Goal: Task Accomplishment & Management: Complete application form

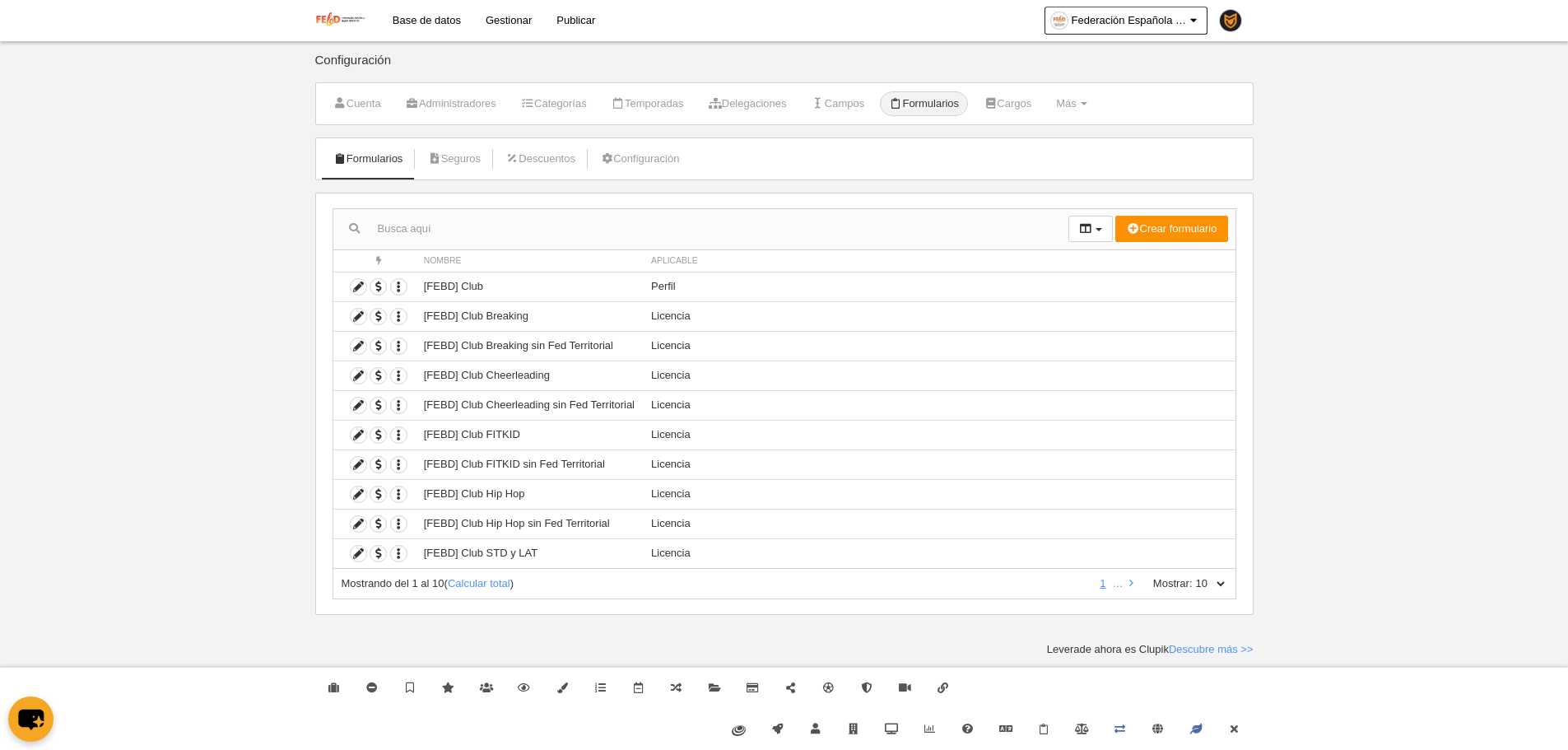
click at [1218, 578] on select "10 25 50 100 500" at bounding box center [1210, 583] width 34 height 15
select select "500"
click at [1193, 576] on select "10 25 50 100 500" at bounding box center [1210, 583] width 34 height 15
click at [1247, 715] on link "Cerrar" at bounding box center [1234, 729] width 38 height 41
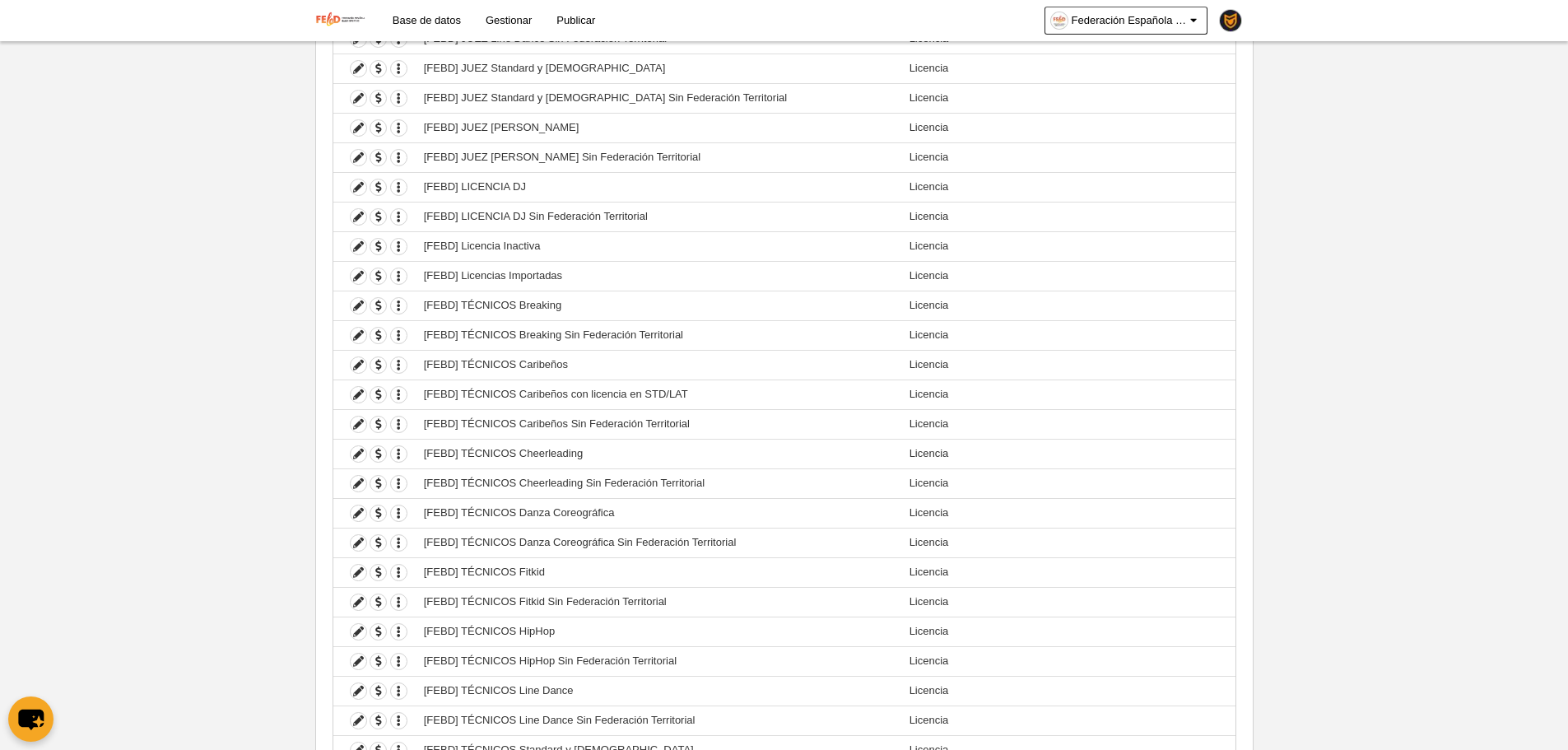
scroll to position [2485, 0]
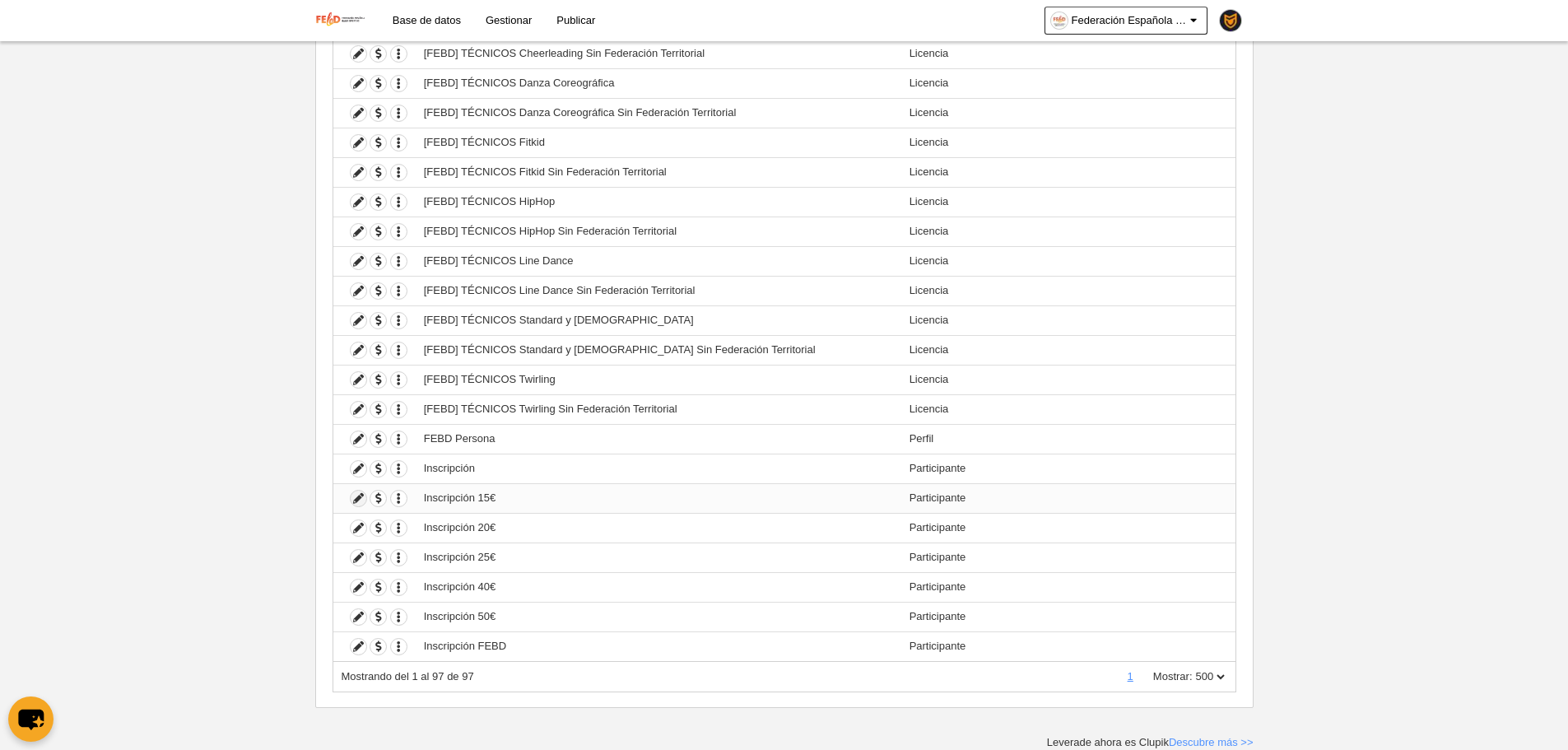
click at [357, 504] on icon at bounding box center [358, 498] width 15 height 15
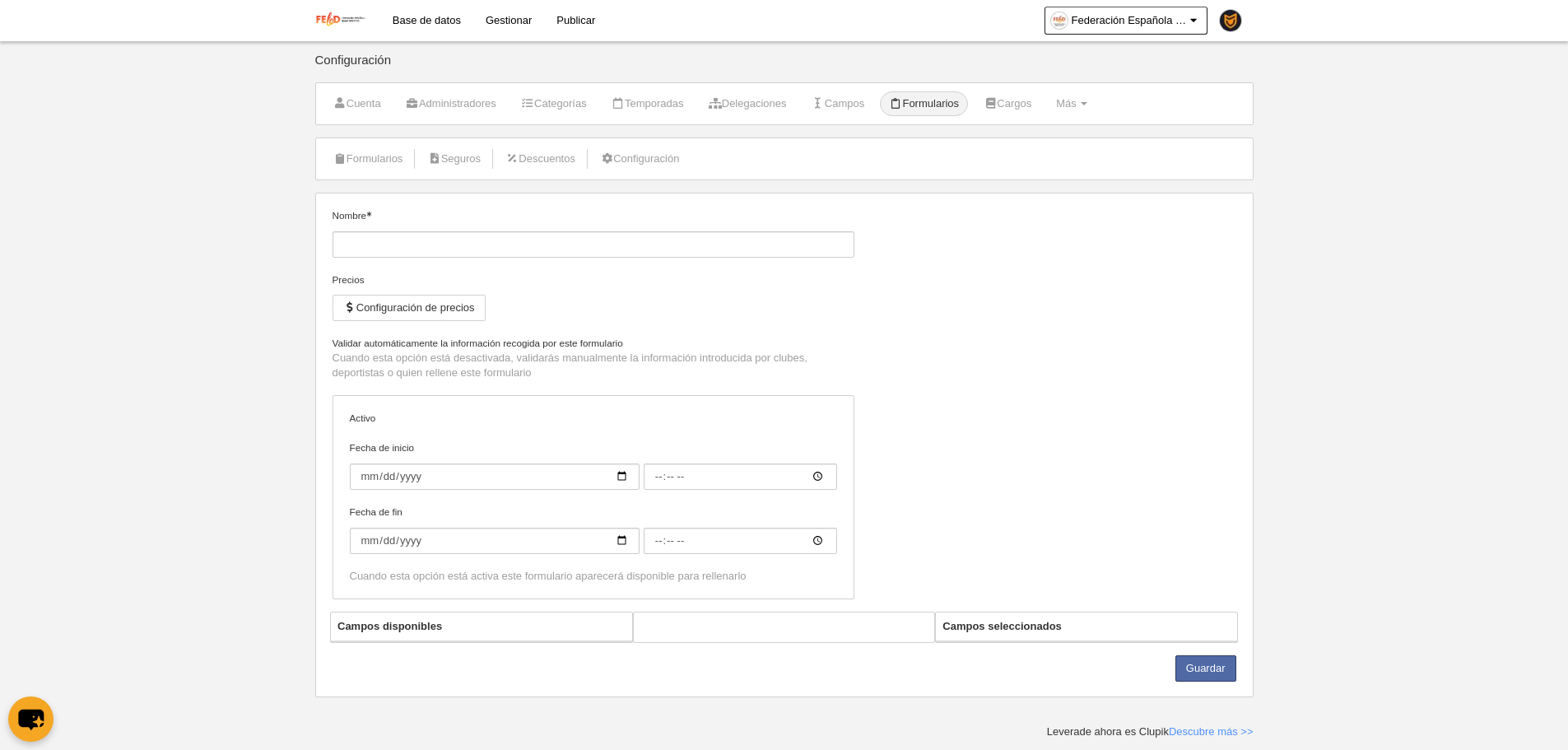
type input "Inscripción 15€"
checkbox input "true"
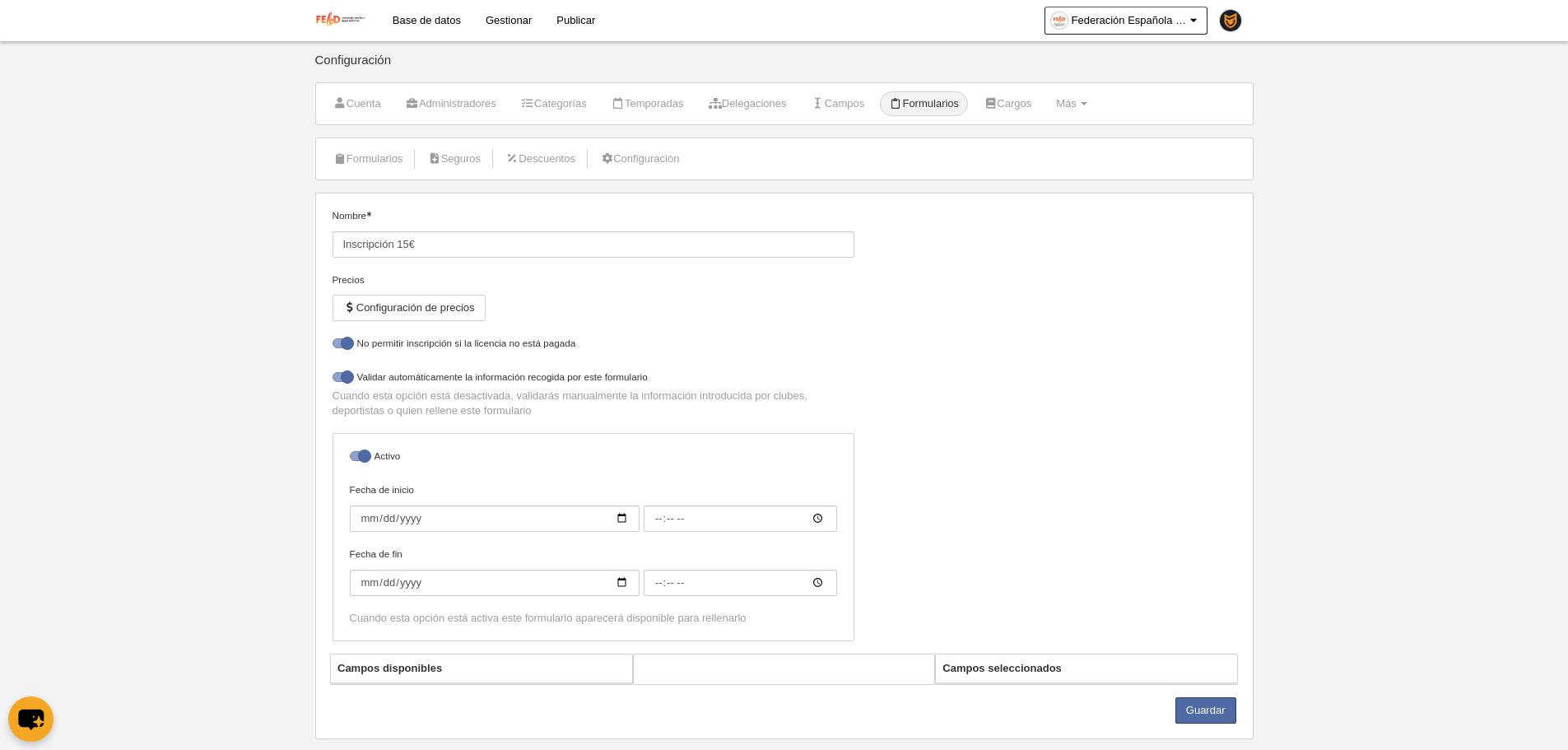
select select "selected"
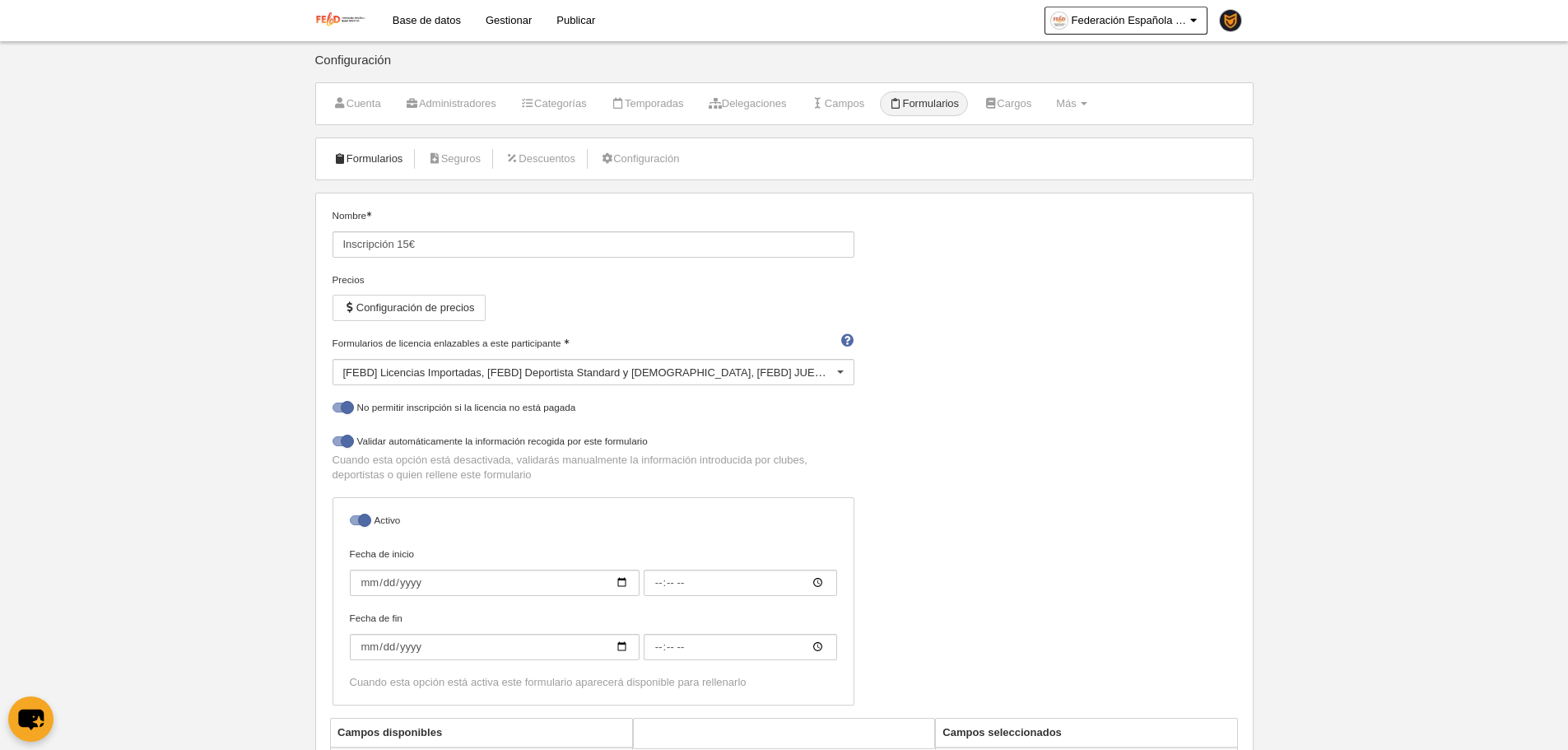
click at [375, 171] on link "Formularios" at bounding box center [368, 159] width 88 height 25
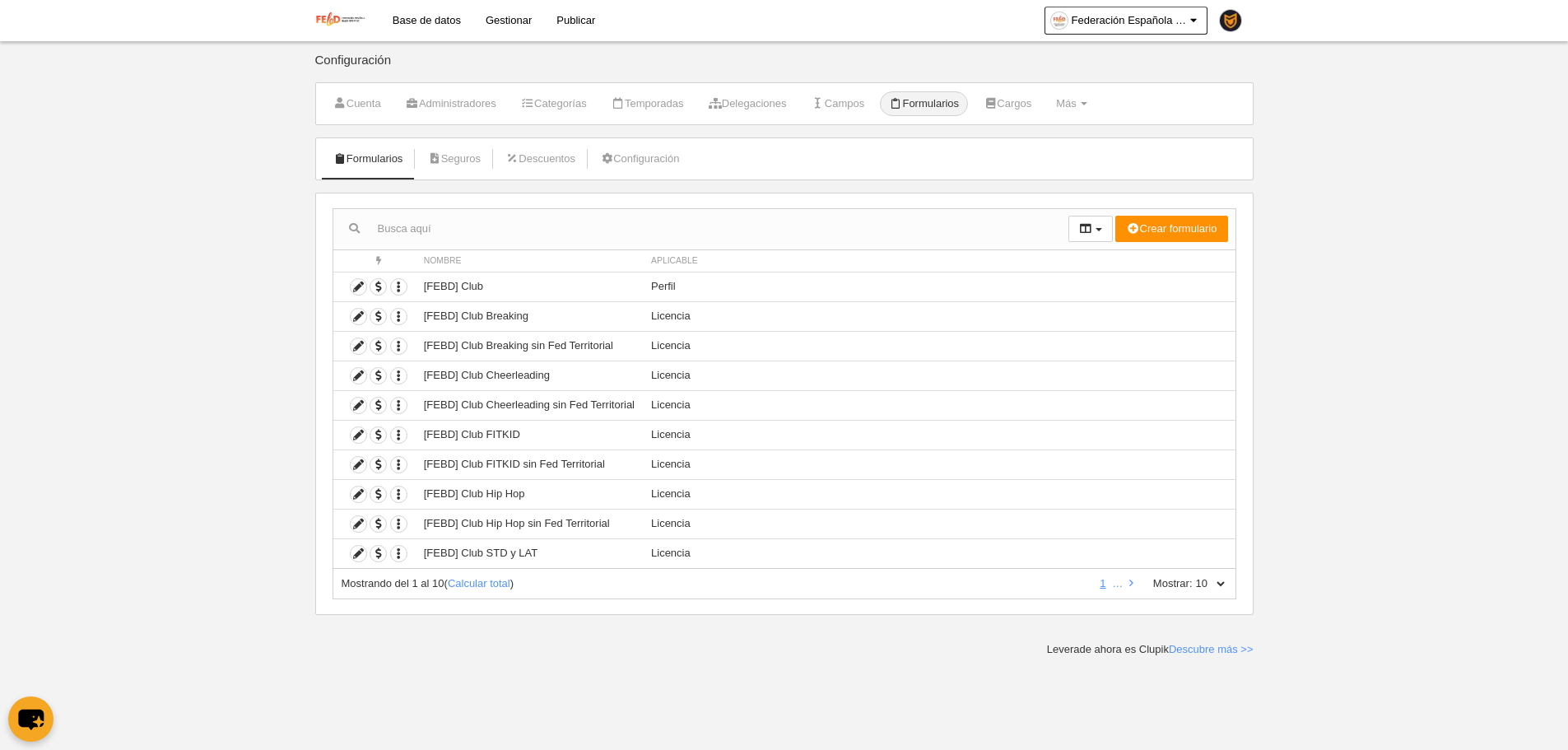
click at [1229, 579] on div "Mostrando del 1 al 10 ( Calcular total ) 1 … Mostrar: 10 25 50 100 500" at bounding box center [784, 584] width 904 height 31
click at [1229, 579] on div "Mostrando del 1 al 10 ( Calcular total ) 1 … Mostrar: 10 25 50 100 500" at bounding box center [784, 584] width 904 height 31
click at [1223, 586] on select "10 25 50 100 500" at bounding box center [1210, 583] width 34 height 15
select select "500"
click at [1193, 576] on select "10 25 50 100 500" at bounding box center [1210, 583] width 34 height 15
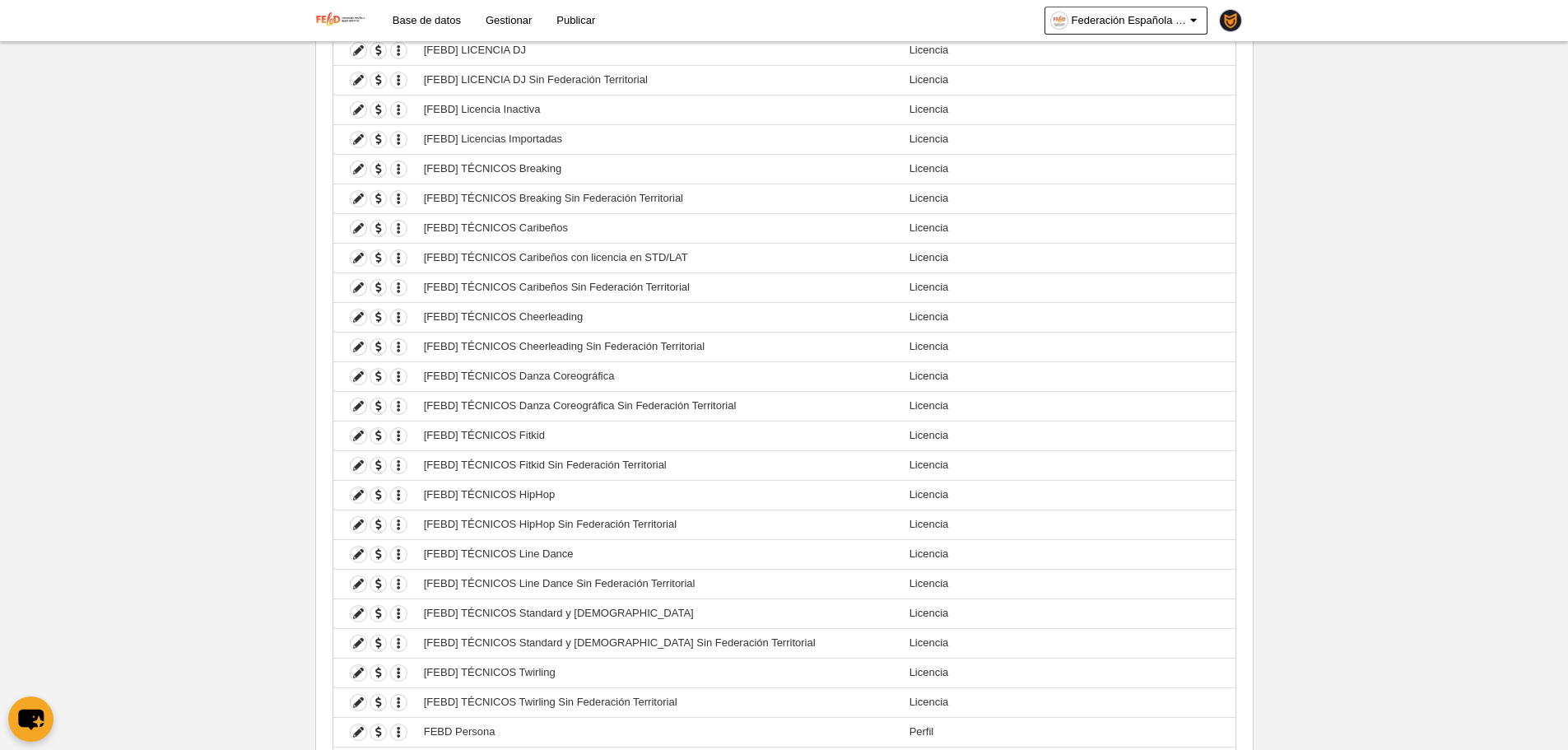
scroll to position [2485, 0]
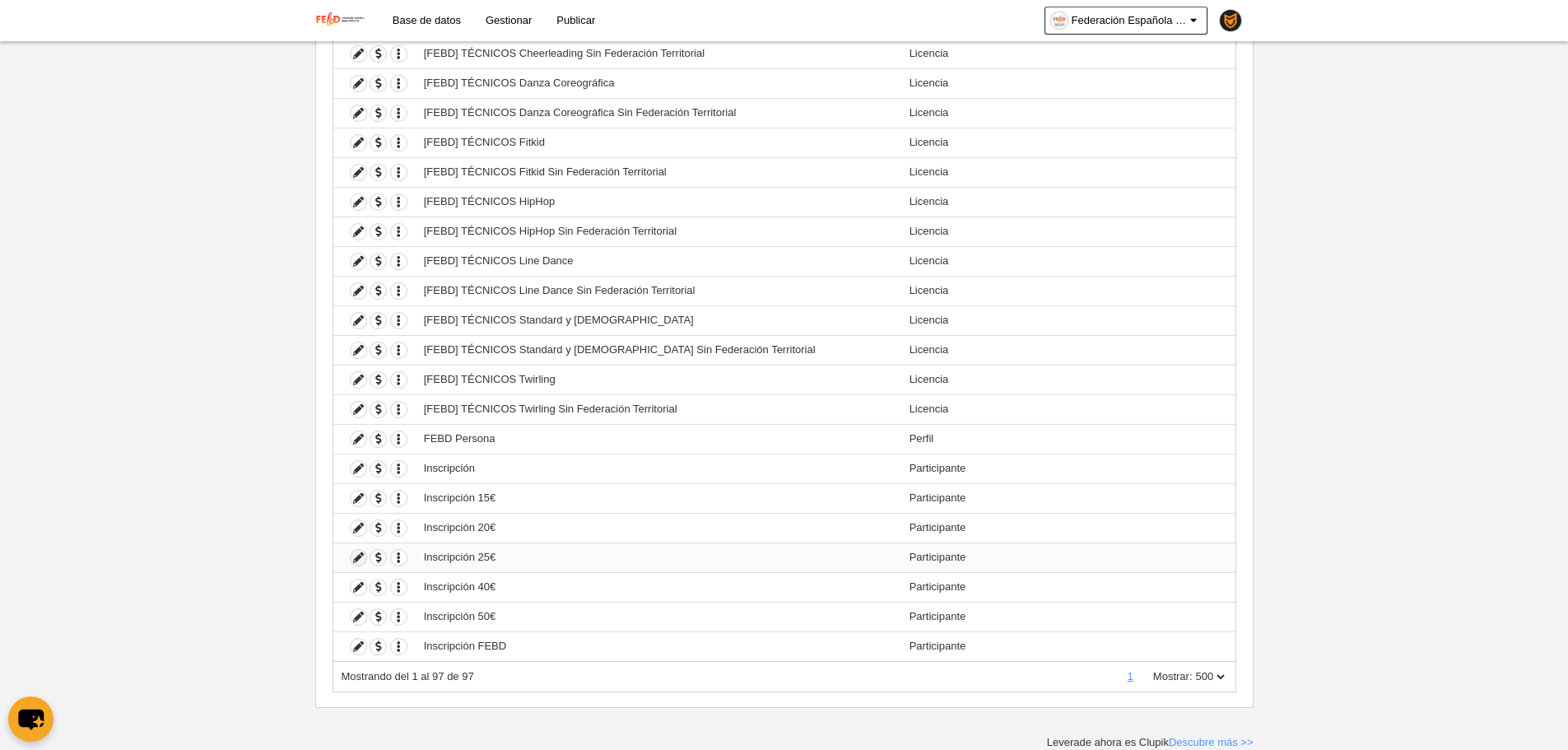
click at [360, 561] on icon at bounding box center [358, 557] width 15 height 15
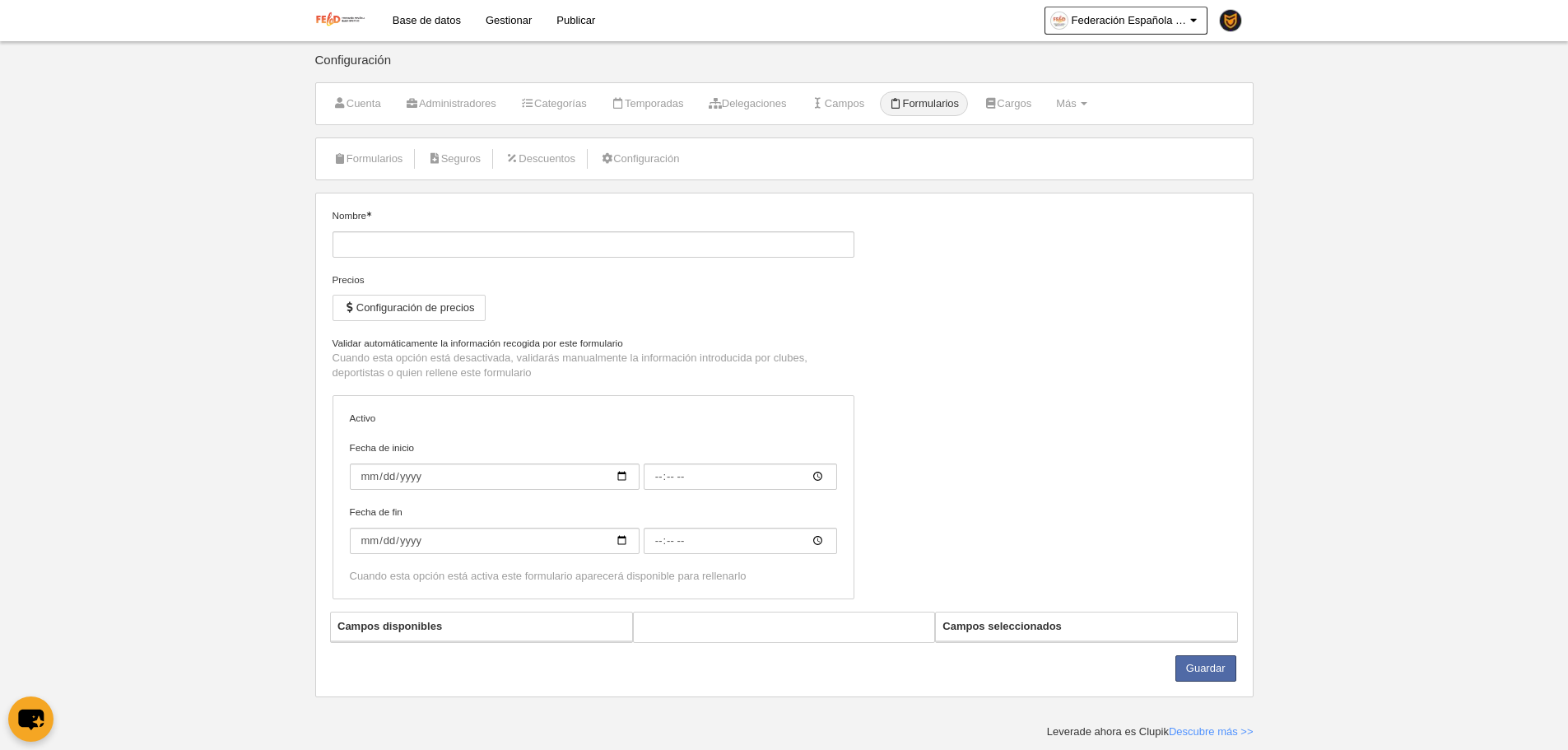
type input "Inscripción 25€"
checkbox input "true"
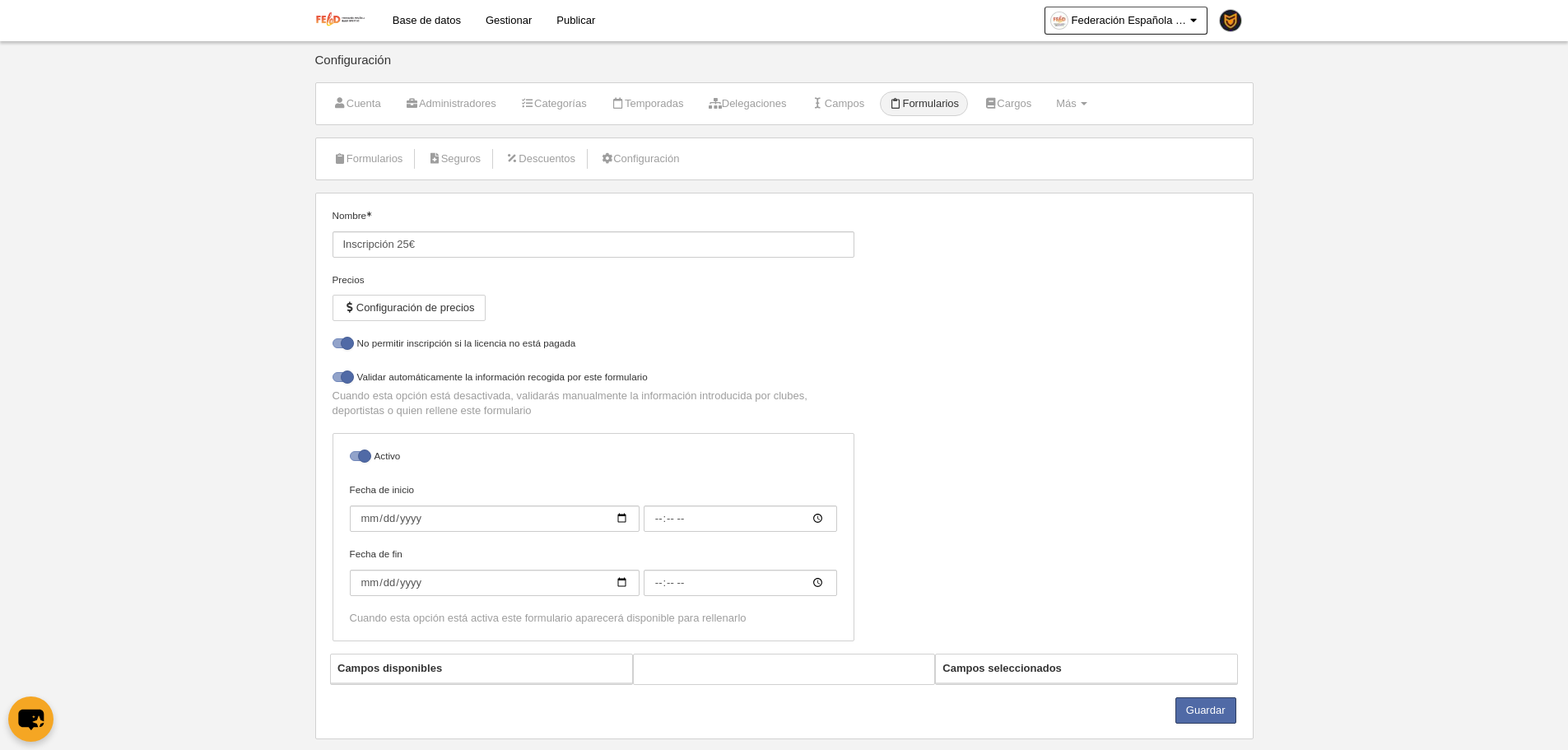
select select "selected"
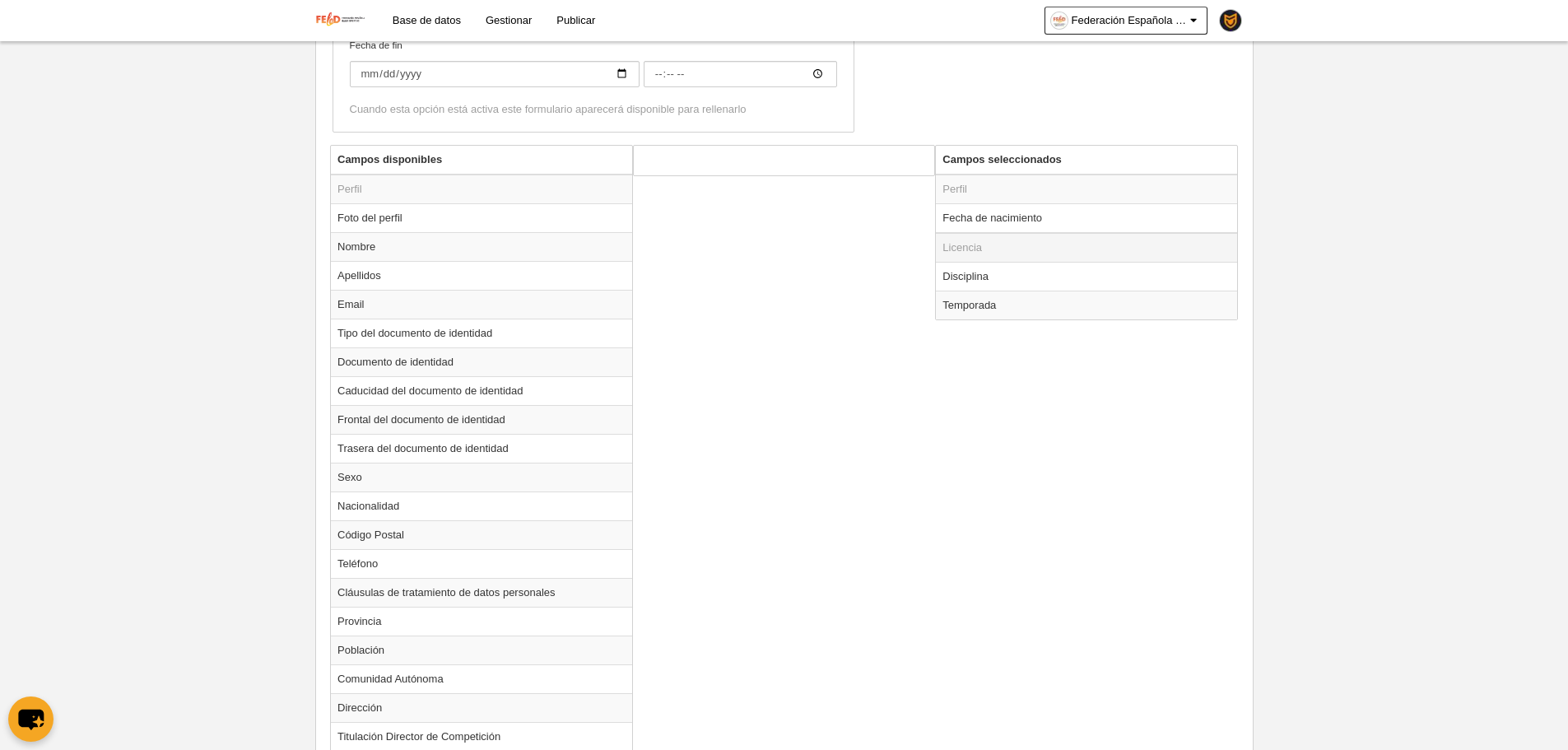
scroll to position [589, 0]
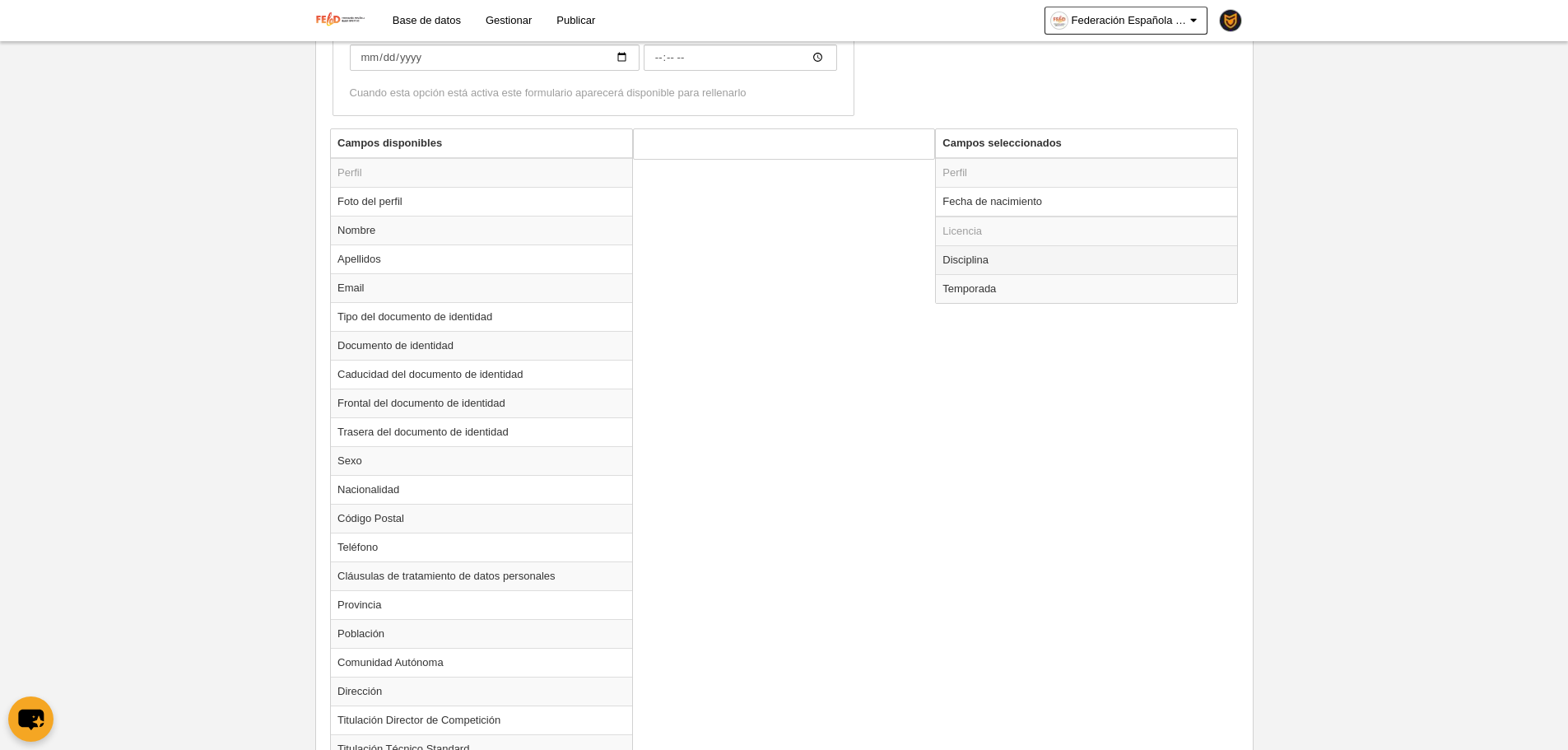
click at [981, 250] on td "Disciplina" at bounding box center [1086, 260] width 301 height 29
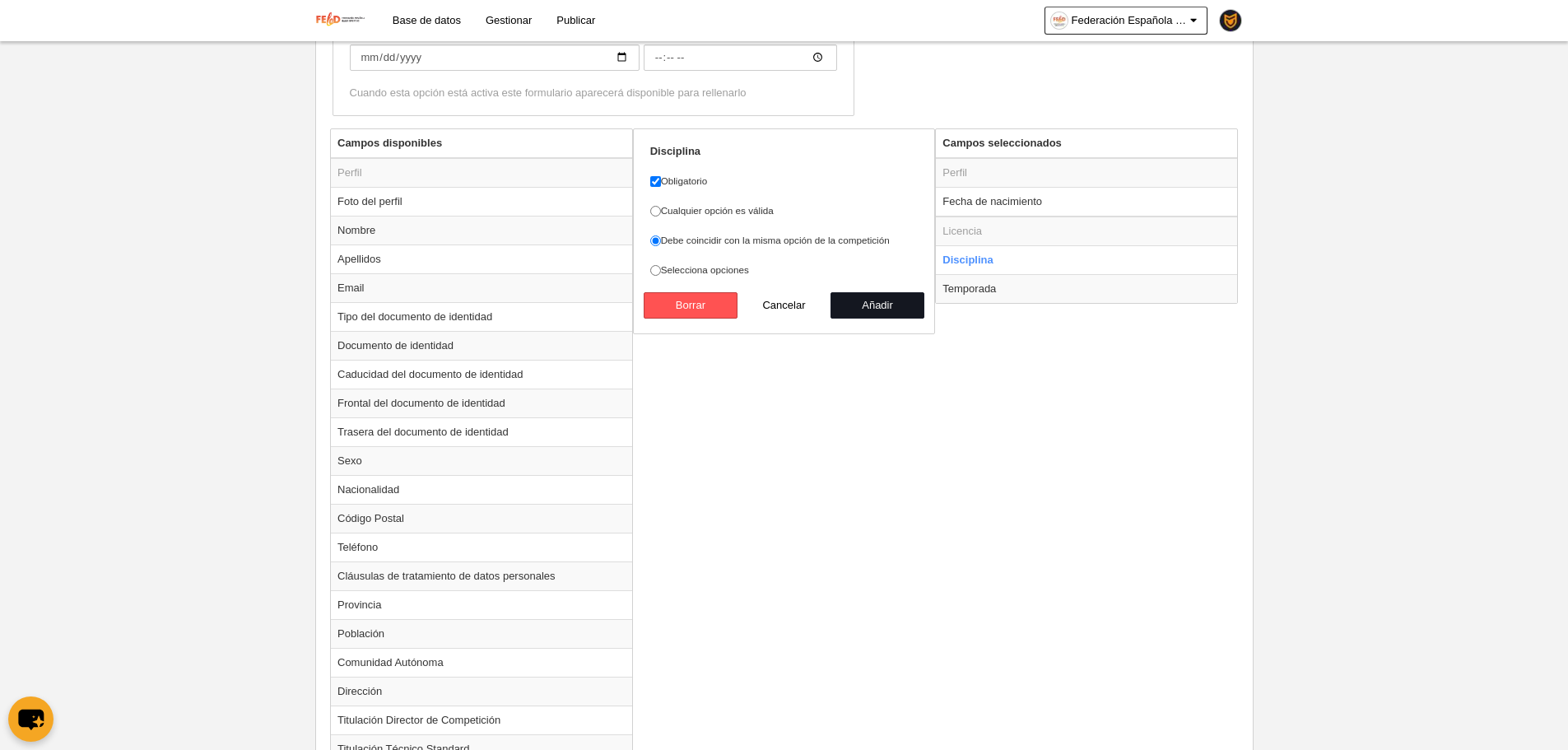
click at [887, 296] on button "Añadir" at bounding box center [877, 305] width 93 height 27
radio input "false"
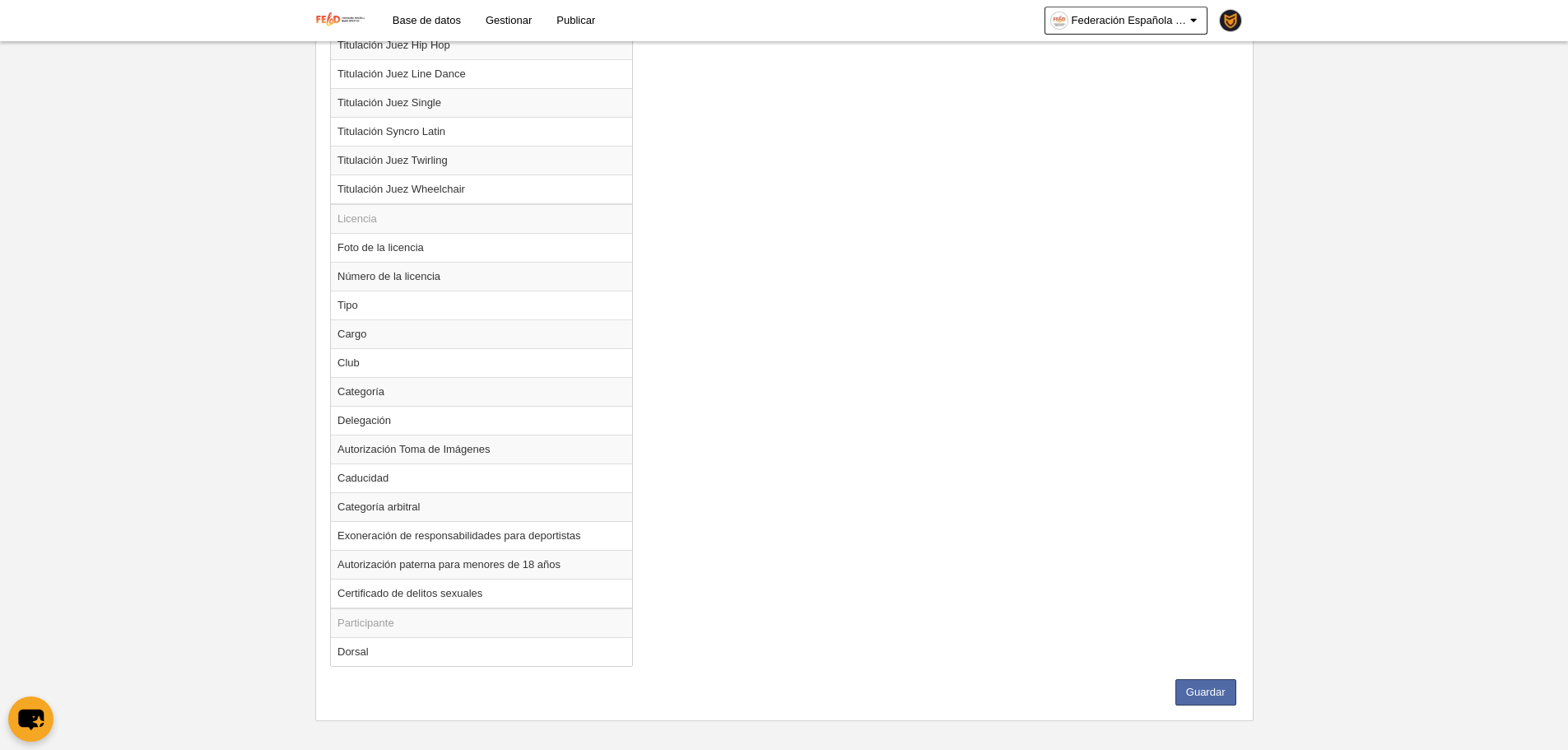
scroll to position [1940, 0]
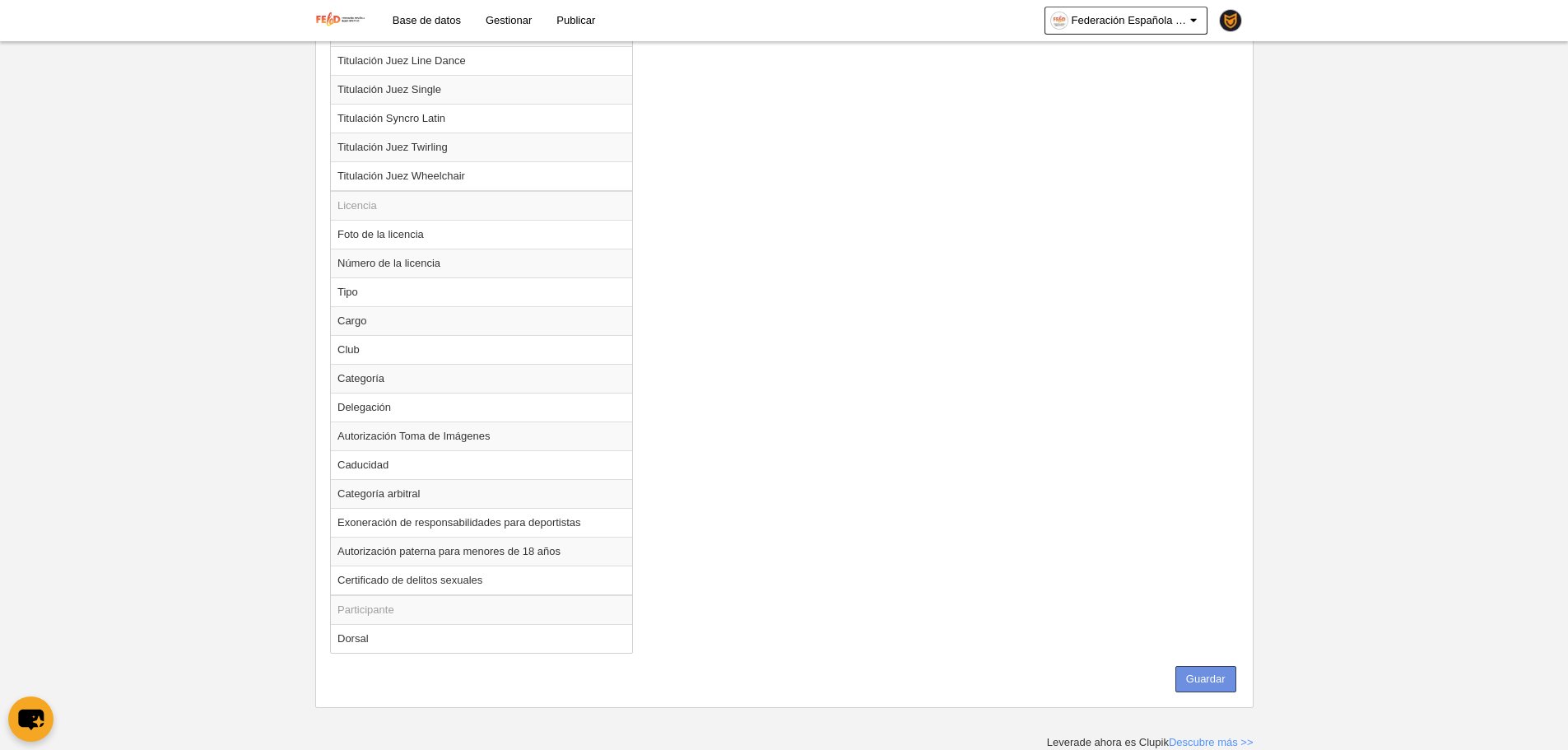
click at [1210, 687] on button "Guardar" at bounding box center [1205, 679] width 61 height 27
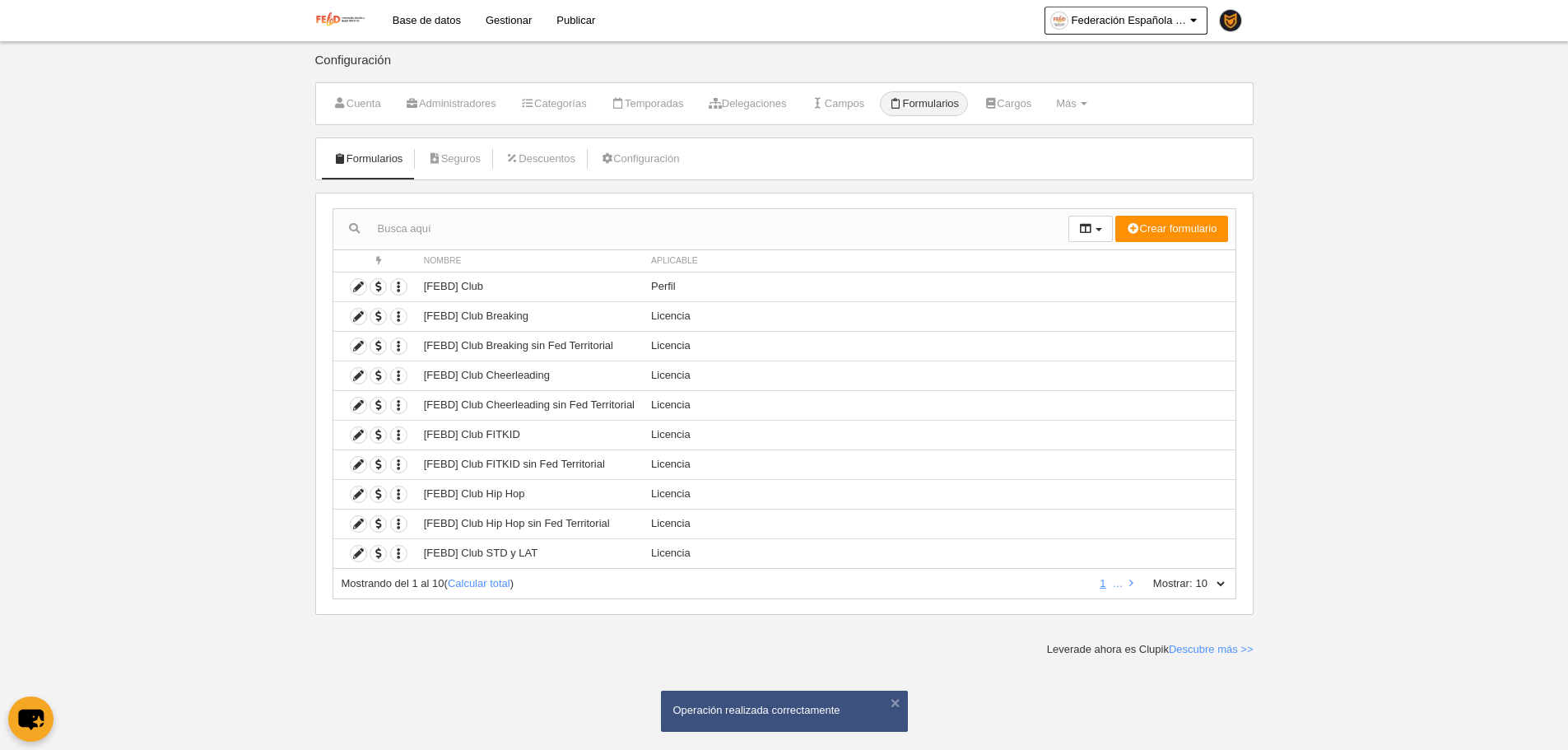
click at [1224, 574] on div "Mostrando del 1 al 10 ( Calcular total ) 1 … Mostrar: 10 25 50 100 500" at bounding box center [784, 584] width 904 height 31
click at [1223, 580] on select "10 25 50 100 500" at bounding box center [1210, 583] width 34 height 15
select select "500"
click at [1193, 576] on select "10 25 50 100 500" at bounding box center [1210, 583] width 34 height 15
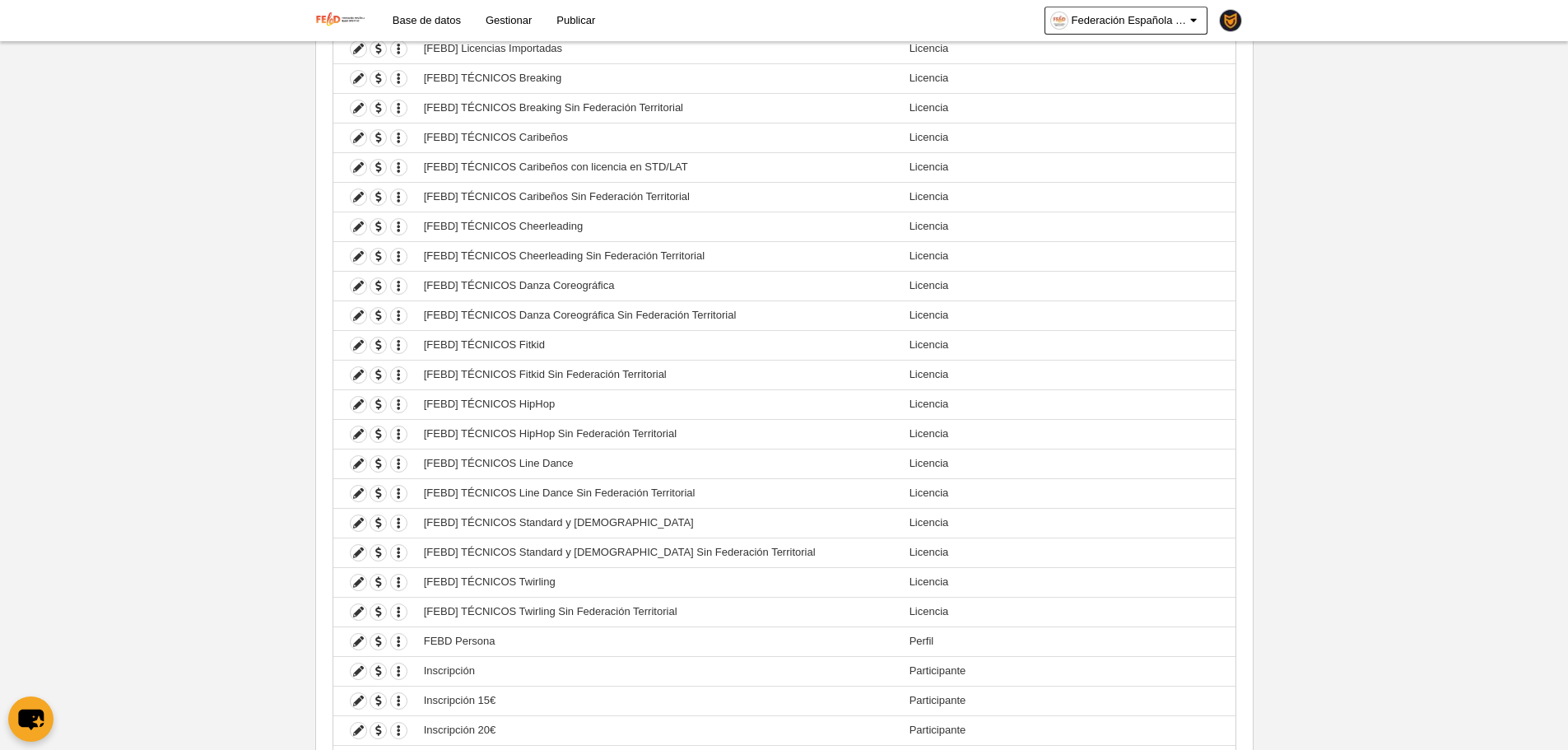
scroll to position [2485, 0]
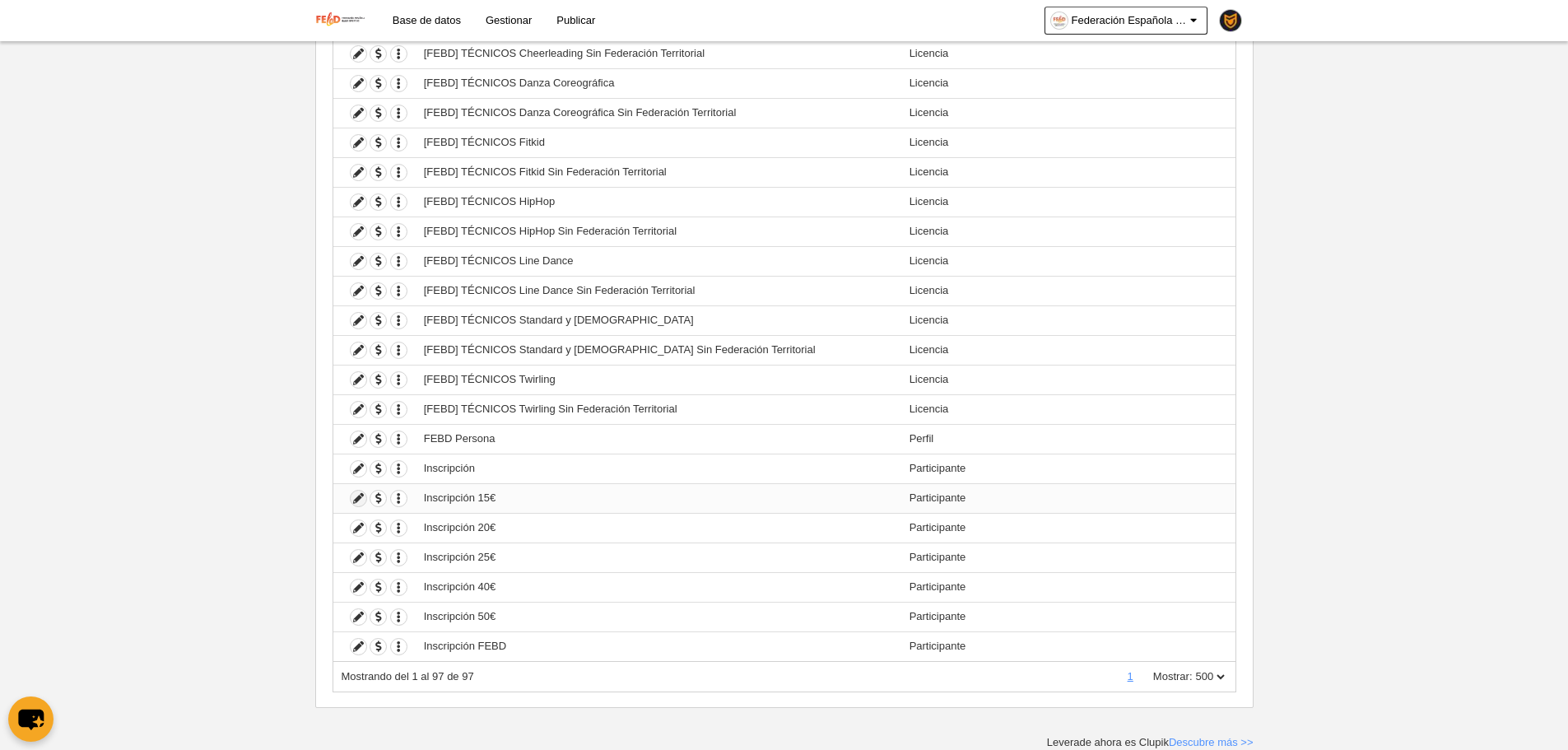
click at [364, 501] on icon at bounding box center [358, 498] width 15 height 15
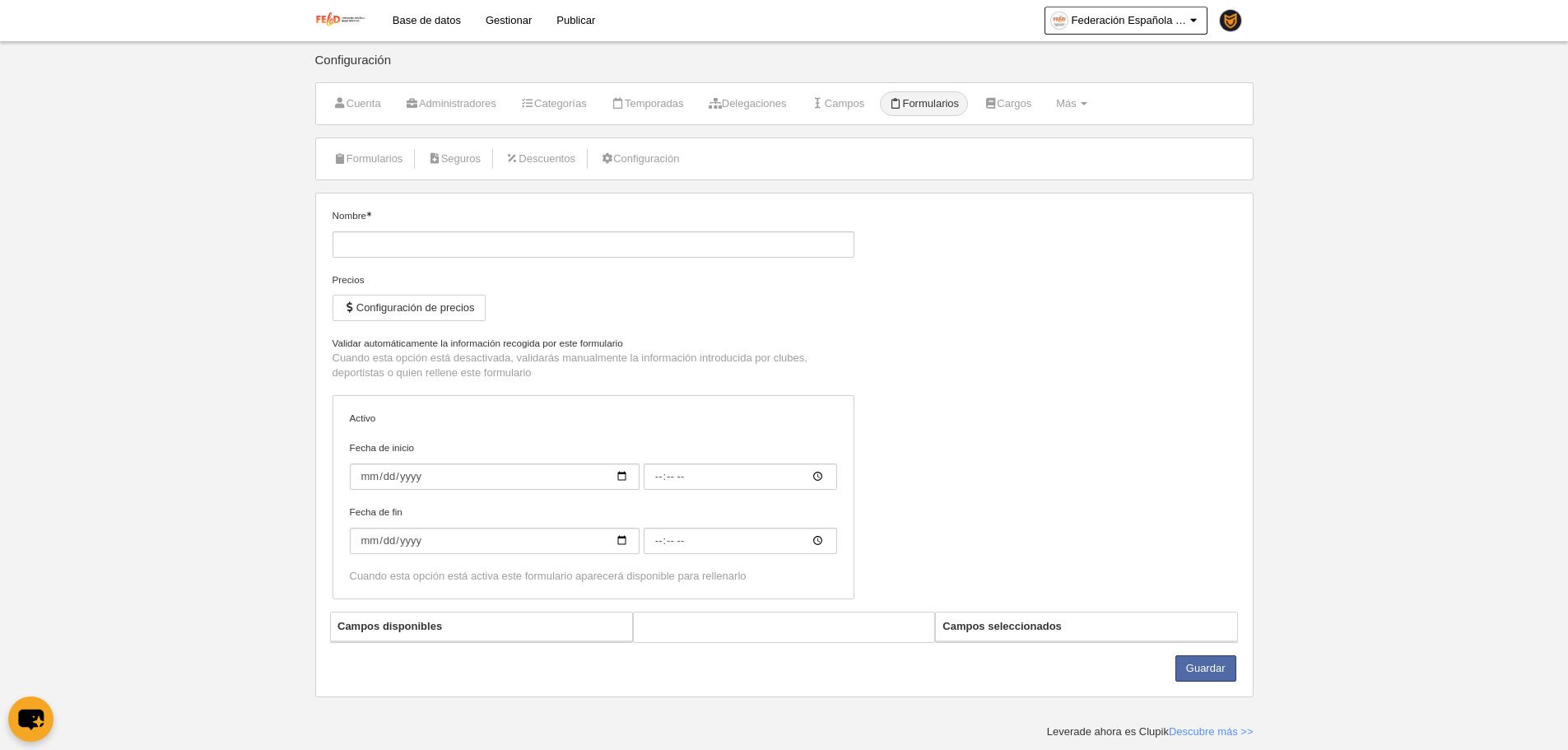
type input "Inscripción 15€"
checkbox input "true"
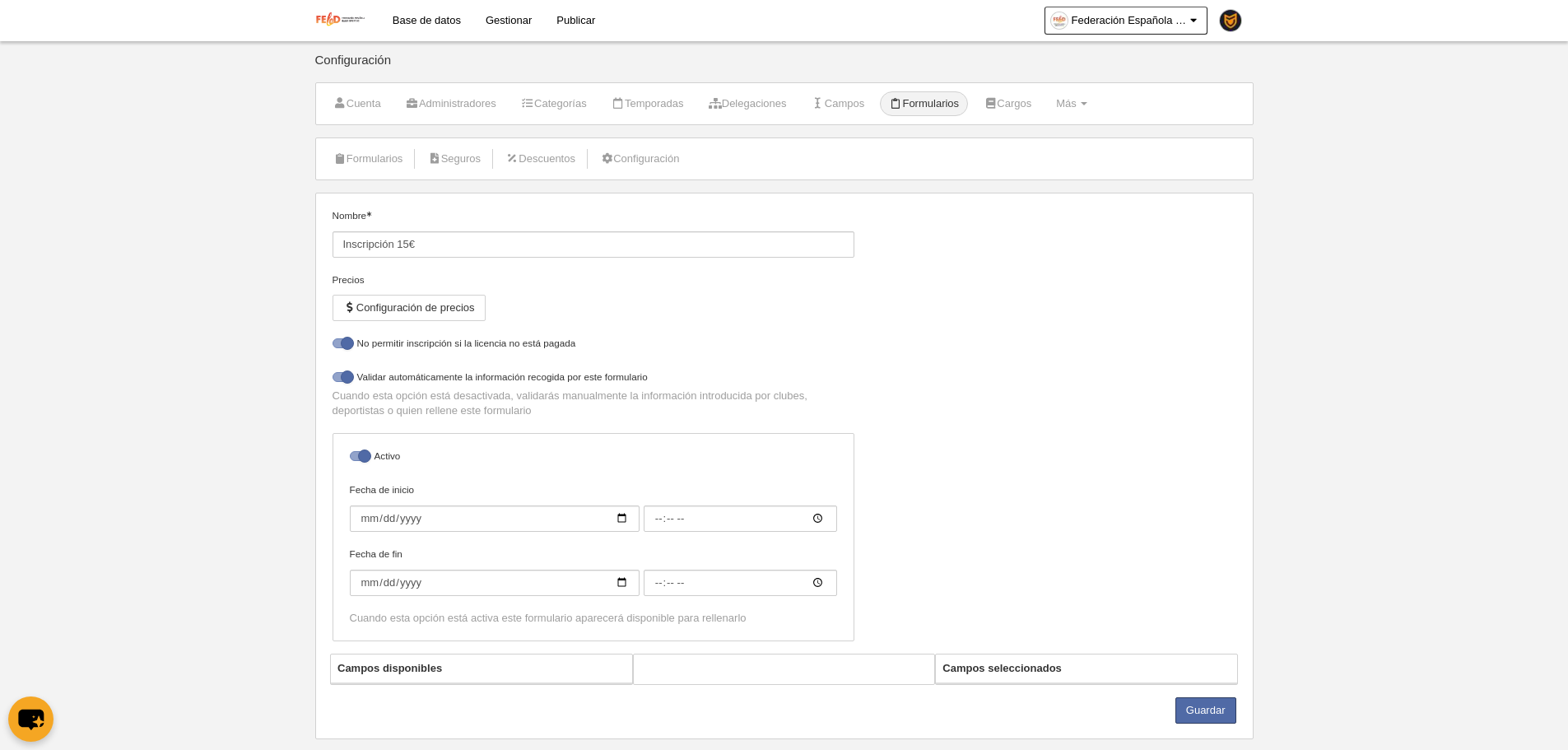
select select "selected"
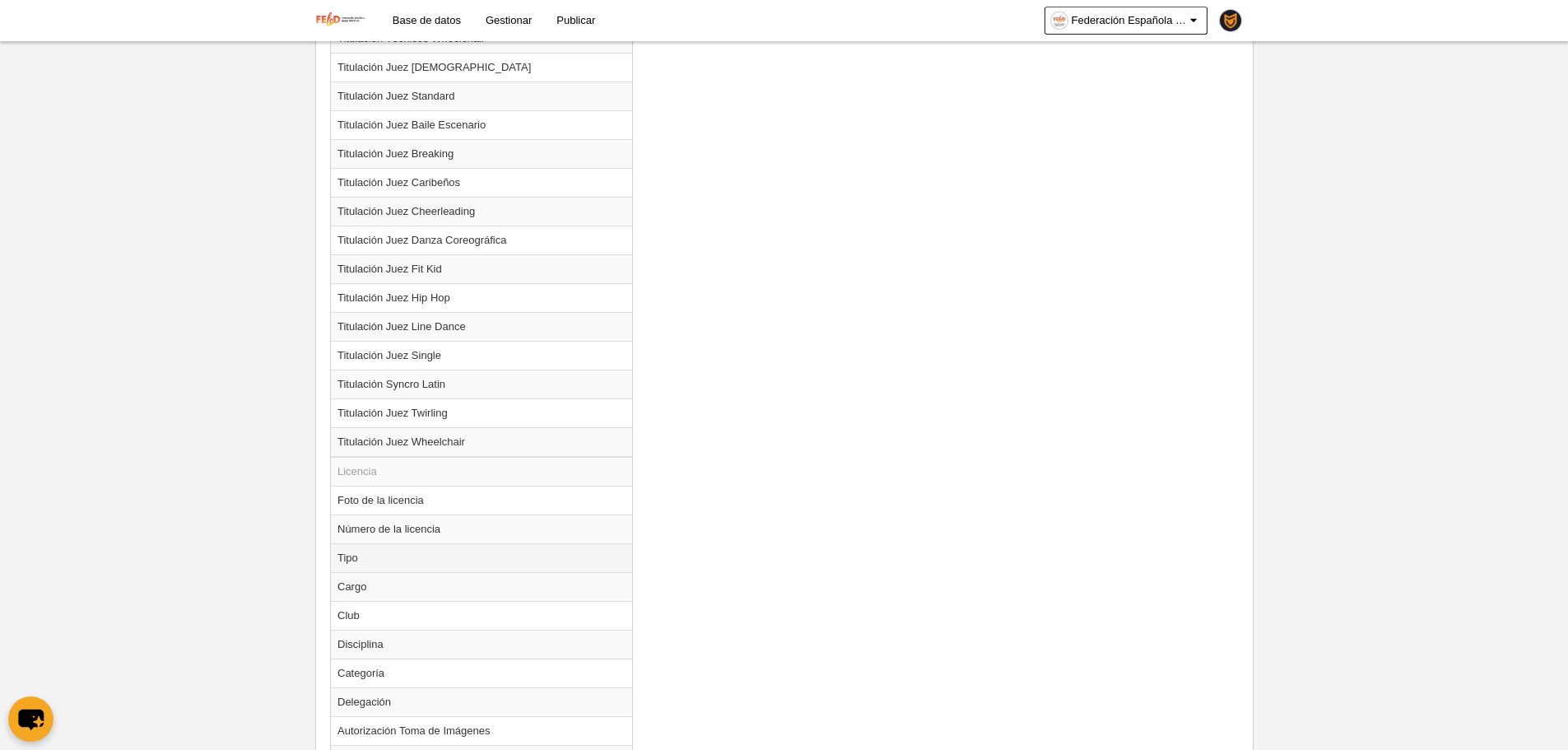
scroll to position [1646, 0]
click at [460, 651] on td "Disciplina" at bounding box center [481, 644] width 301 height 29
radio input "true"
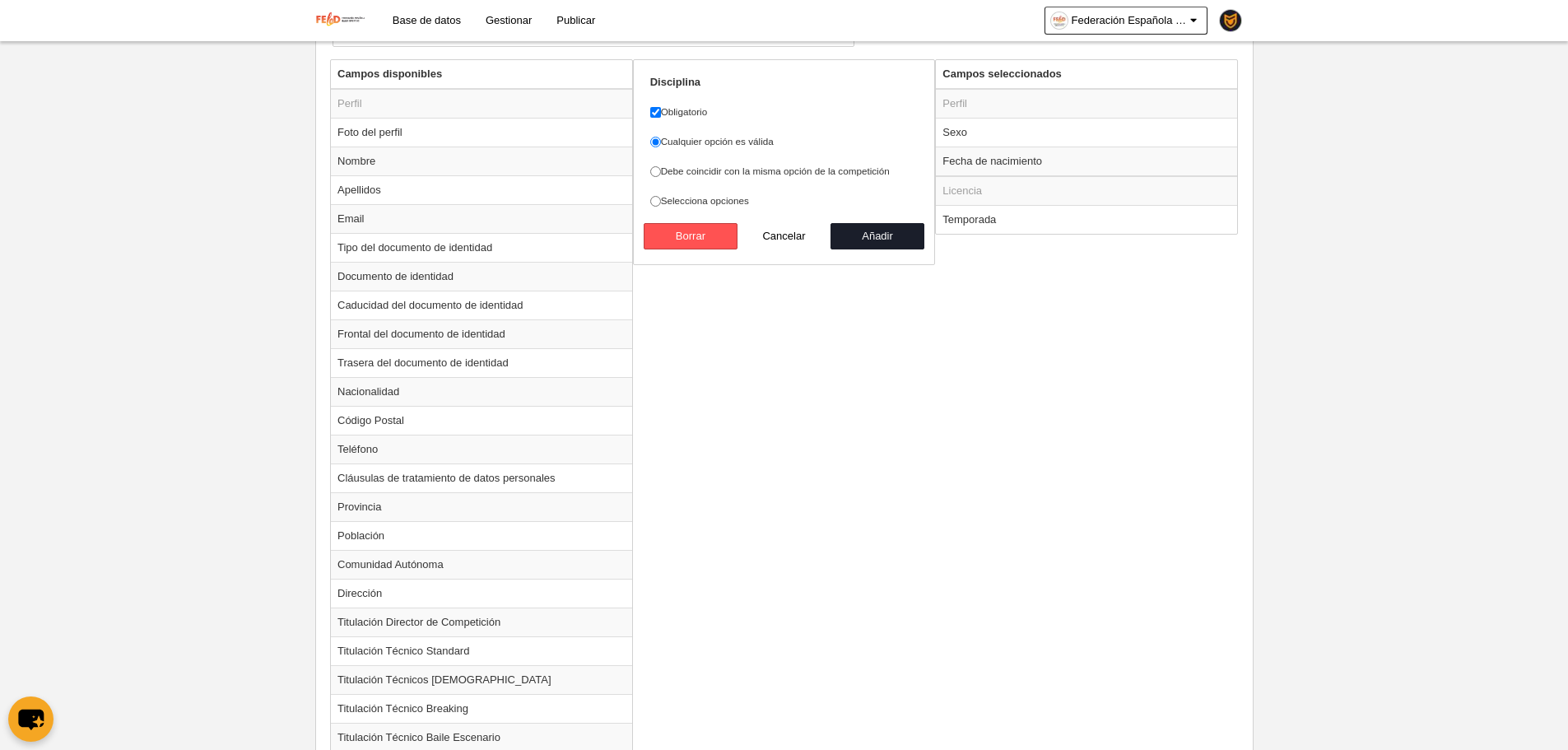
scroll to position [494, 0]
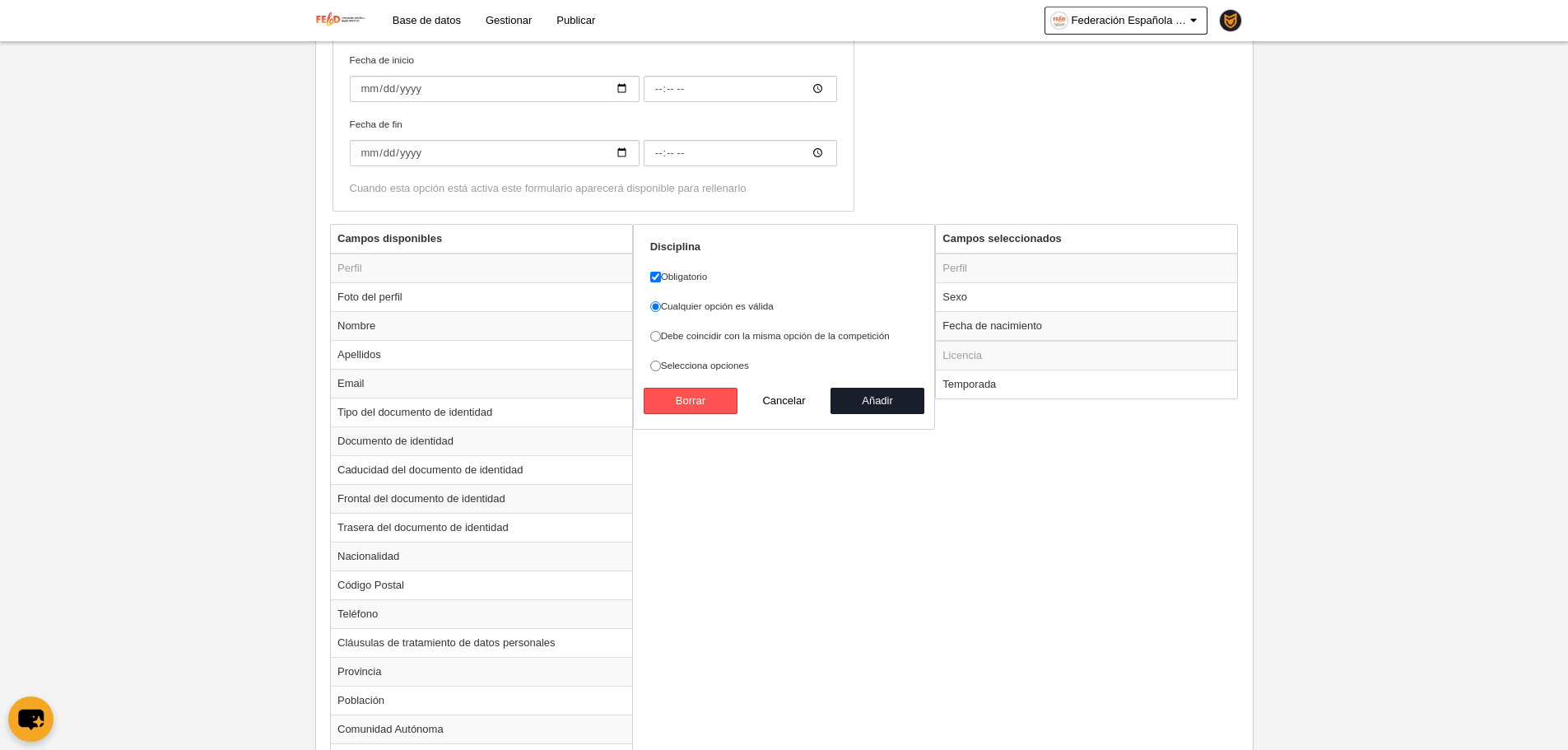
click at [844, 339] on label "Debe coincidir con la misma opción de la competición" at bounding box center [784, 335] width 268 height 15
click at [661, 339] on input "Debe coincidir con la misma opción de la competición" at bounding box center [655, 336] width 10 height 10
radio input "true"
click at [869, 393] on button "Añadir" at bounding box center [877, 400] width 93 height 27
radio input "false"
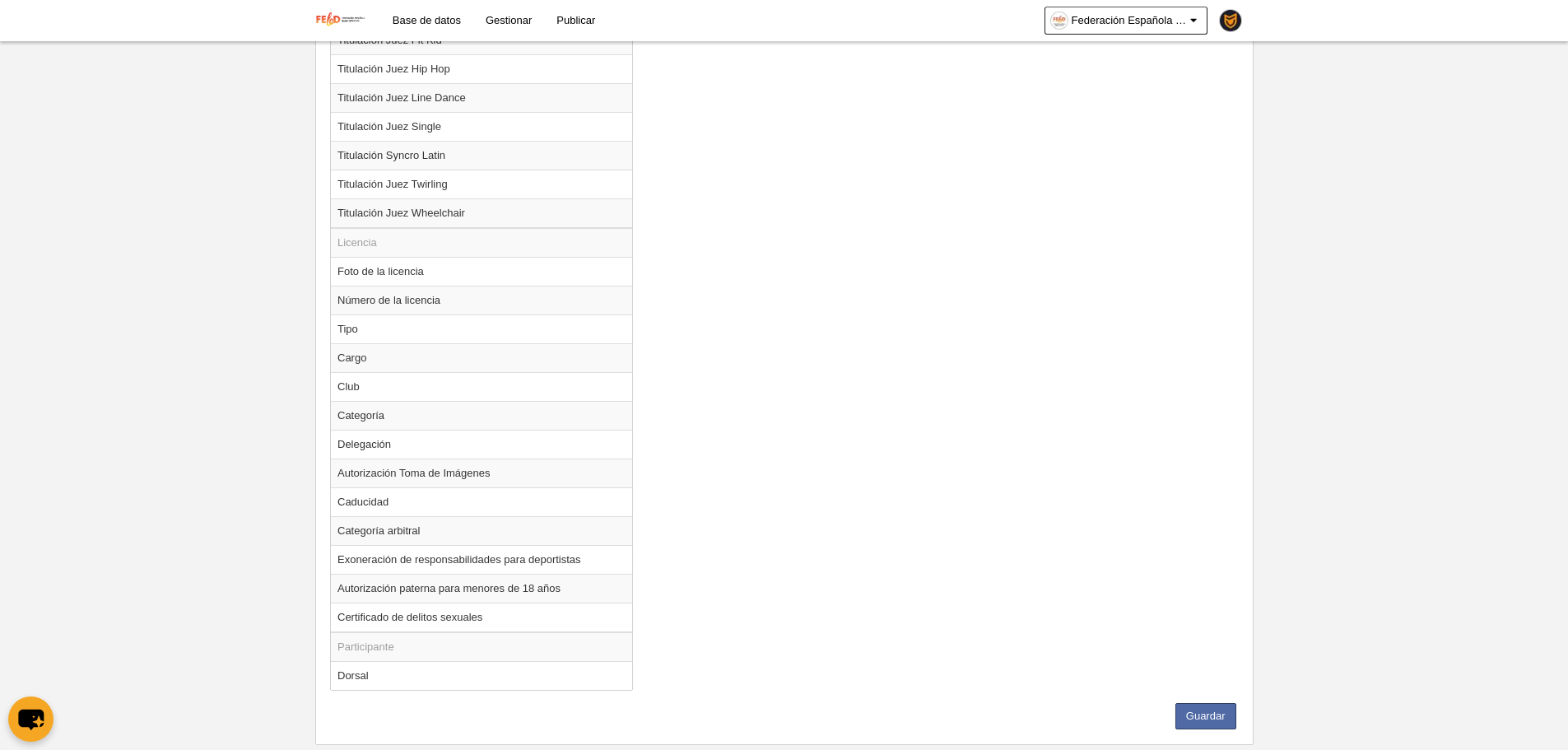
scroll to position [1911, 0]
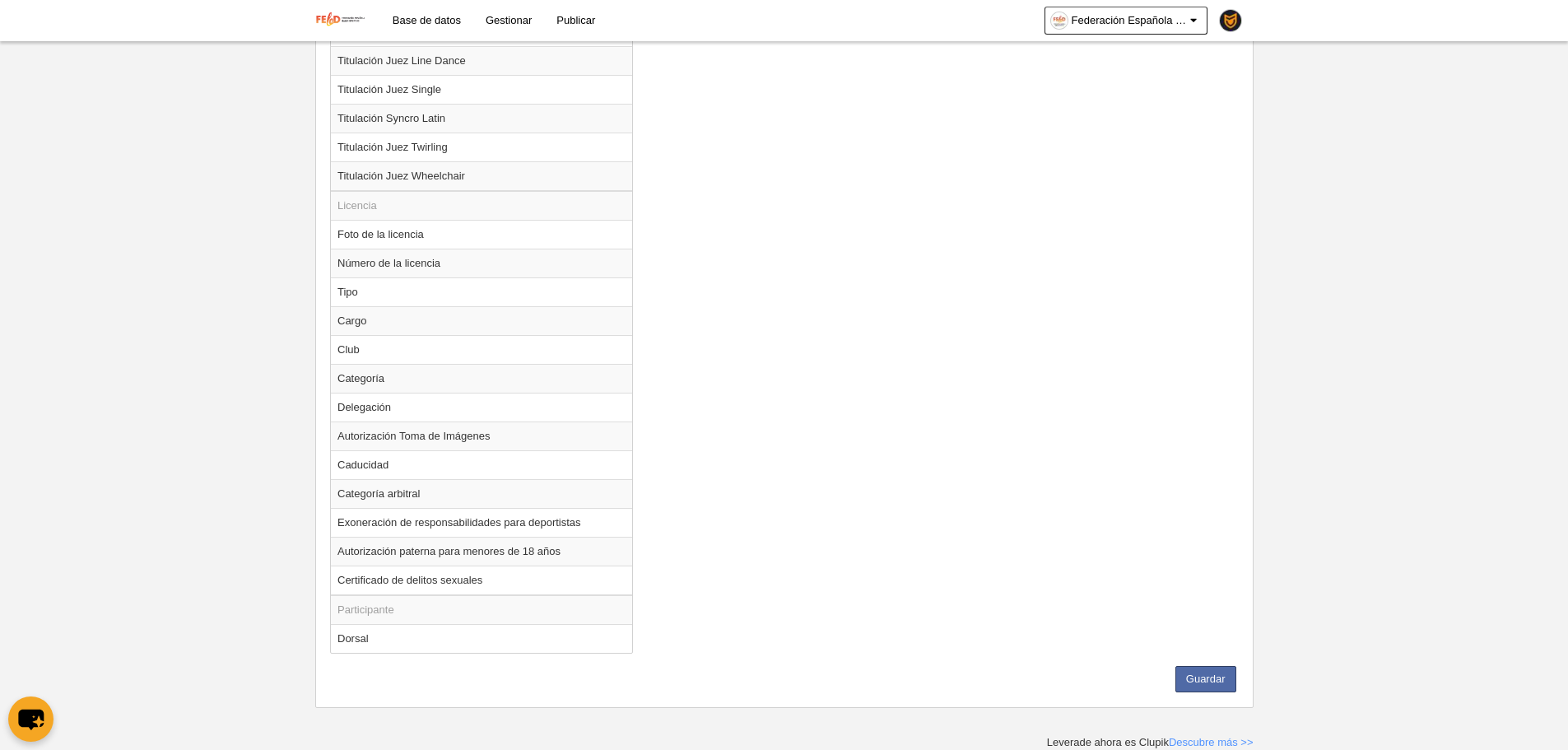
click at [1213, 669] on button "Guardar" at bounding box center [1205, 679] width 61 height 27
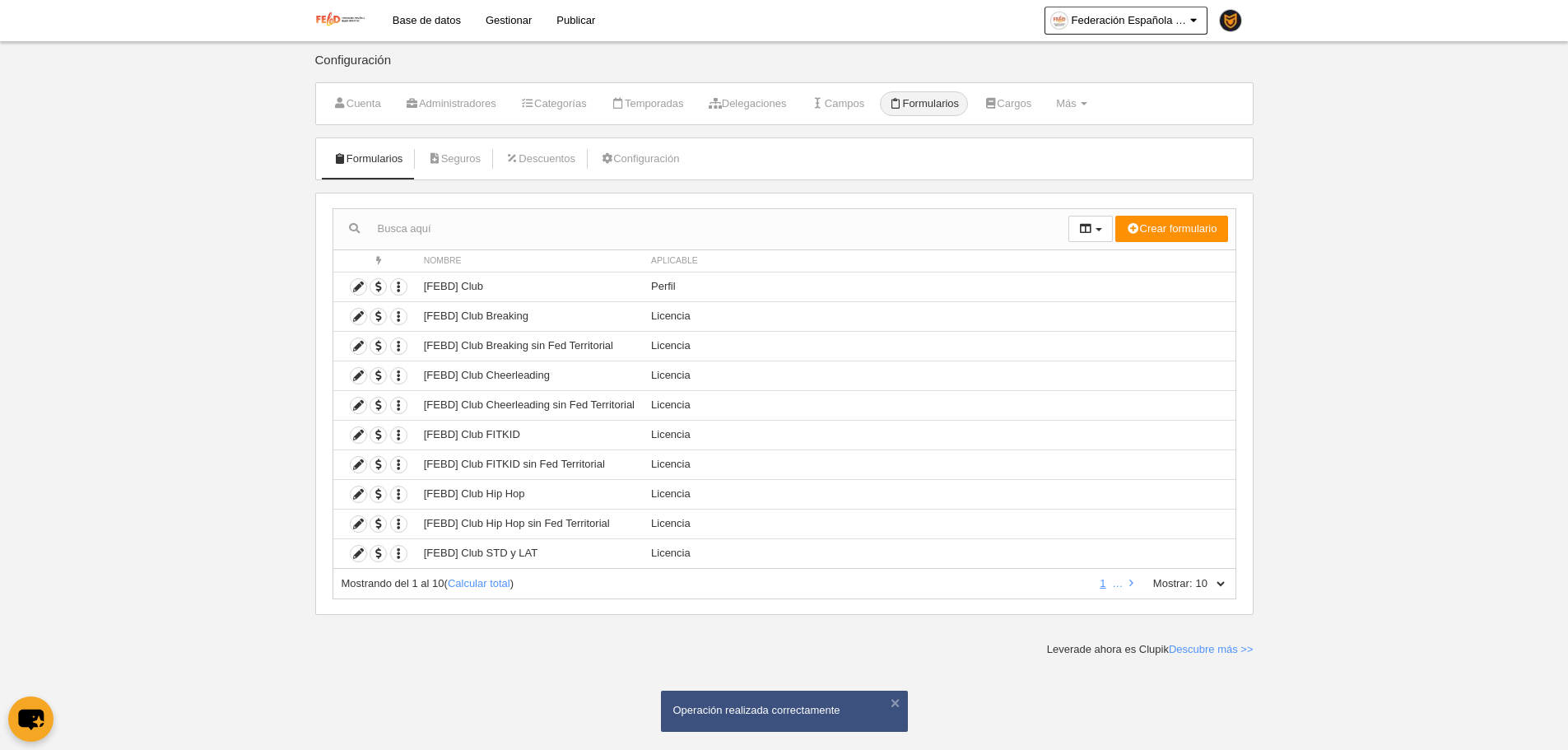
click at [1225, 585] on select "10 25 50 100 500" at bounding box center [1210, 583] width 34 height 15
select select "500"
click at [1193, 576] on select "10 25 50 100 500" at bounding box center [1210, 583] width 34 height 15
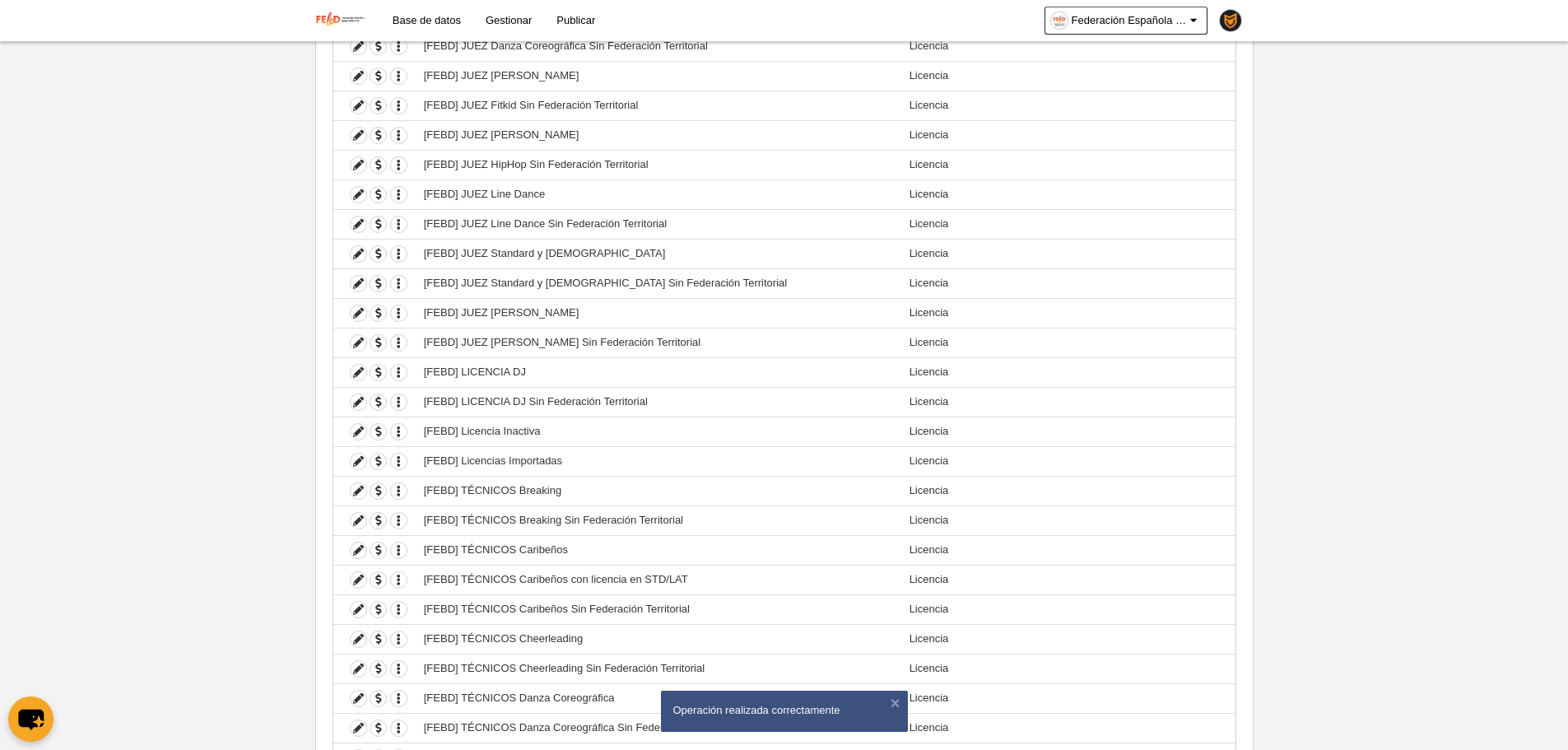
scroll to position [2485, 0]
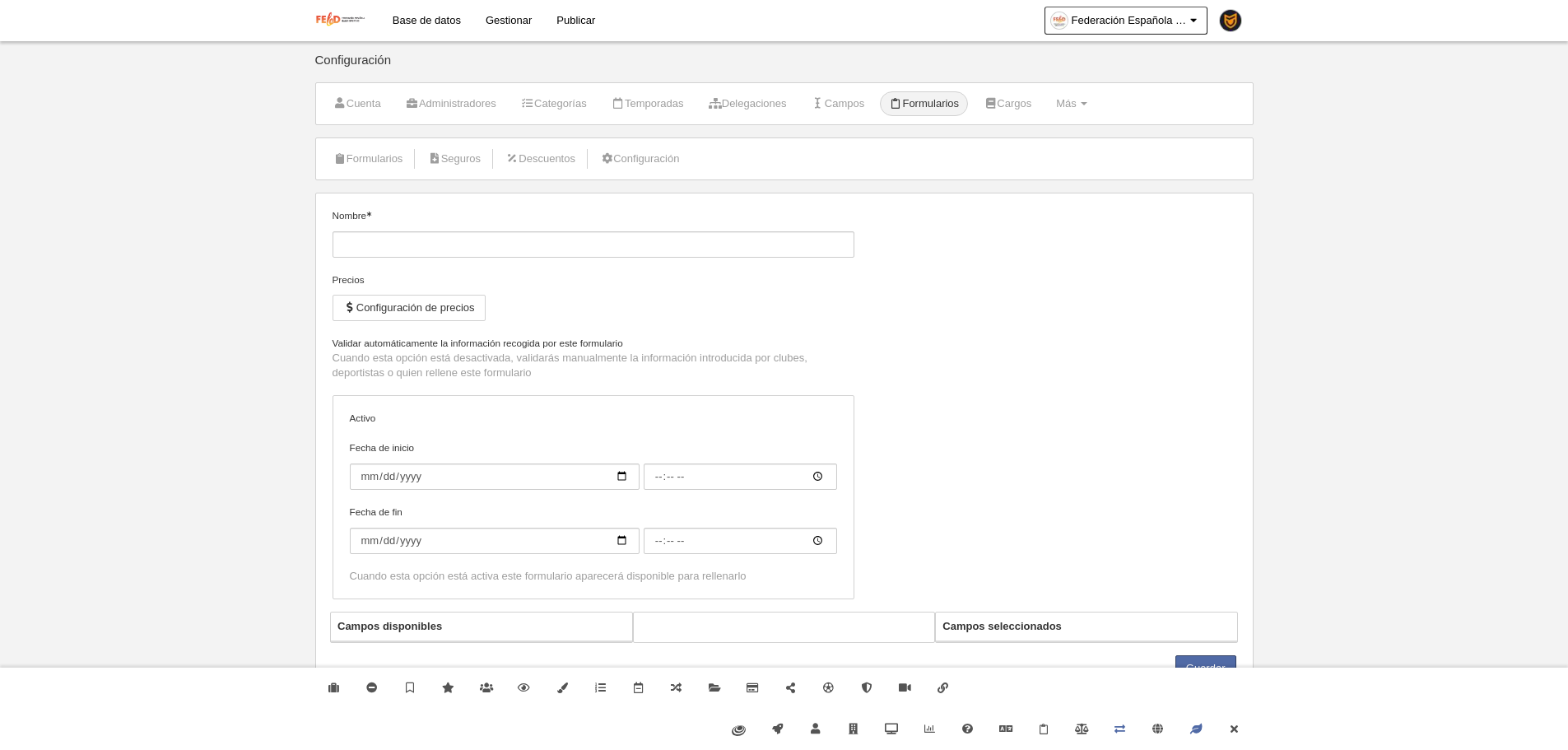
type input "Inscripción"
checkbox input "true"
select select "selected"
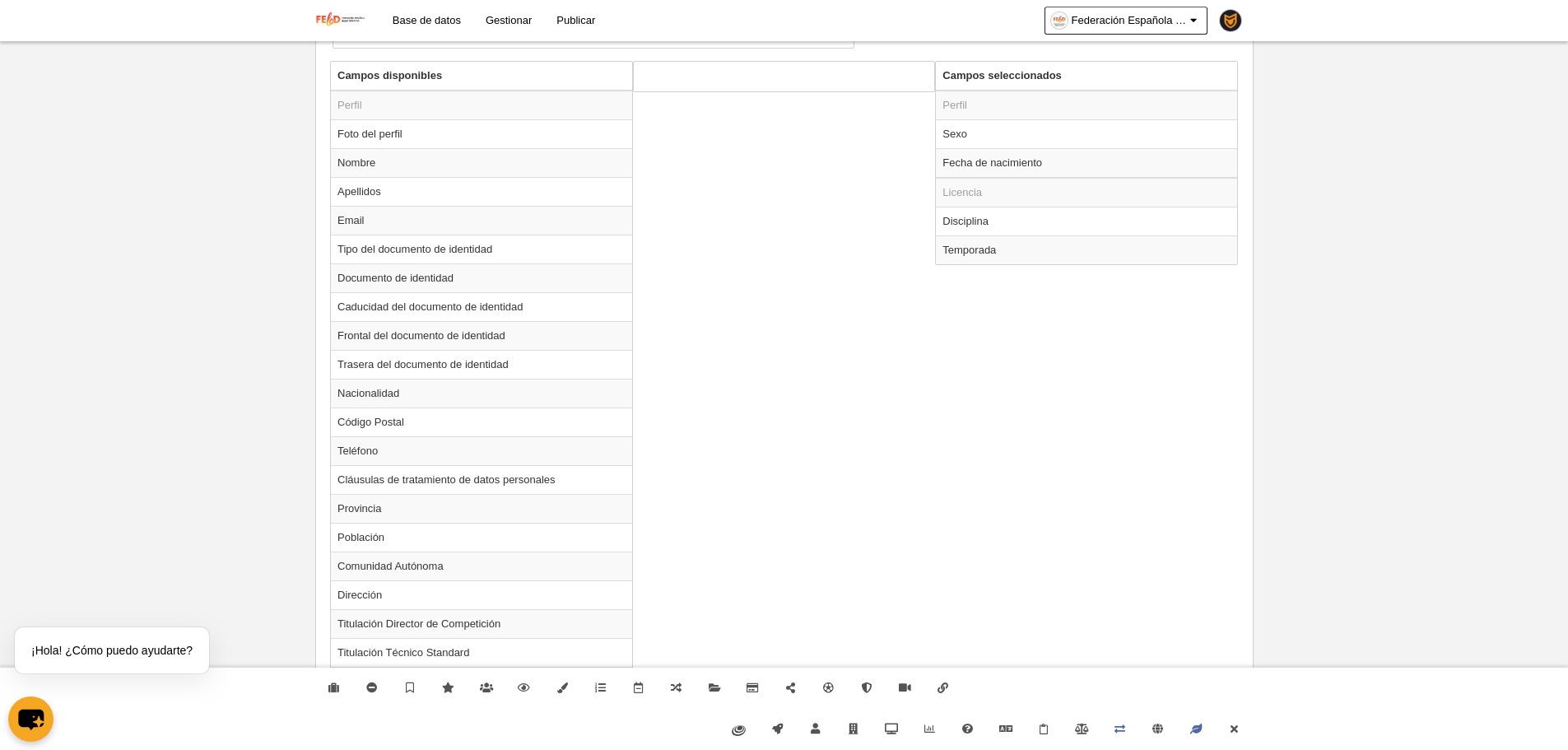
scroll to position [658, 0]
click at [980, 225] on td "Disciplina" at bounding box center [1086, 219] width 301 height 29
radio input "true"
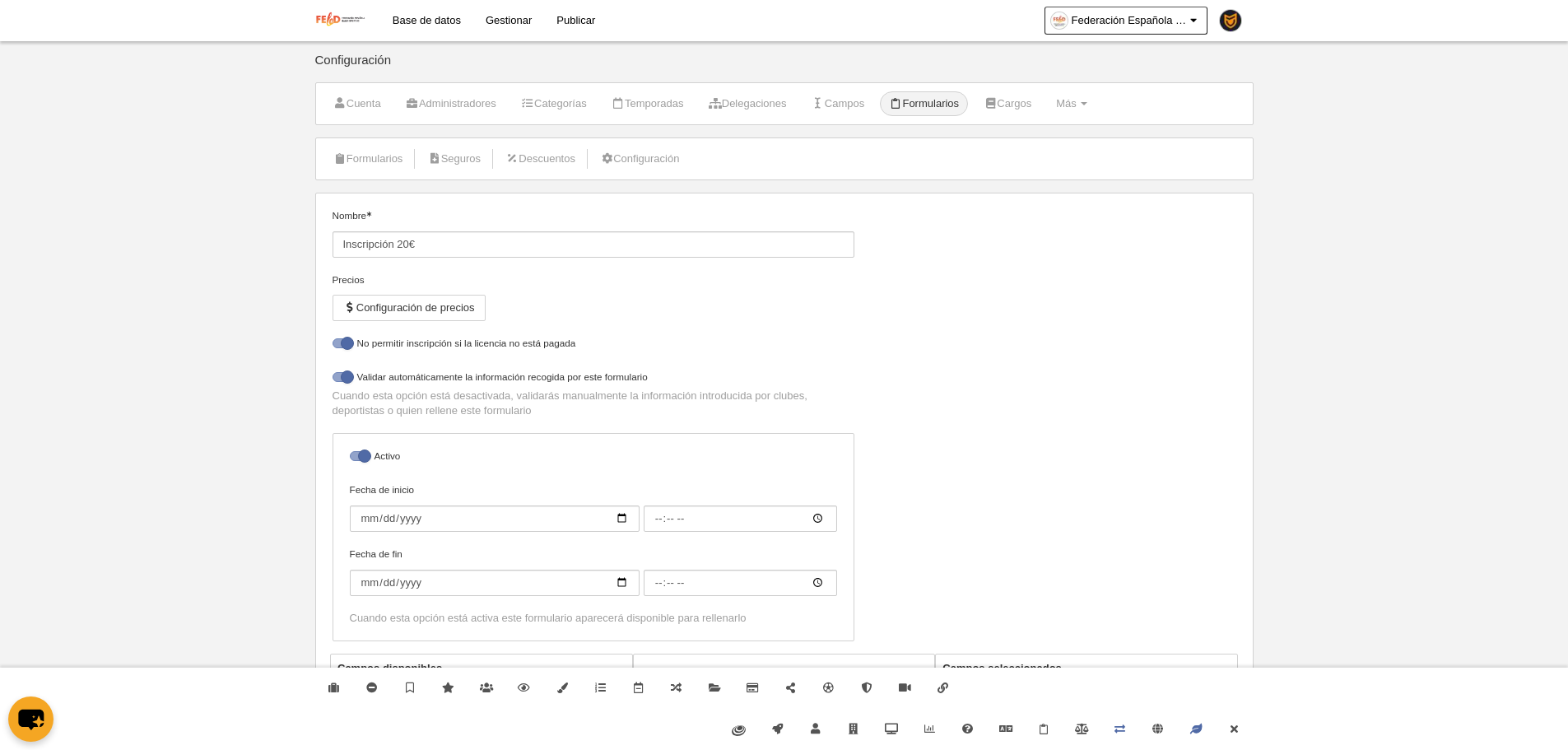
select select "selected"
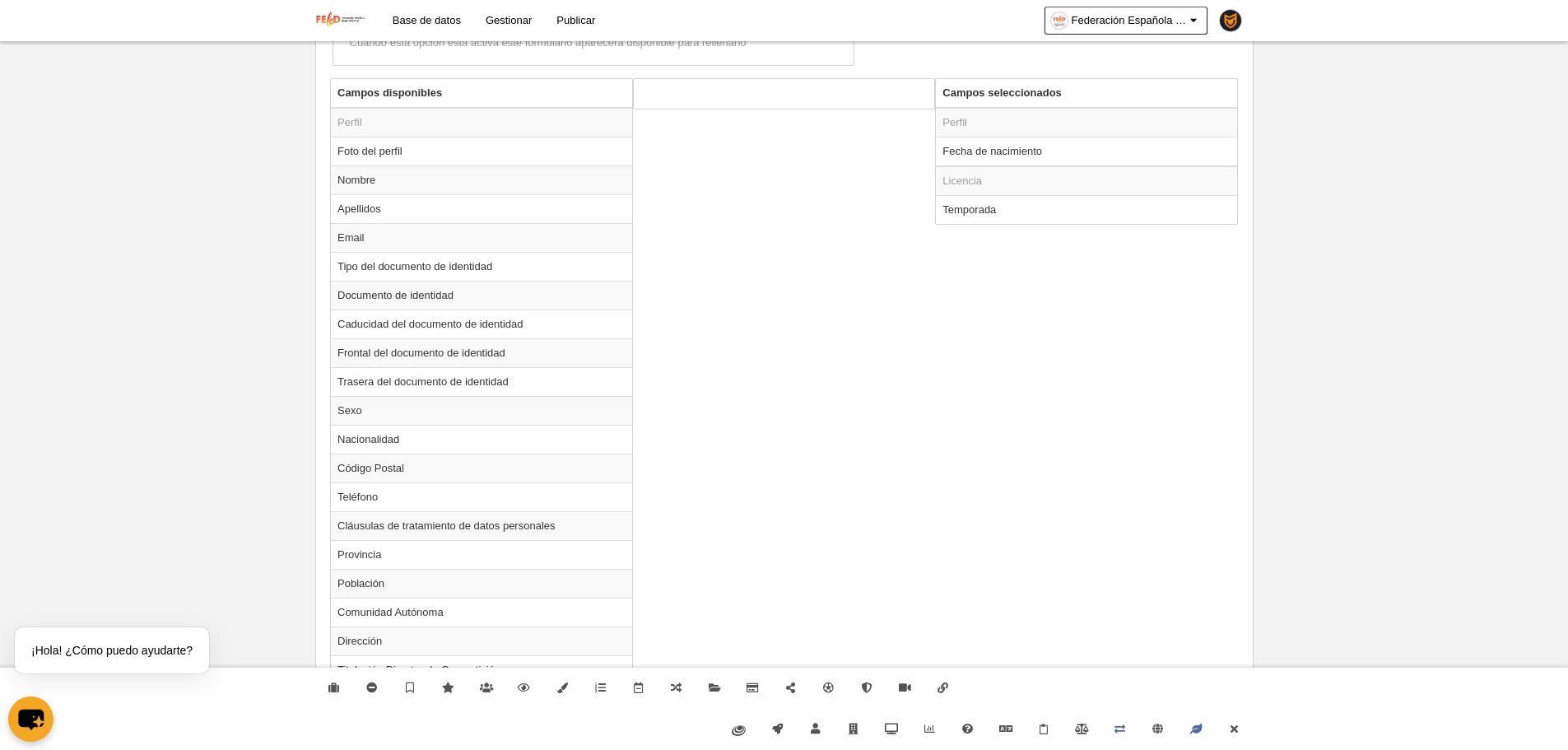
scroll to position [658, 0]
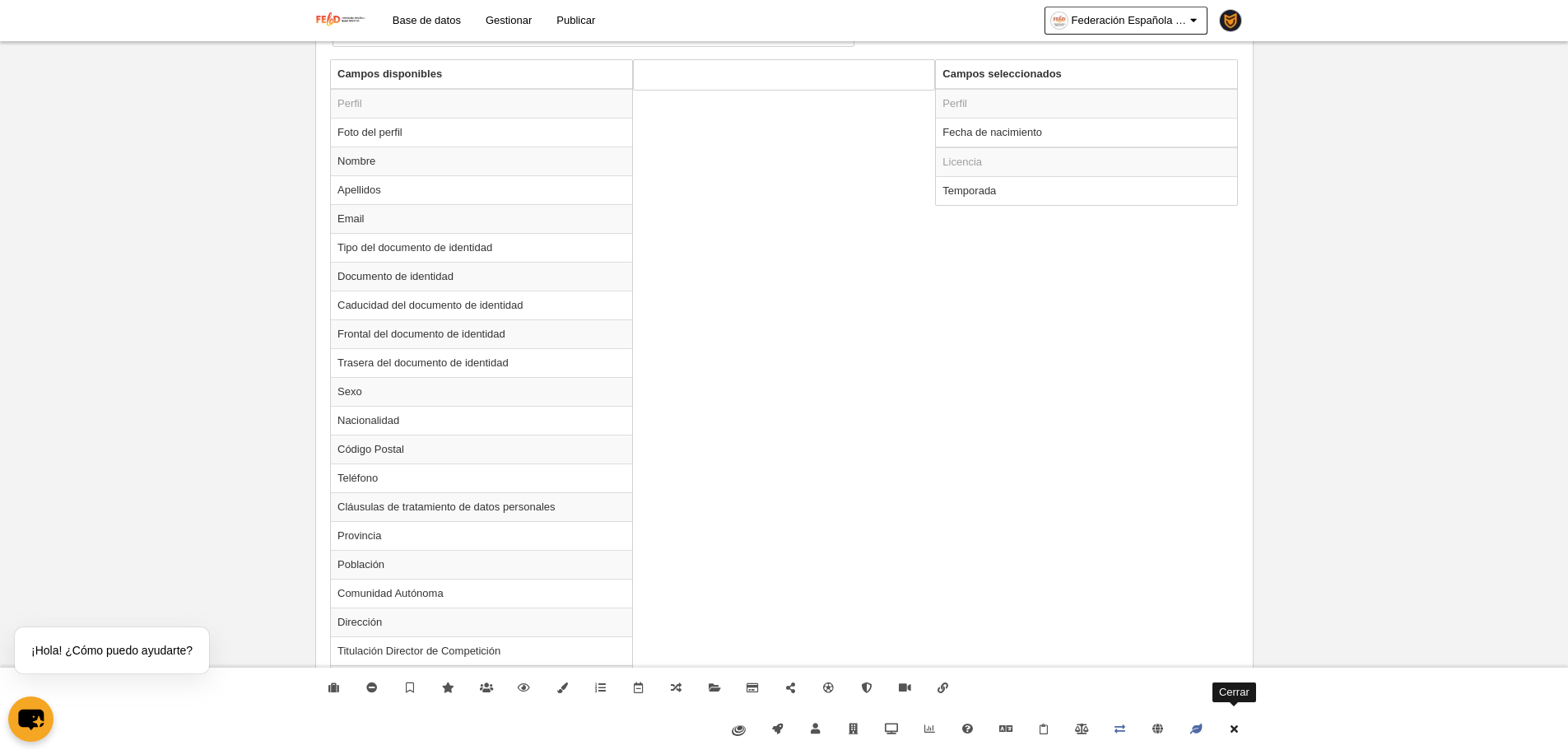
click at [1243, 731] on link "Cerrar" at bounding box center [1234, 729] width 38 height 41
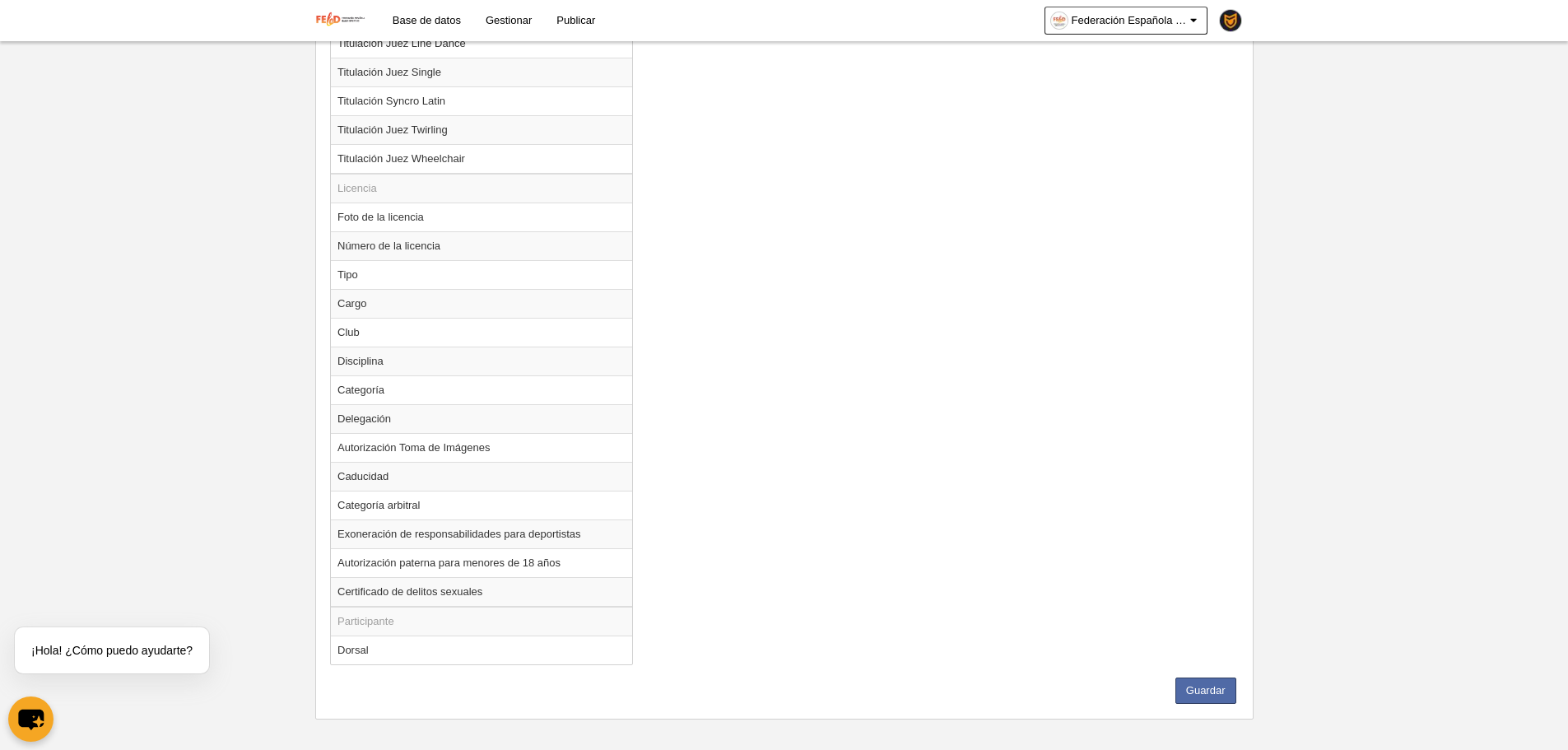
scroll to position [1969, 0]
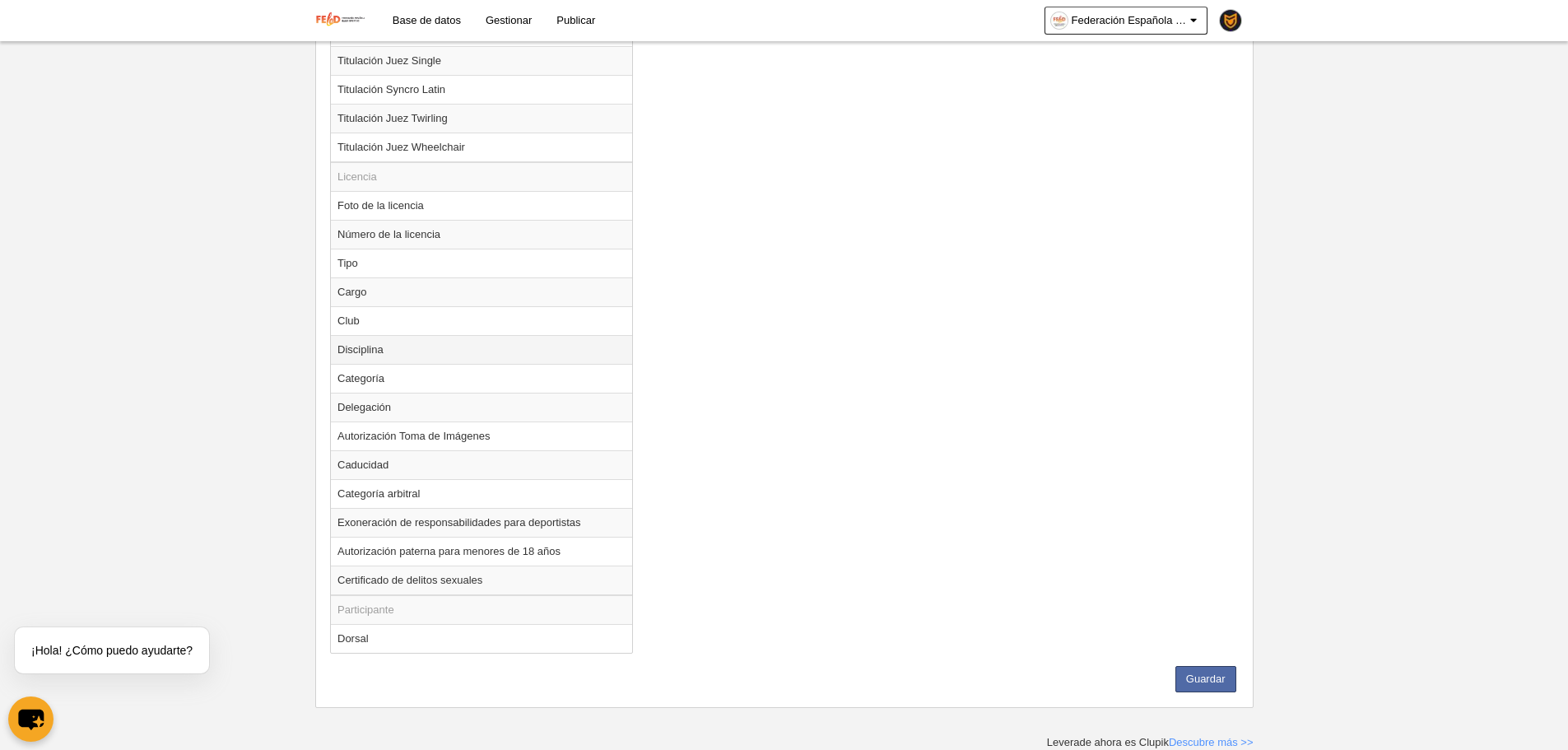
click at [381, 360] on td "Disciplina" at bounding box center [481, 350] width 301 height 29
radio input "true"
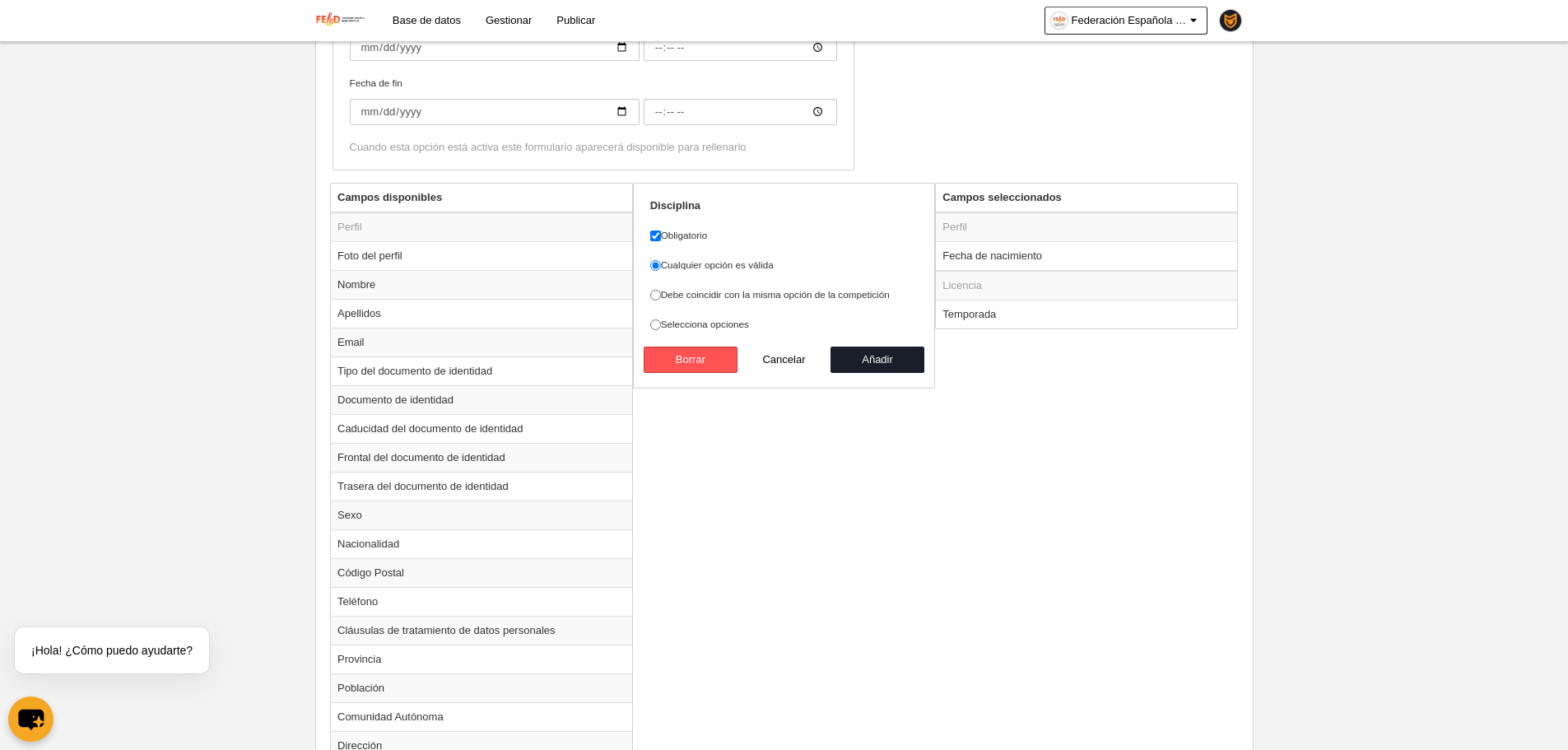
scroll to position [487, 0]
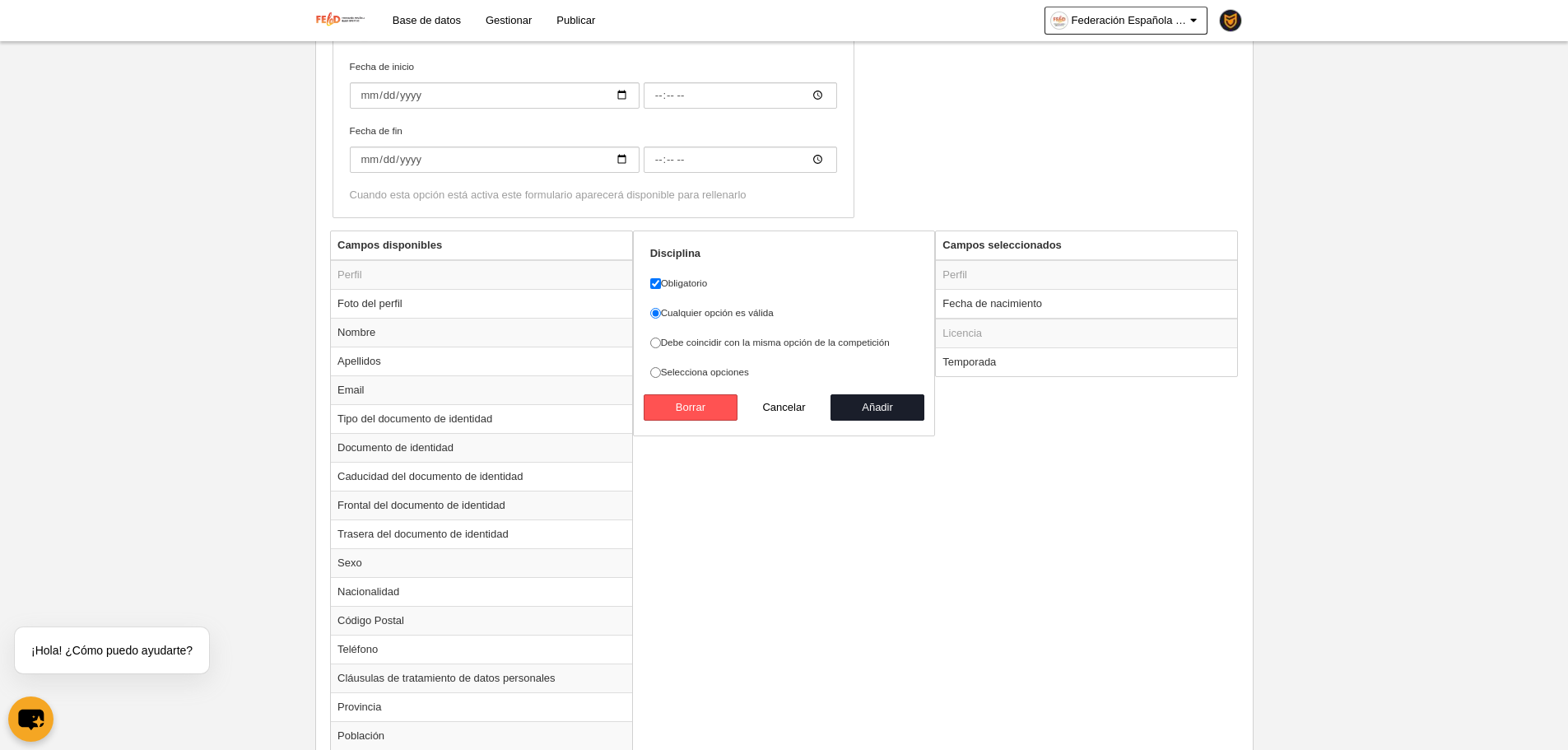
click at [871, 331] on div "Cualquier opción es válida Debe coincidir con la misma opción de la competición…" at bounding box center [784, 342] width 268 height 74
click at [879, 338] on label "Debe coincidir con la misma opción de la competición" at bounding box center [784, 342] width 268 height 15
click at [661, 338] on input "Debe coincidir con la misma opción de la competición" at bounding box center [655, 343] width 10 height 10
radio input "true"
click at [886, 403] on button "Añadir" at bounding box center [877, 407] width 93 height 27
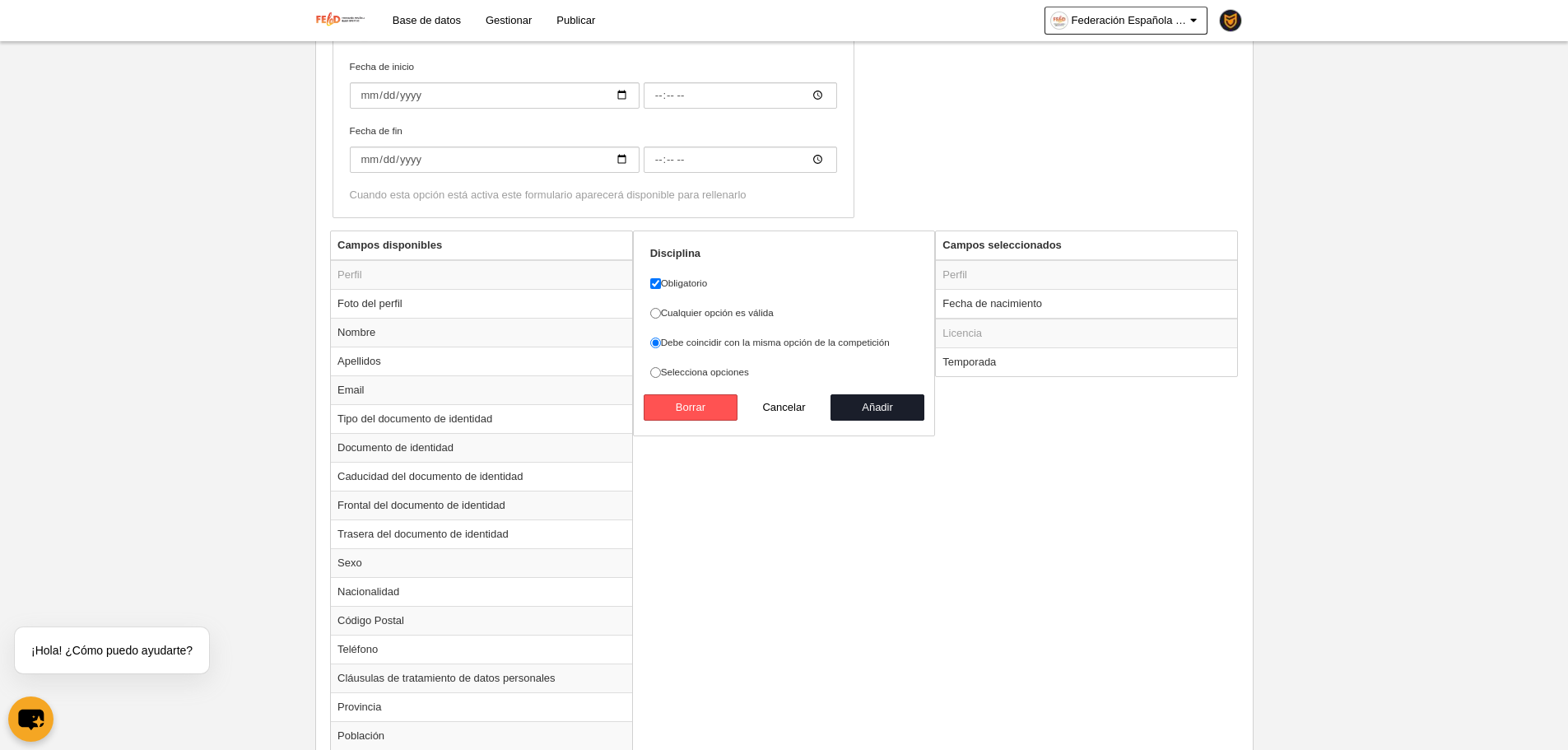
radio input "false"
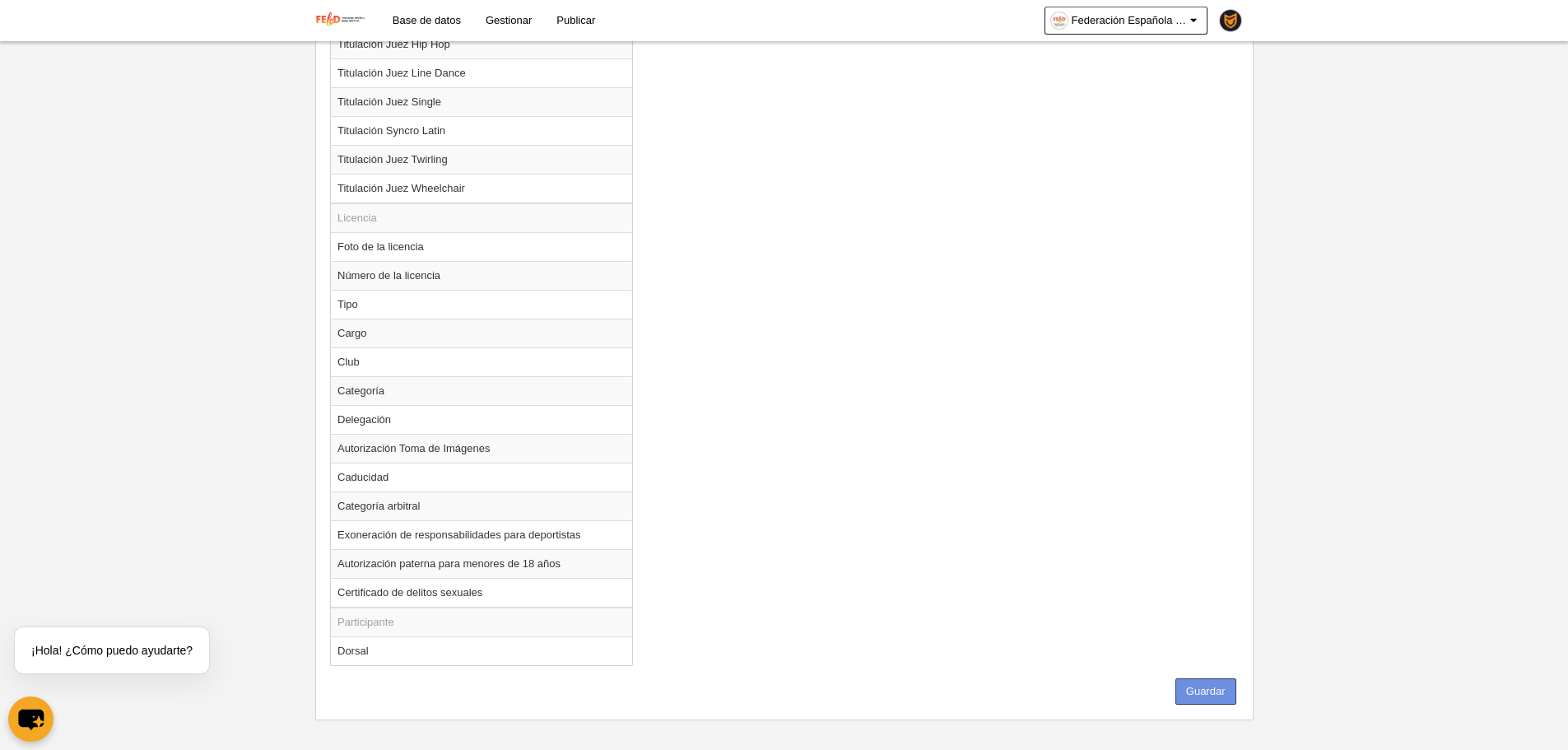
scroll to position [1940, 0]
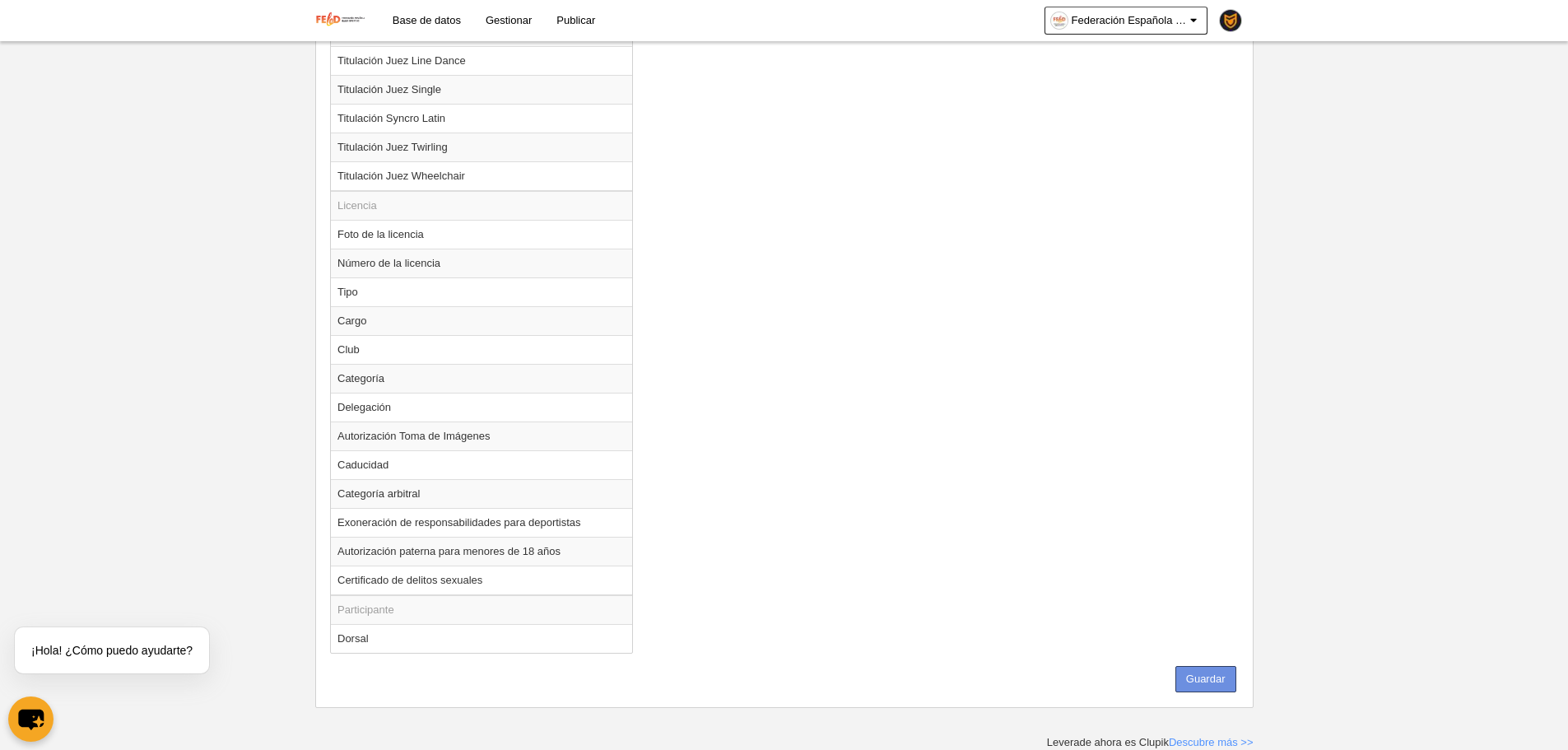
click at [1198, 690] on button "Guardar" at bounding box center [1205, 679] width 61 height 27
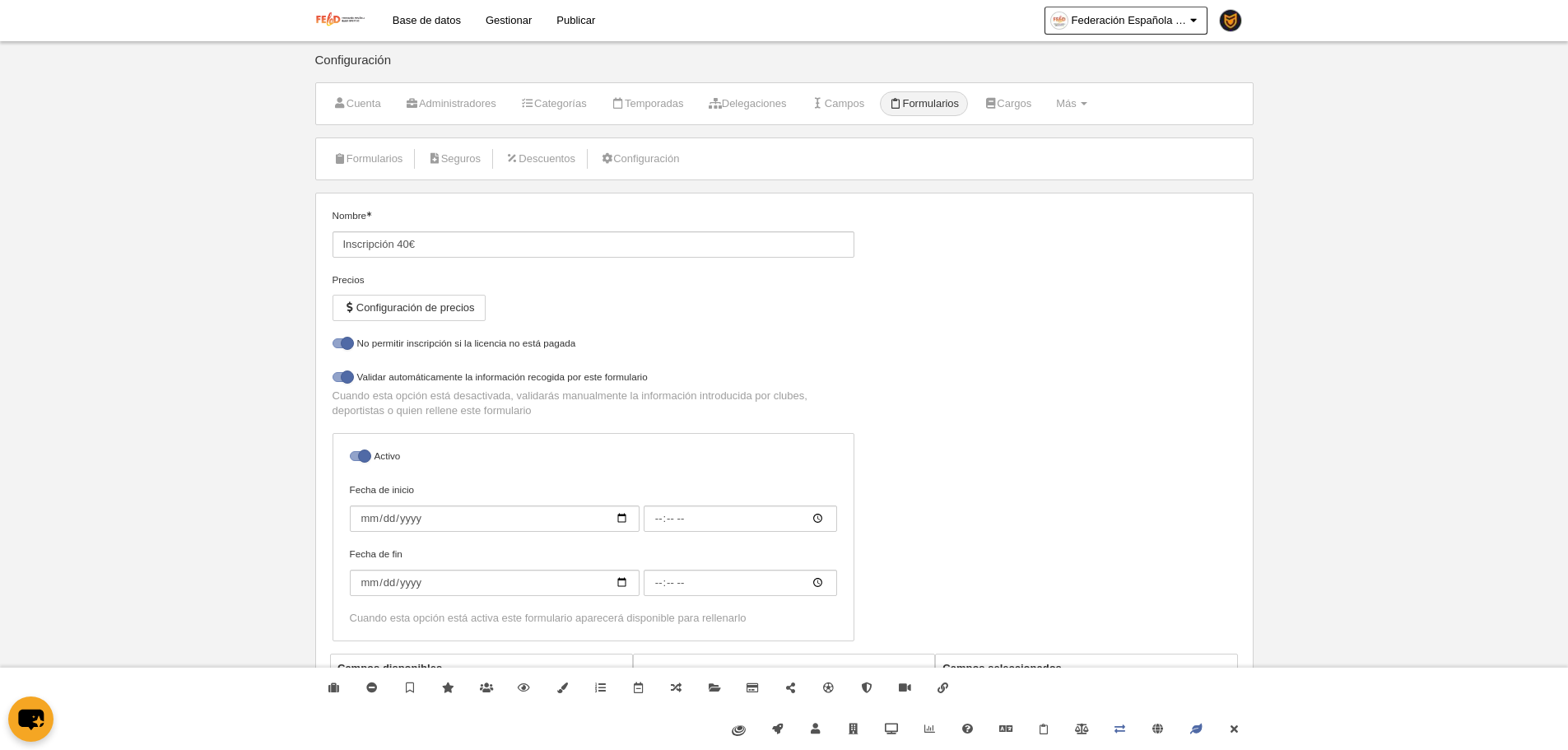
select select "selected"
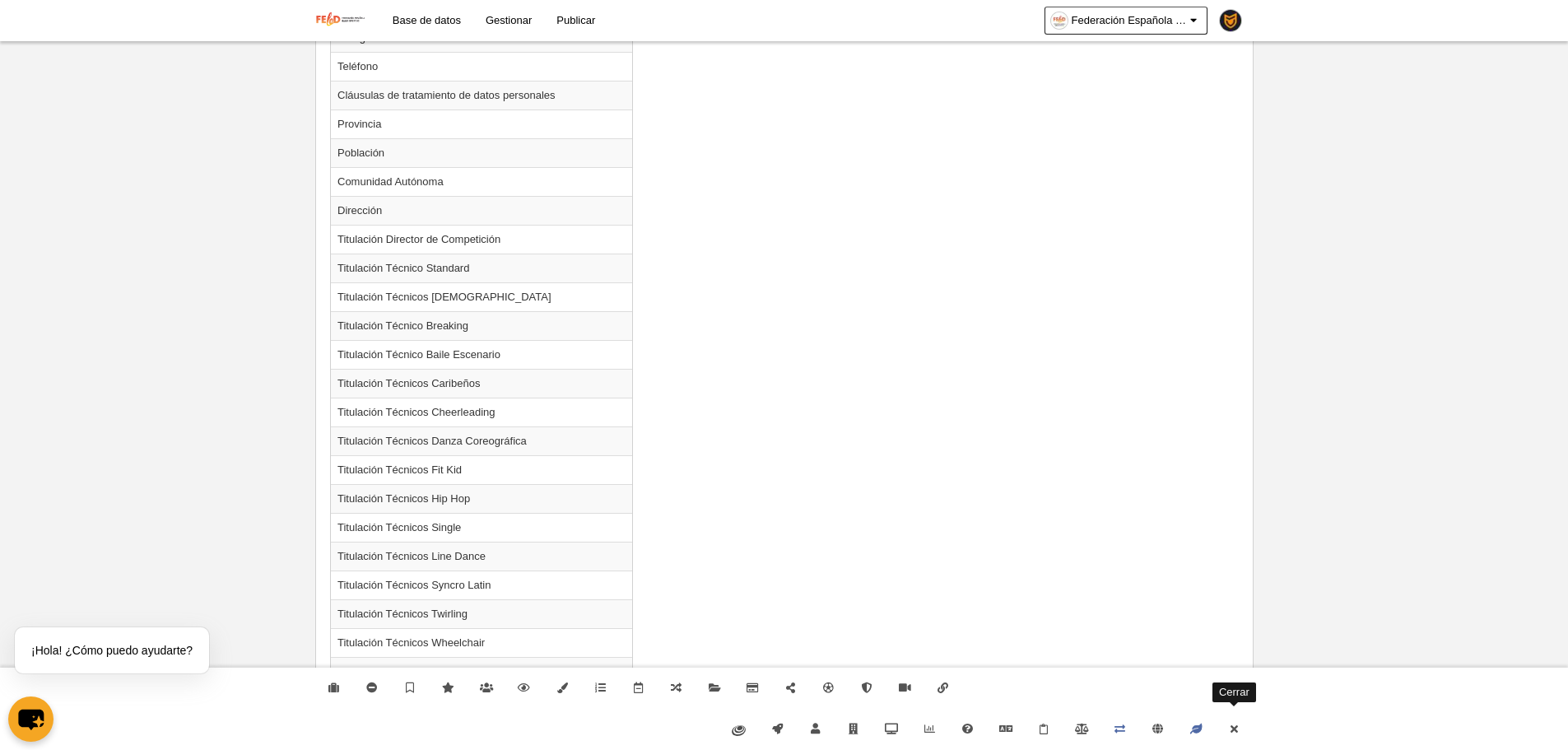
drag, startPoint x: 1238, startPoint y: 723, endPoint x: 1152, endPoint y: 697, distance: 89.8
click at [1235, 723] on icon at bounding box center [1234, 729] width 13 height 10
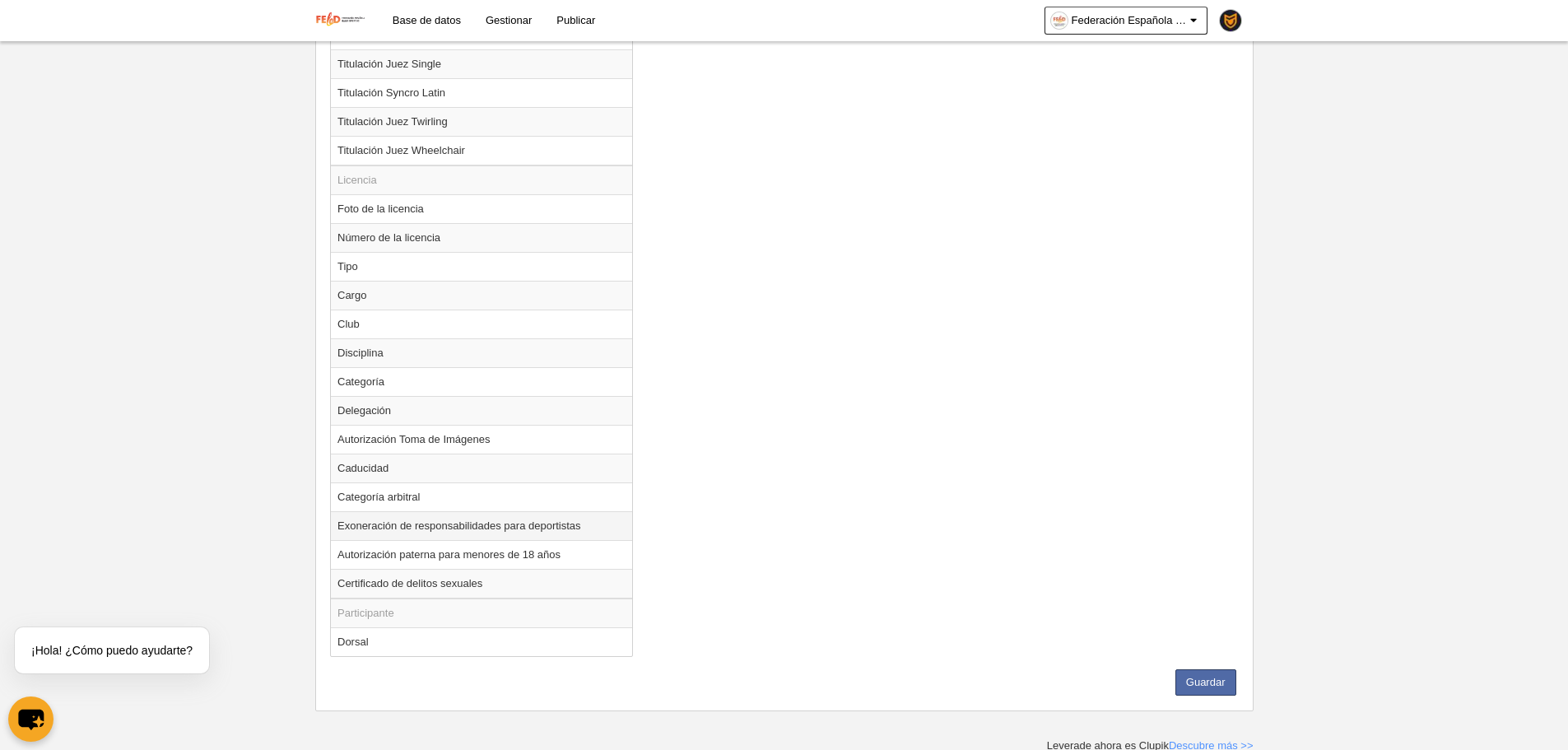
scroll to position [1969, 0]
click at [387, 351] on td "Disciplina" at bounding box center [481, 350] width 301 height 29
radio input "true"
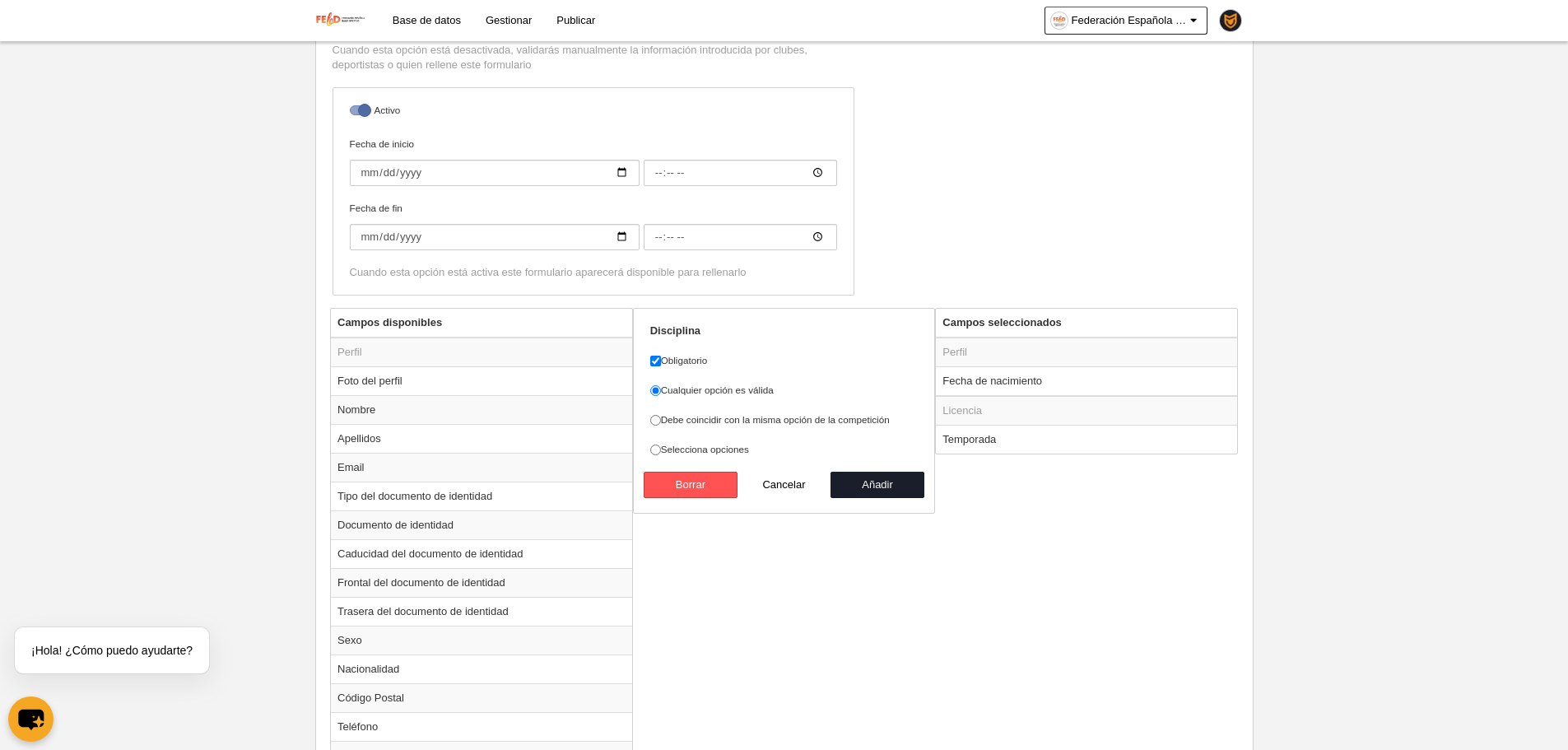
scroll to position [405, 0]
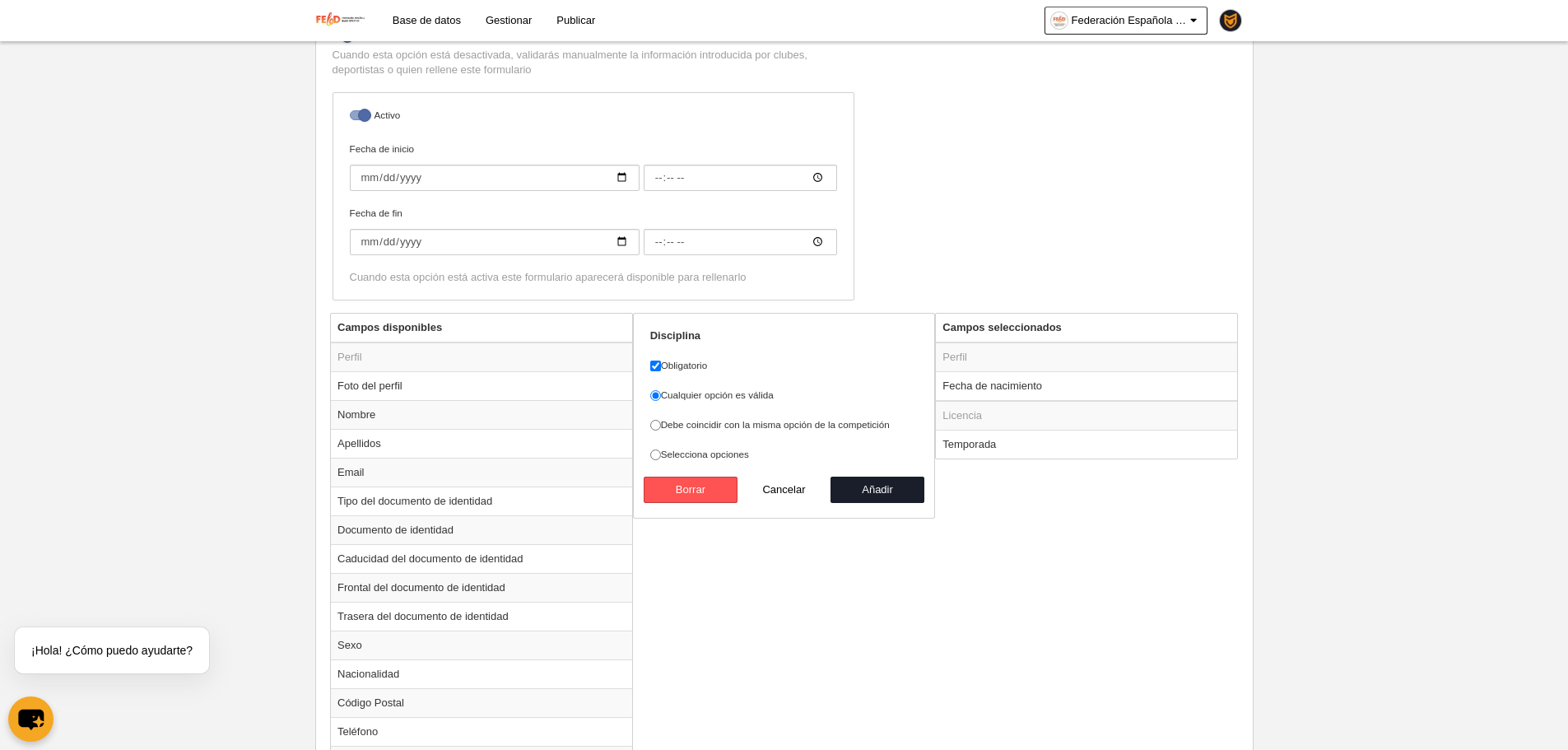
click at [750, 417] on label "Debe coincidir con la misma opción de la competición" at bounding box center [784, 424] width 268 height 15
click at [661, 420] on input "Debe coincidir con la misma opción de la competición" at bounding box center [655, 425] width 10 height 10
radio input "true"
click at [851, 481] on button "Añadir" at bounding box center [877, 489] width 93 height 27
radio input "false"
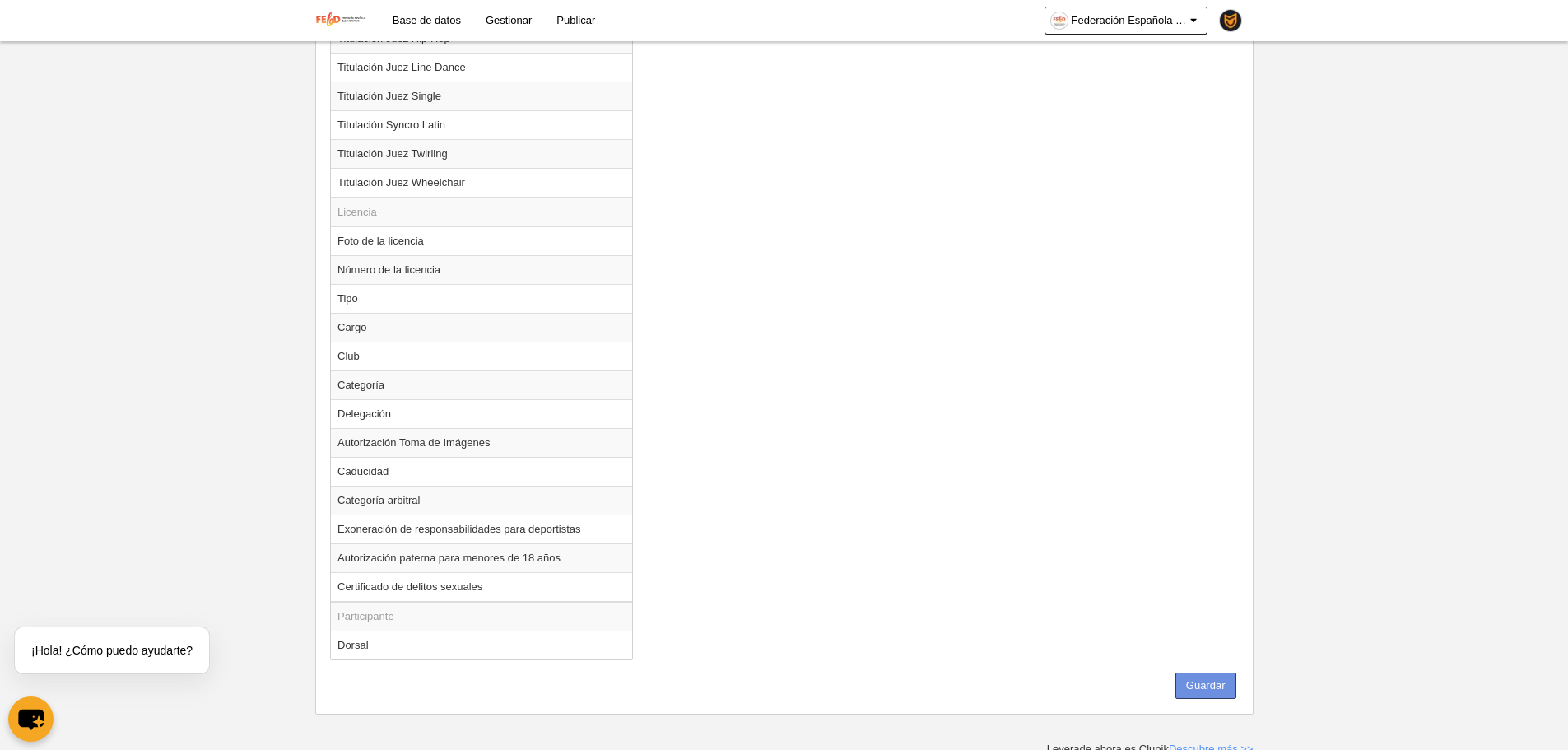
scroll to position [1940, 0]
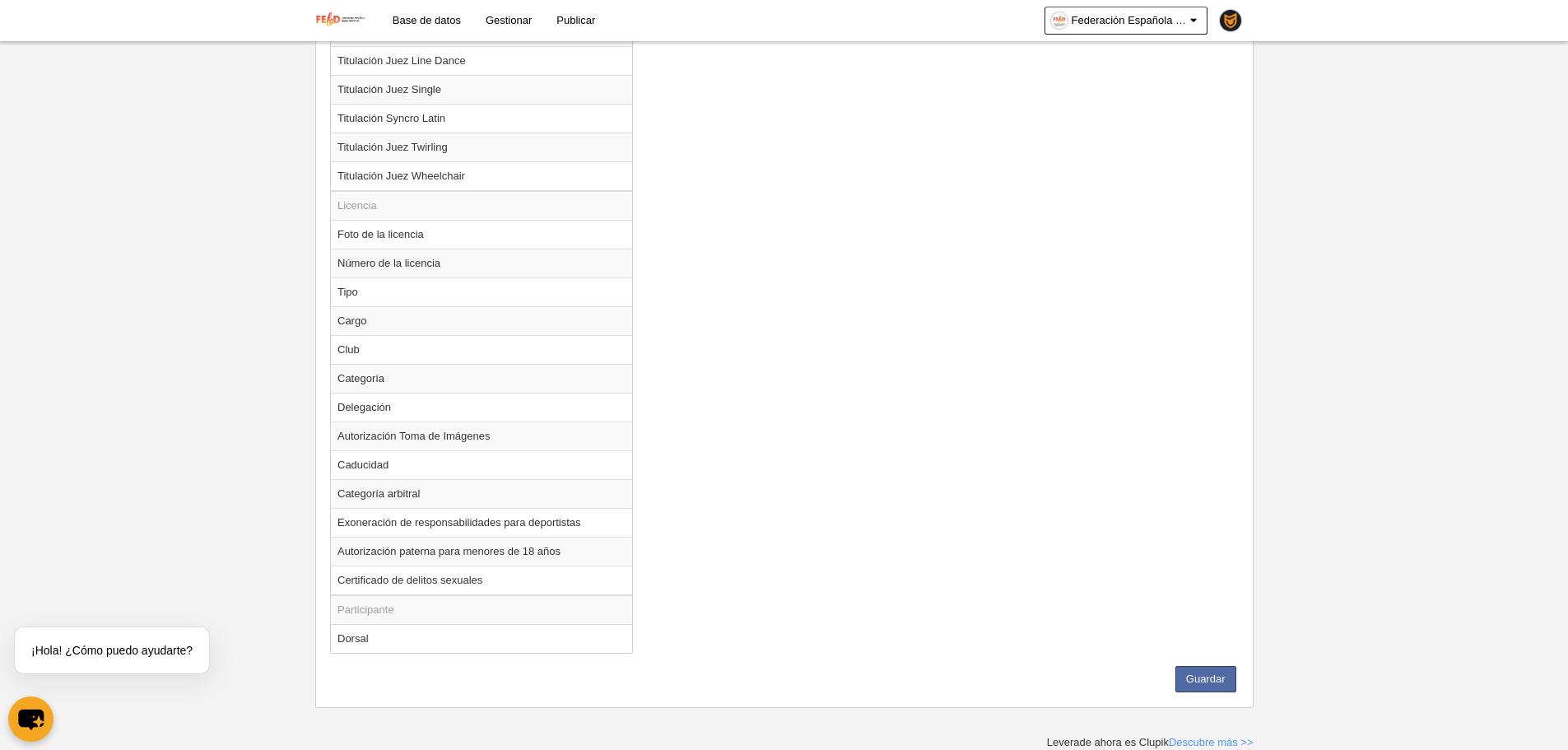
click at [1241, 691] on div "Guardar" at bounding box center [784, 679] width 916 height 27
click at [1230, 691] on button "Guardar" at bounding box center [1205, 679] width 61 height 27
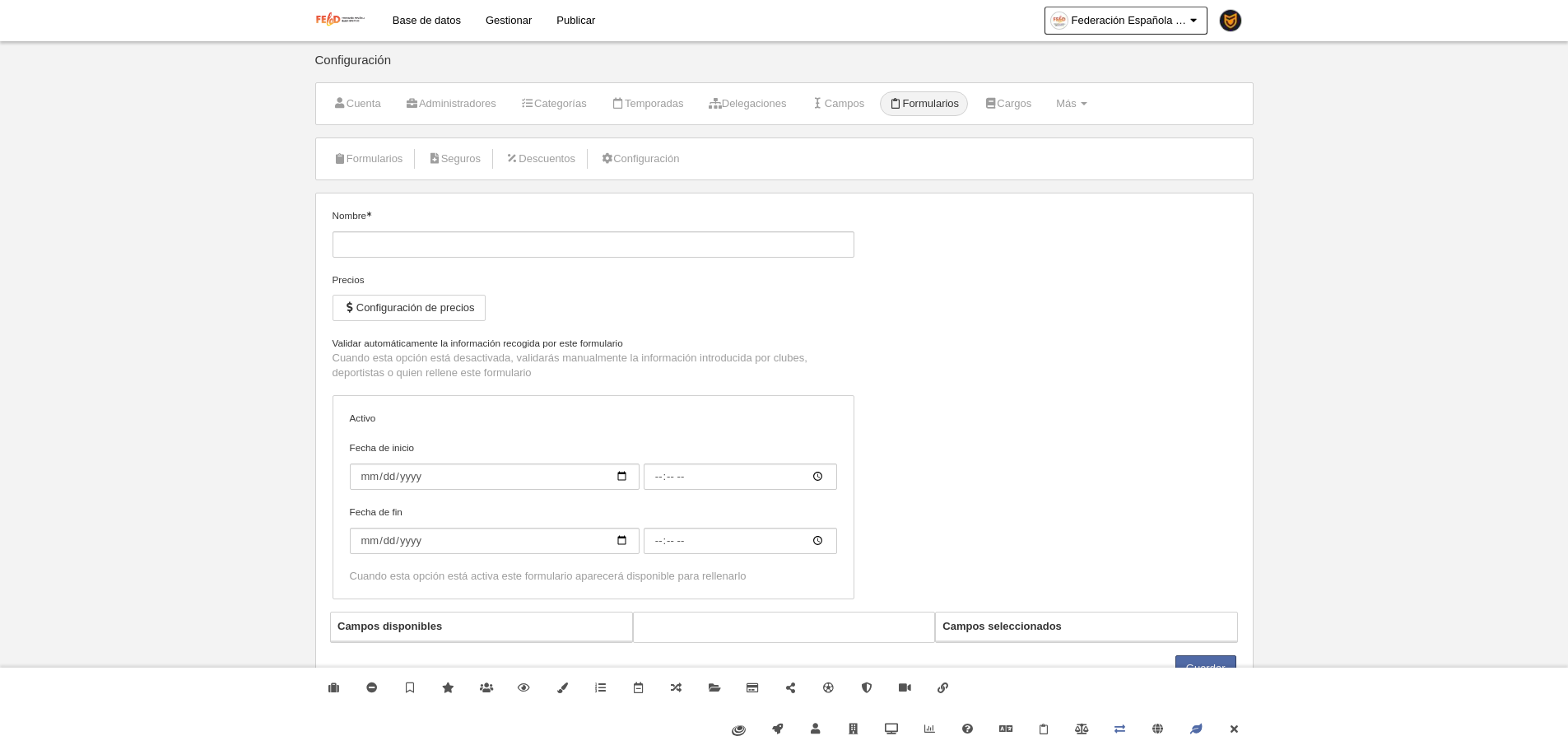
type input "Inscripción 50€"
checkbox input "true"
select select "selected"
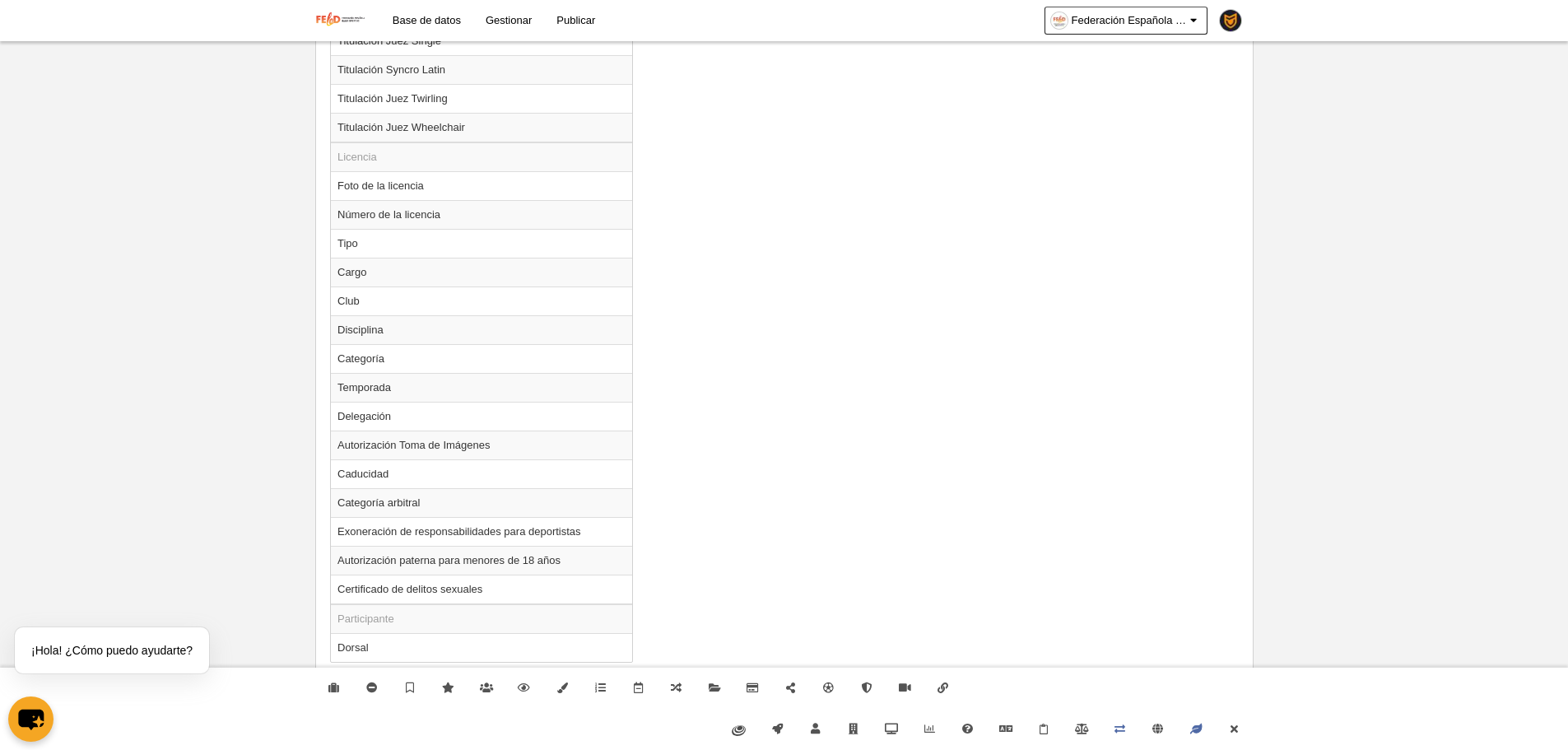
scroll to position [2026, 0]
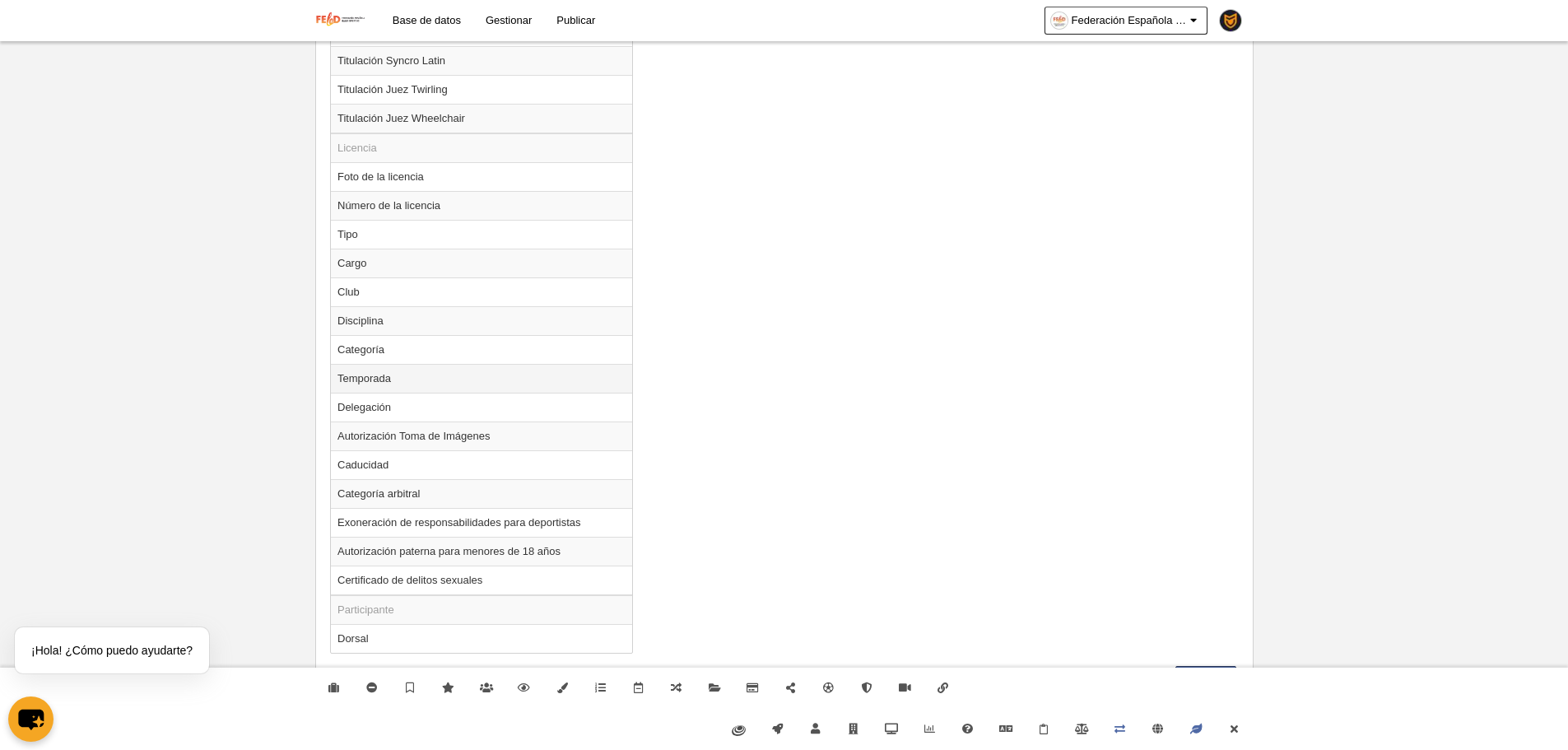
click at [444, 377] on td "Temporada" at bounding box center [481, 378] width 301 height 29
radio input "true"
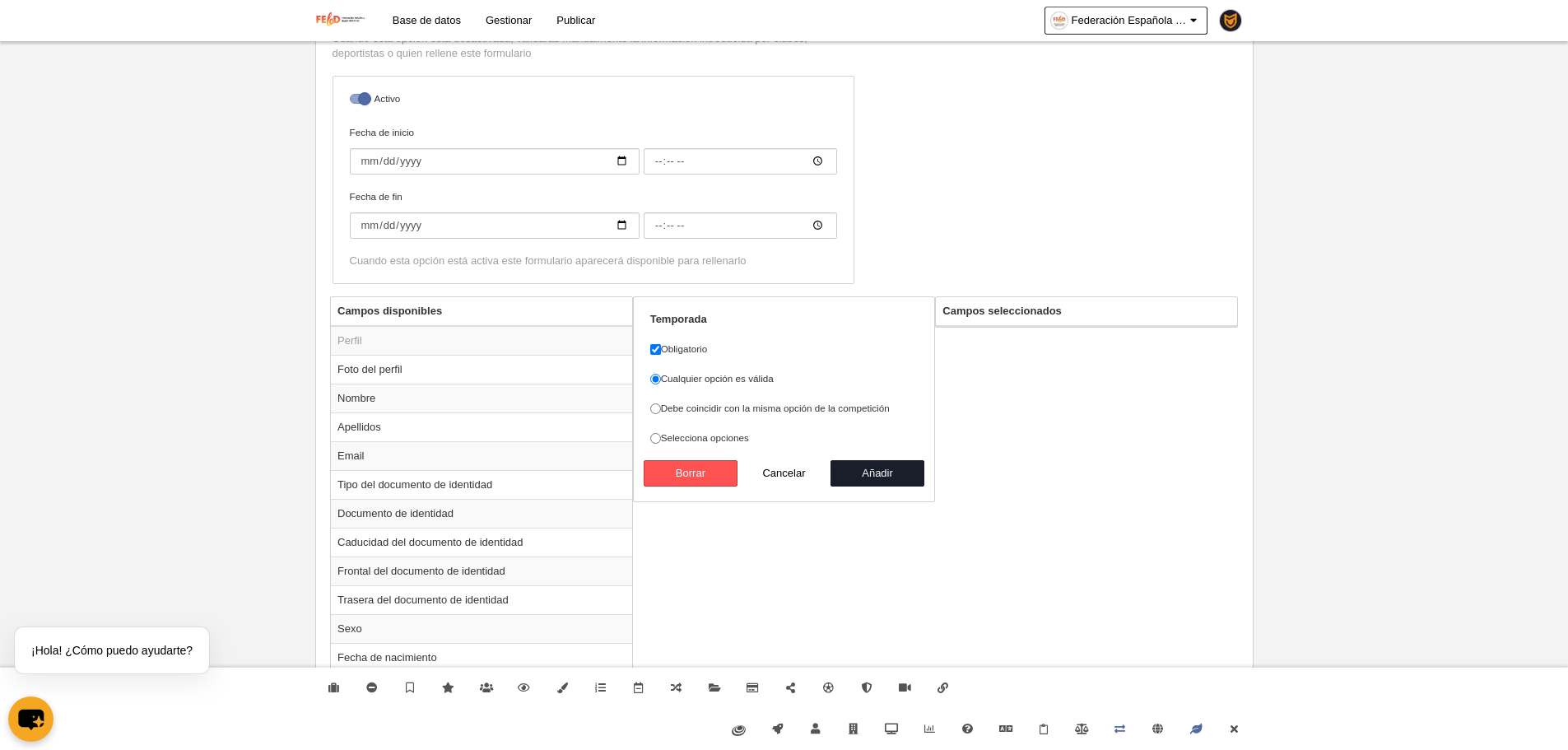
scroll to position [381, 0]
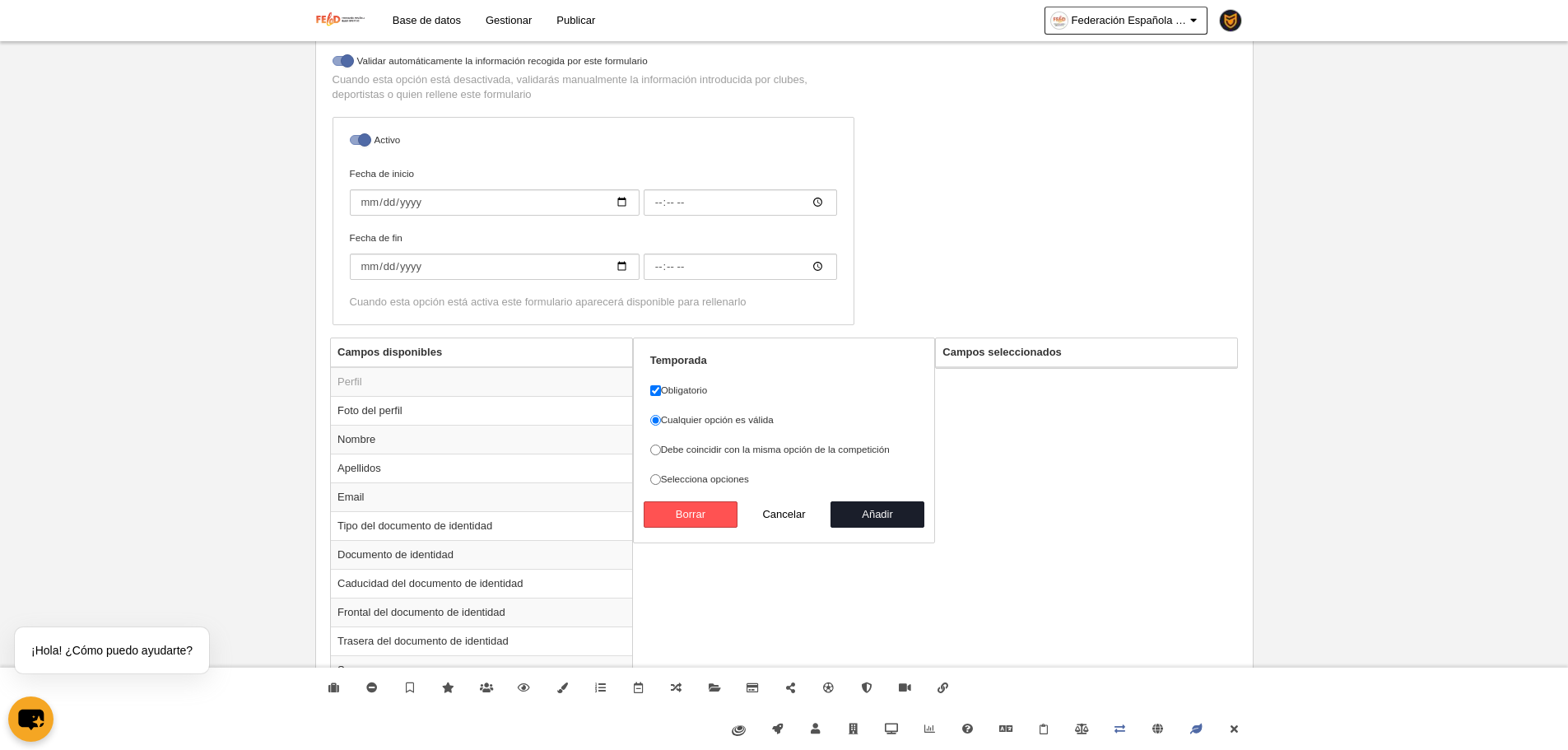
click at [790, 455] on label "Debe coincidir con la misma opción de la competición" at bounding box center [784, 449] width 268 height 15
click at [661, 455] on input "Debe coincidir con la misma opción de la competición" at bounding box center [655, 449] width 10 height 10
radio input "true"
click at [862, 519] on button "Añadir" at bounding box center [877, 514] width 93 height 27
radio input "false"
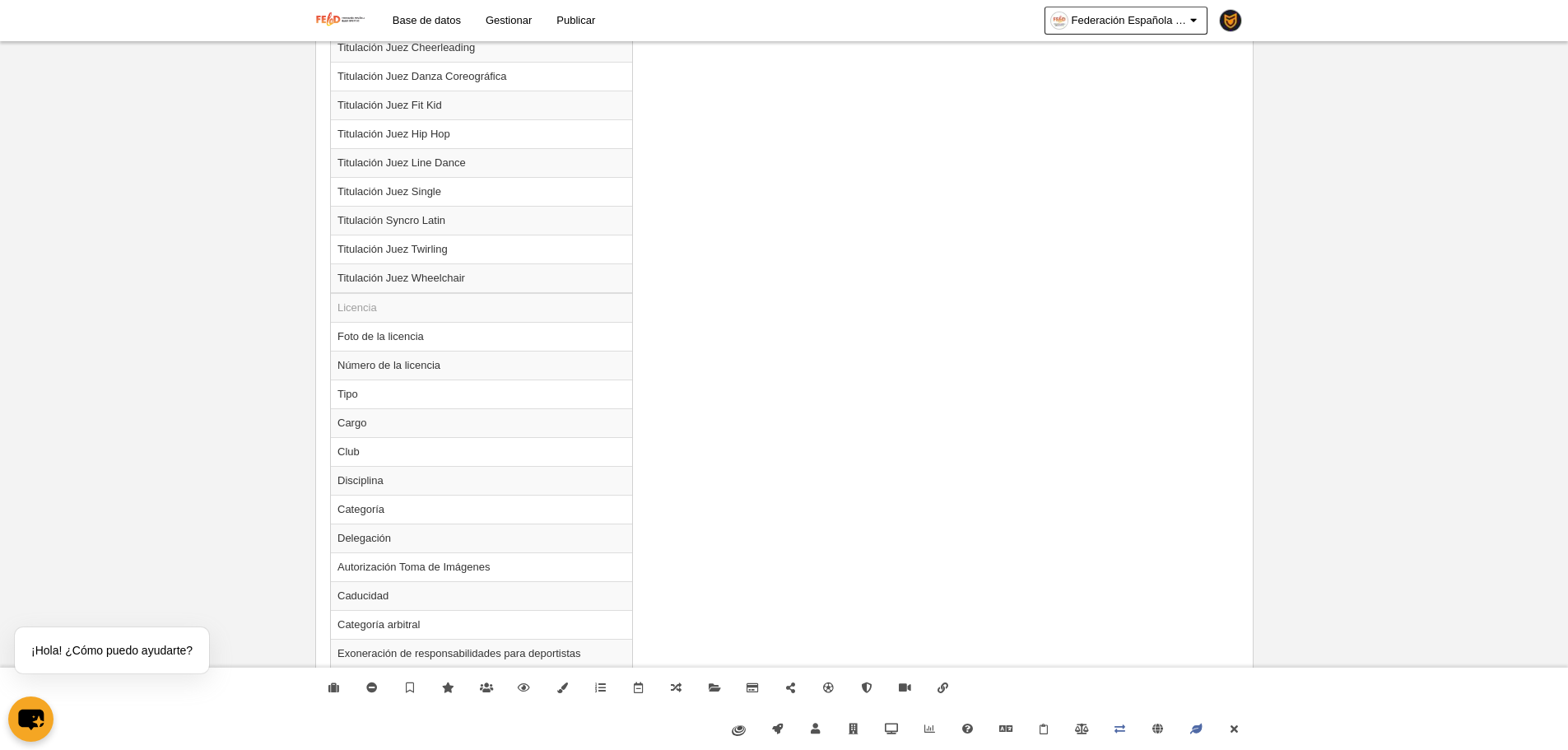
scroll to position [1997, 0]
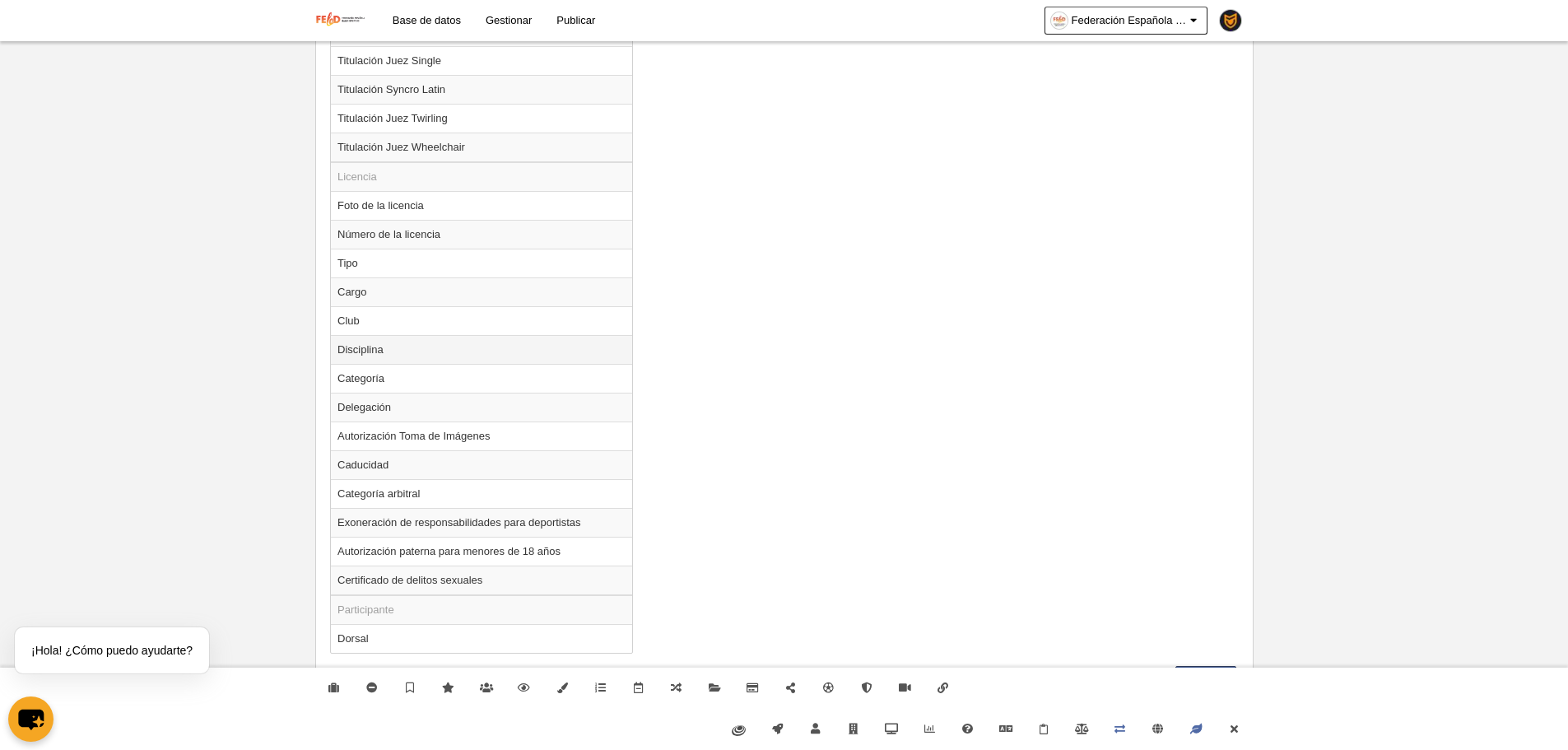
click at [474, 357] on td "Disciplina" at bounding box center [481, 350] width 301 height 29
radio input "true"
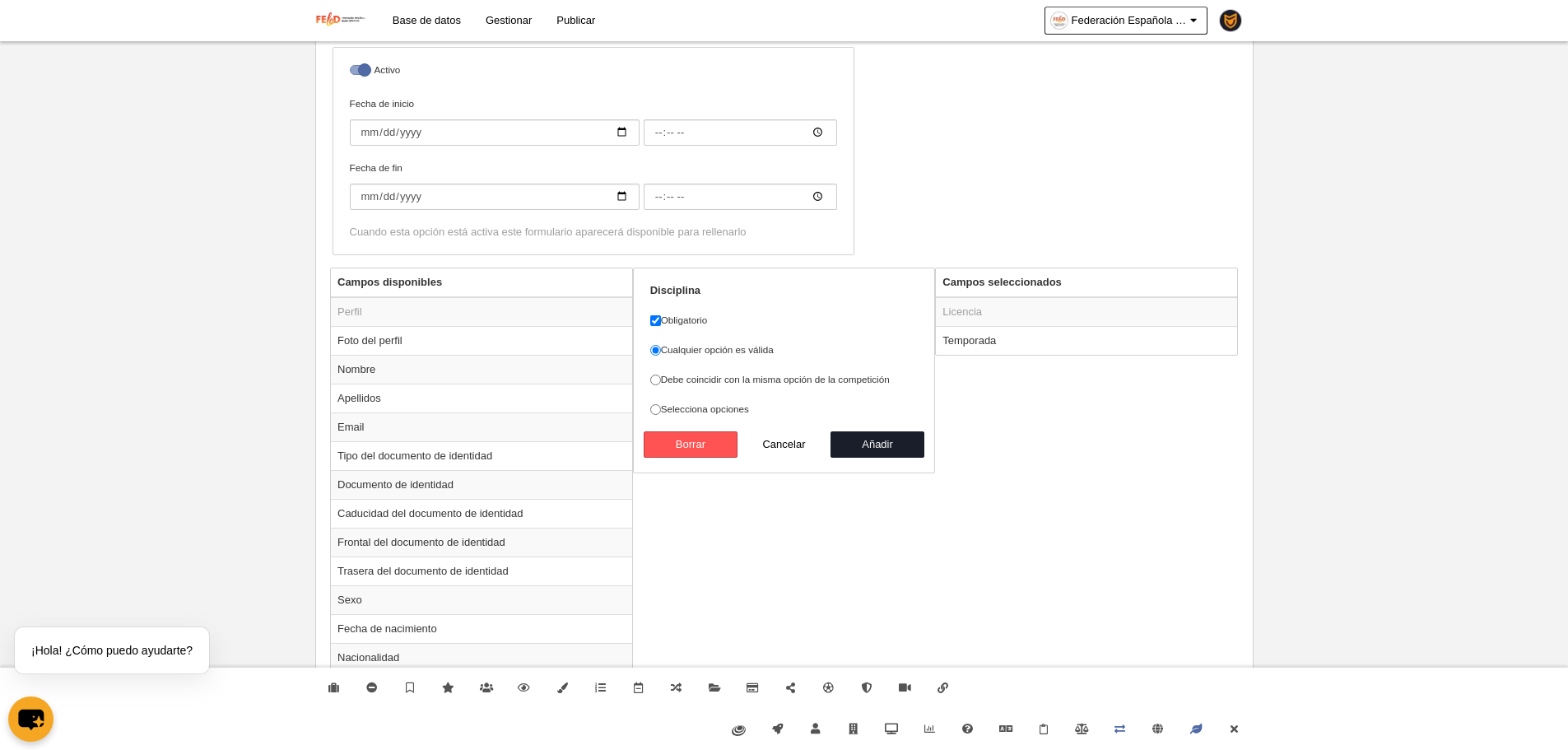
scroll to position [434, 0]
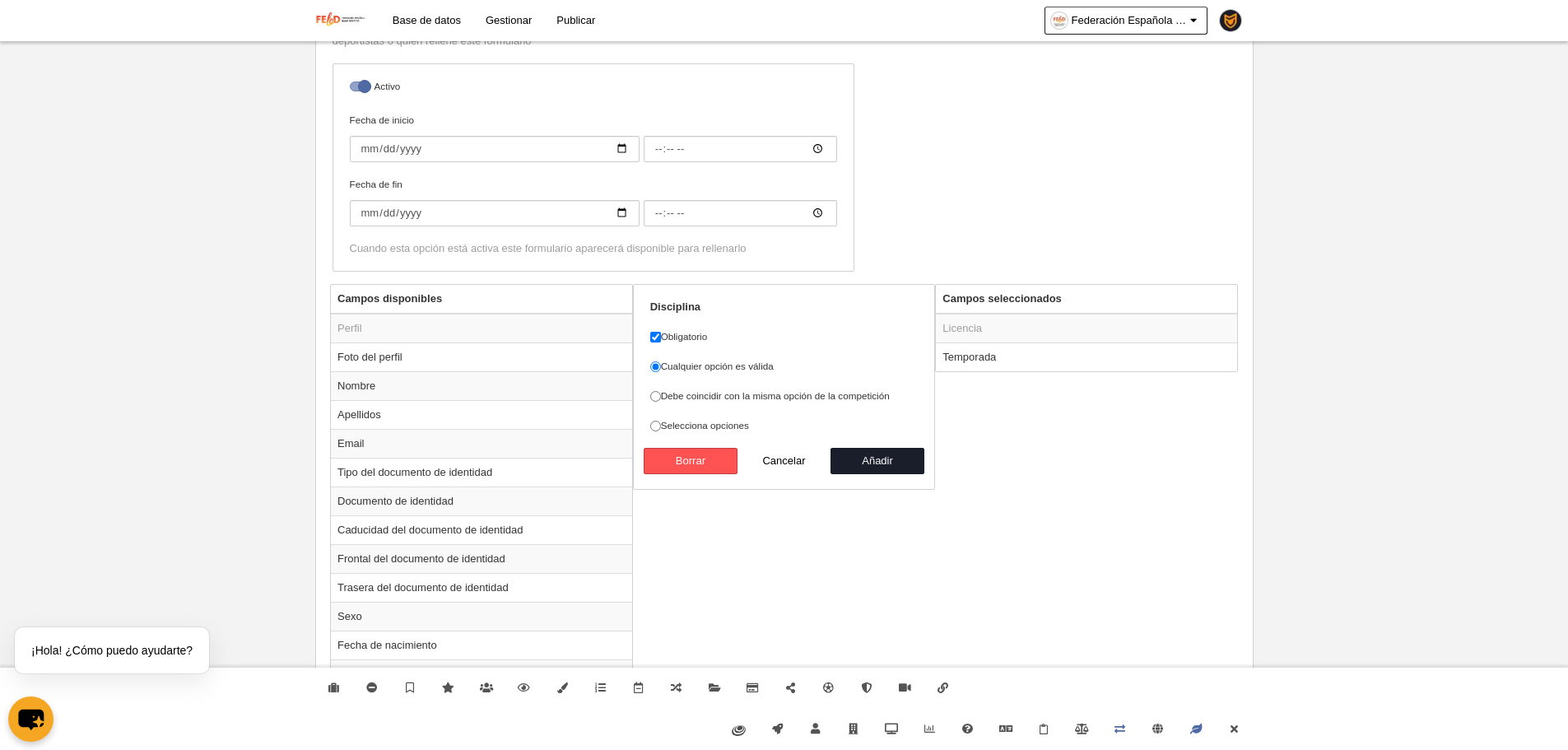
click at [751, 396] on label "Debe coincidir con la misma opción de la competición" at bounding box center [784, 395] width 268 height 15
click at [661, 396] on input "Debe coincidir con la misma opción de la competición" at bounding box center [655, 396] width 10 height 10
radio input "true"
click at [917, 465] on button "Añadir" at bounding box center [877, 460] width 93 height 27
radio input "false"
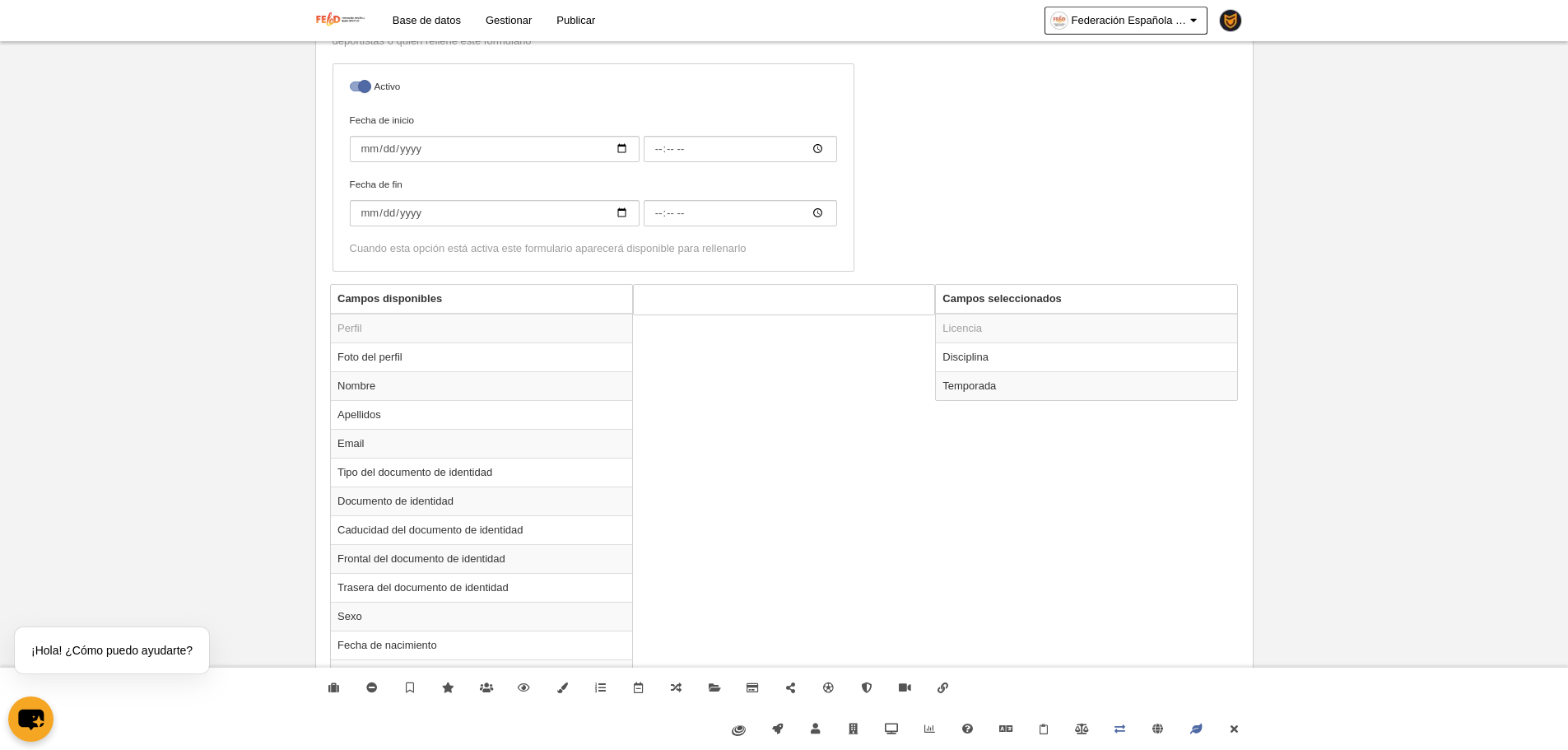
scroll to position [1092, 0]
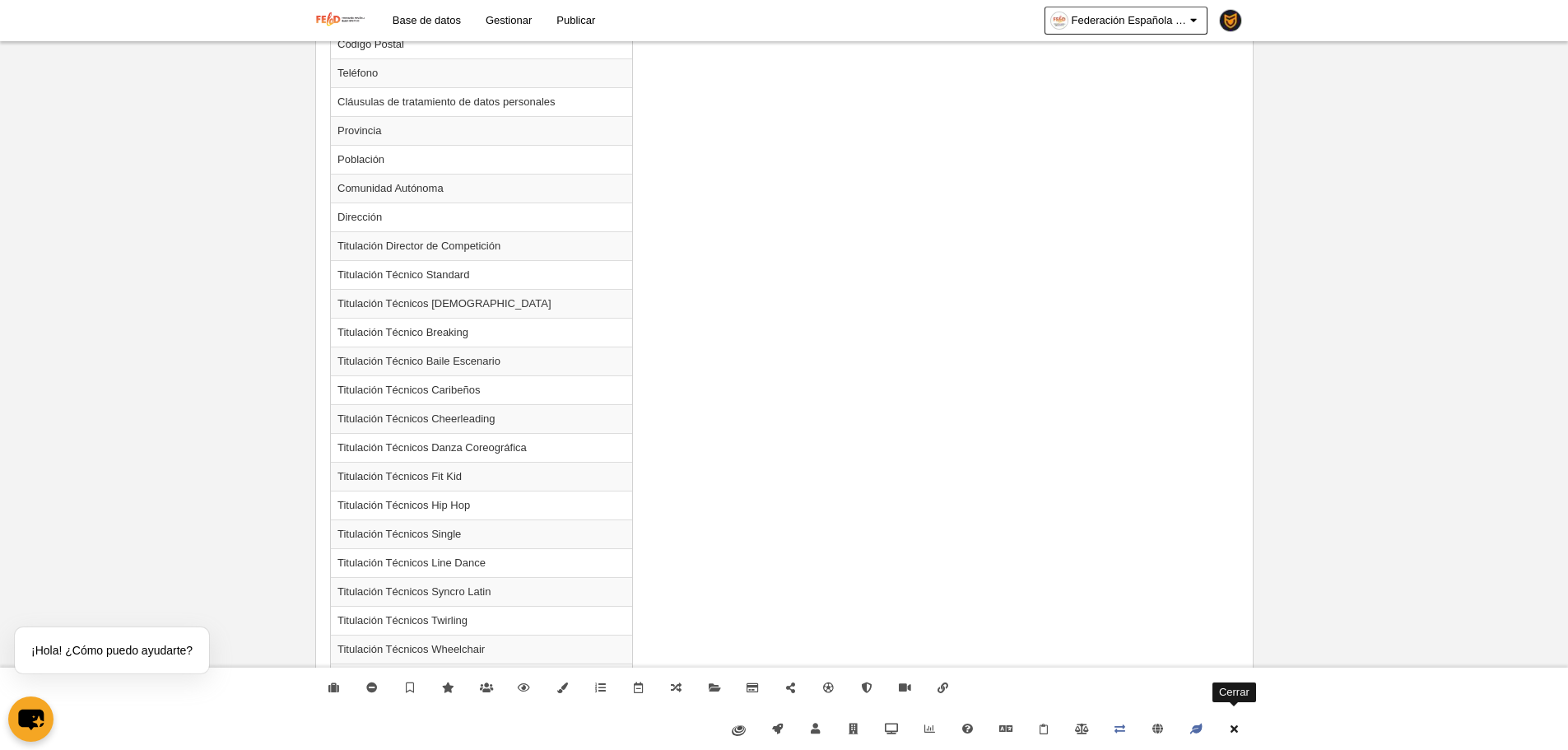
click at [1248, 725] on link "Cerrar" at bounding box center [1234, 729] width 38 height 41
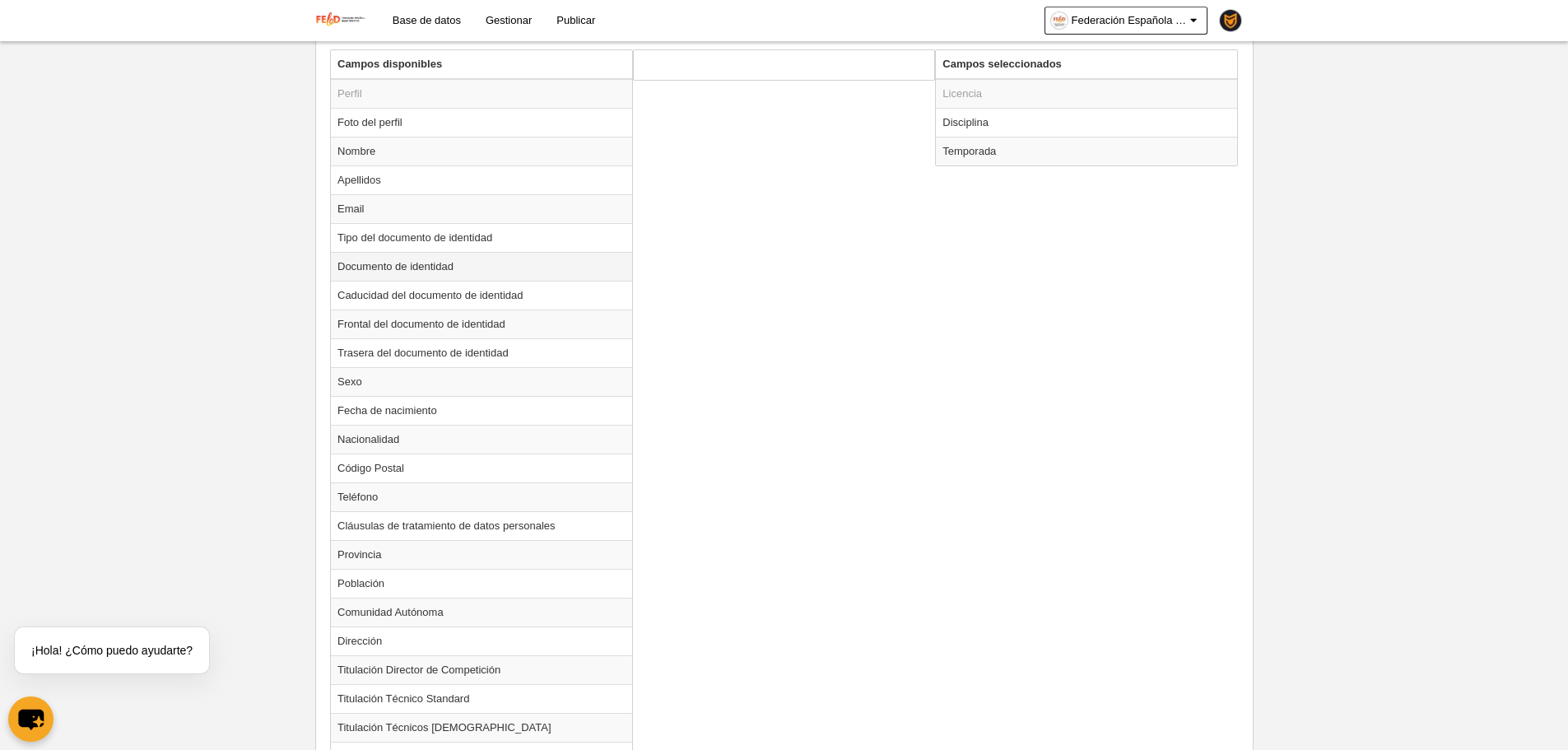
scroll to position [816, 0]
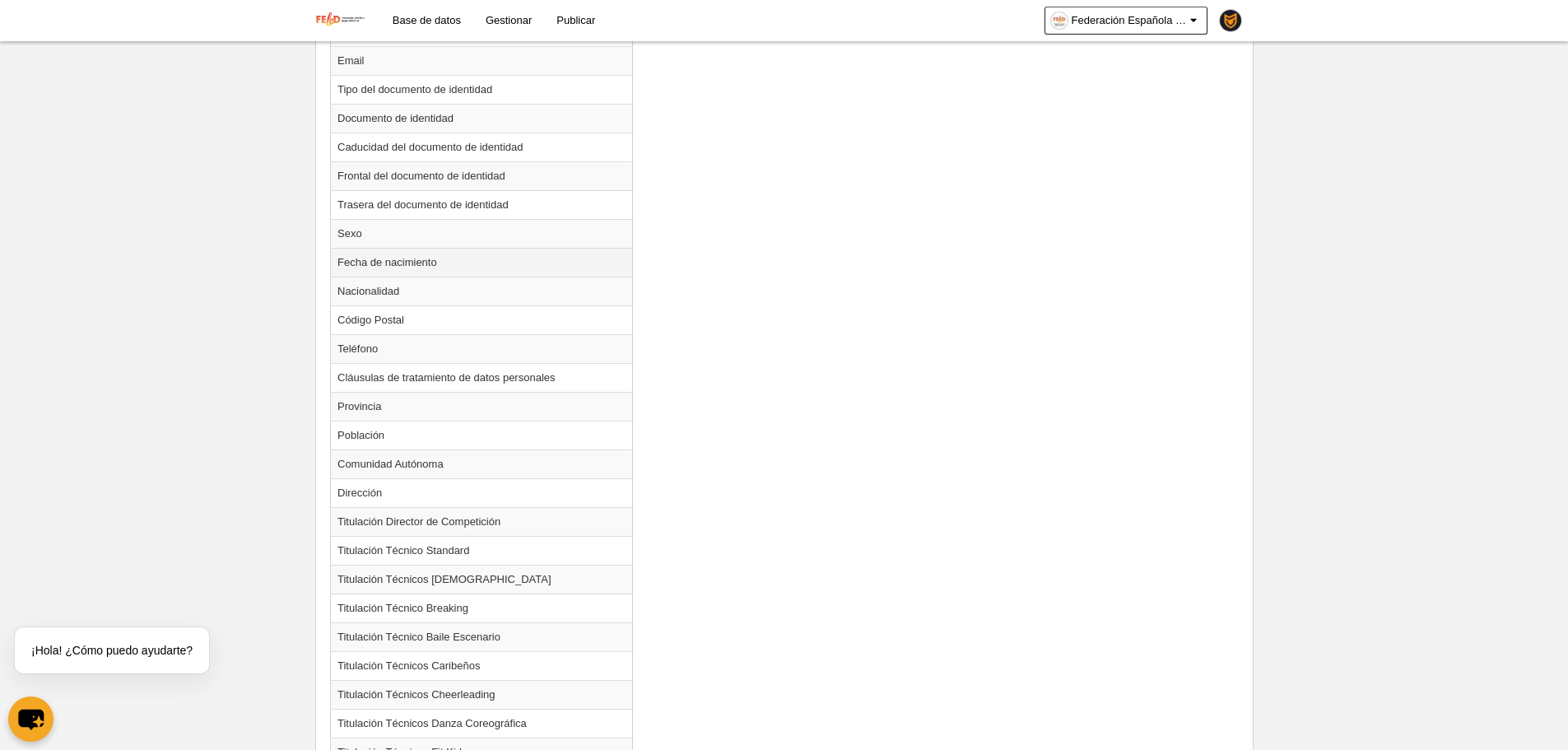
click at [413, 251] on td "Fecha de nacimiento" at bounding box center [481, 262] width 301 height 29
radio input "true"
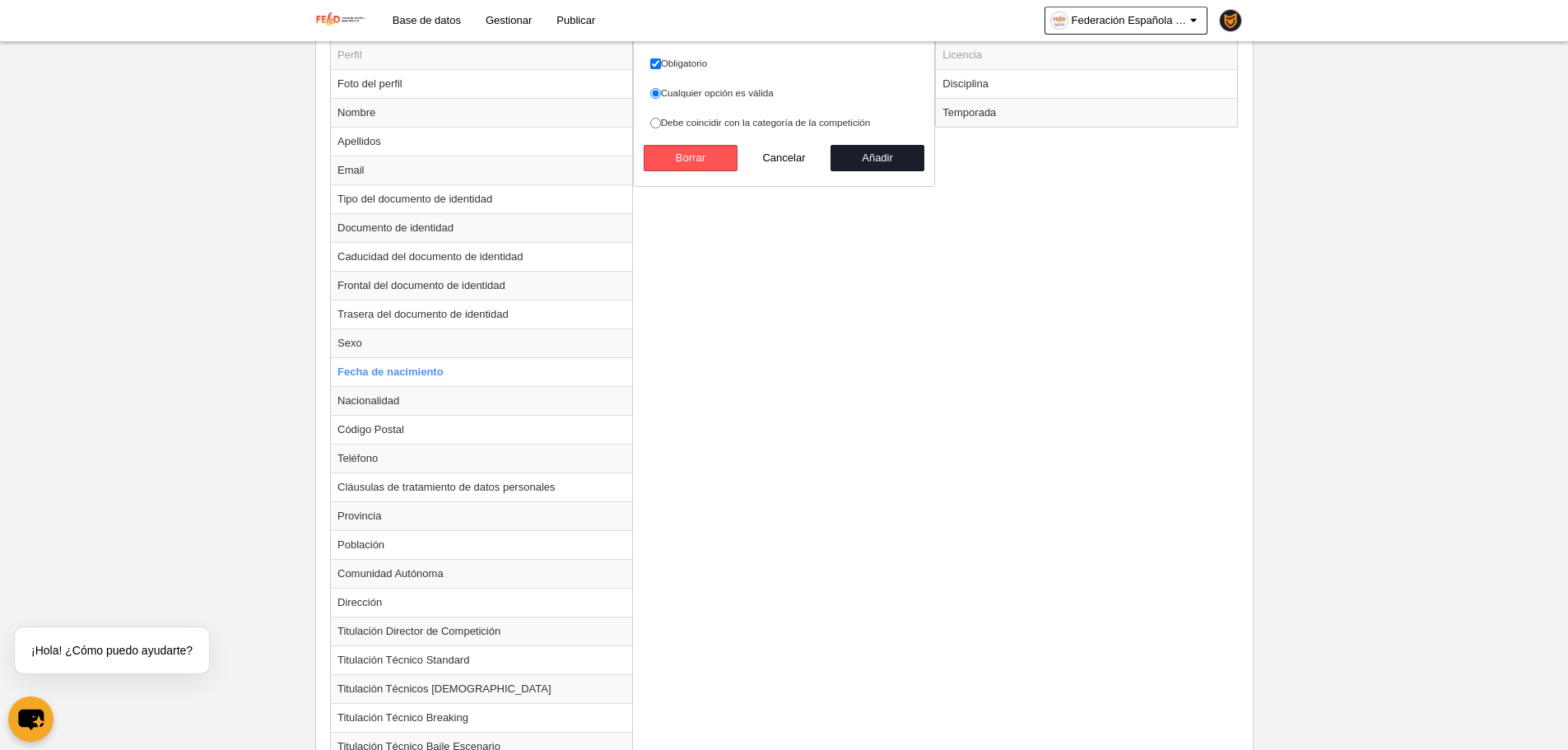
scroll to position [322, 0]
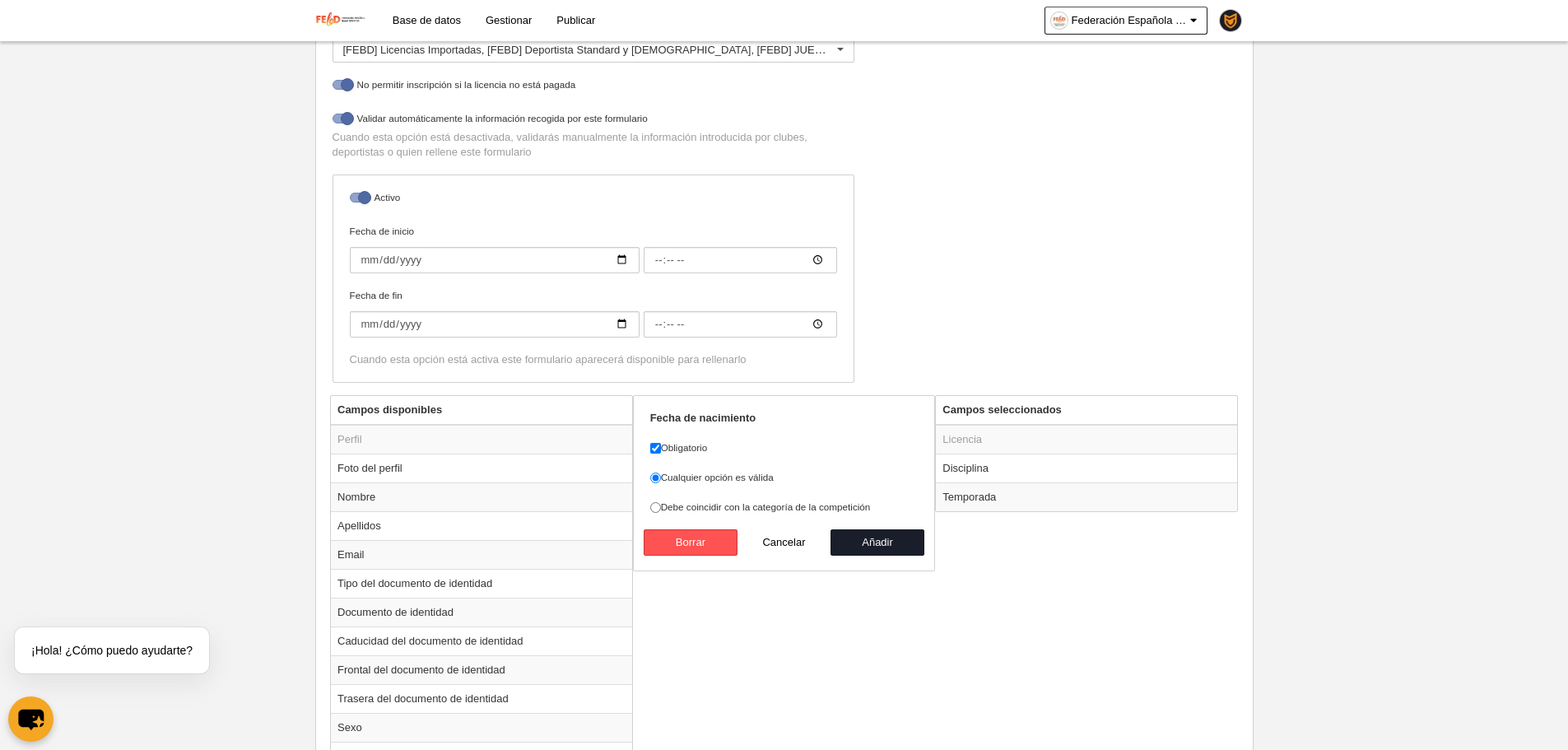
click at [794, 511] on label "Debe coincidir con la categoría de la competición" at bounding box center [784, 507] width 268 height 15
click at [661, 511] on input "Debe coincidir con la categoría de la competición" at bounding box center [655, 507] width 10 height 10
radio input "true"
click at [874, 537] on button "Añadir" at bounding box center [877, 542] width 93 height 27
radio input "false"
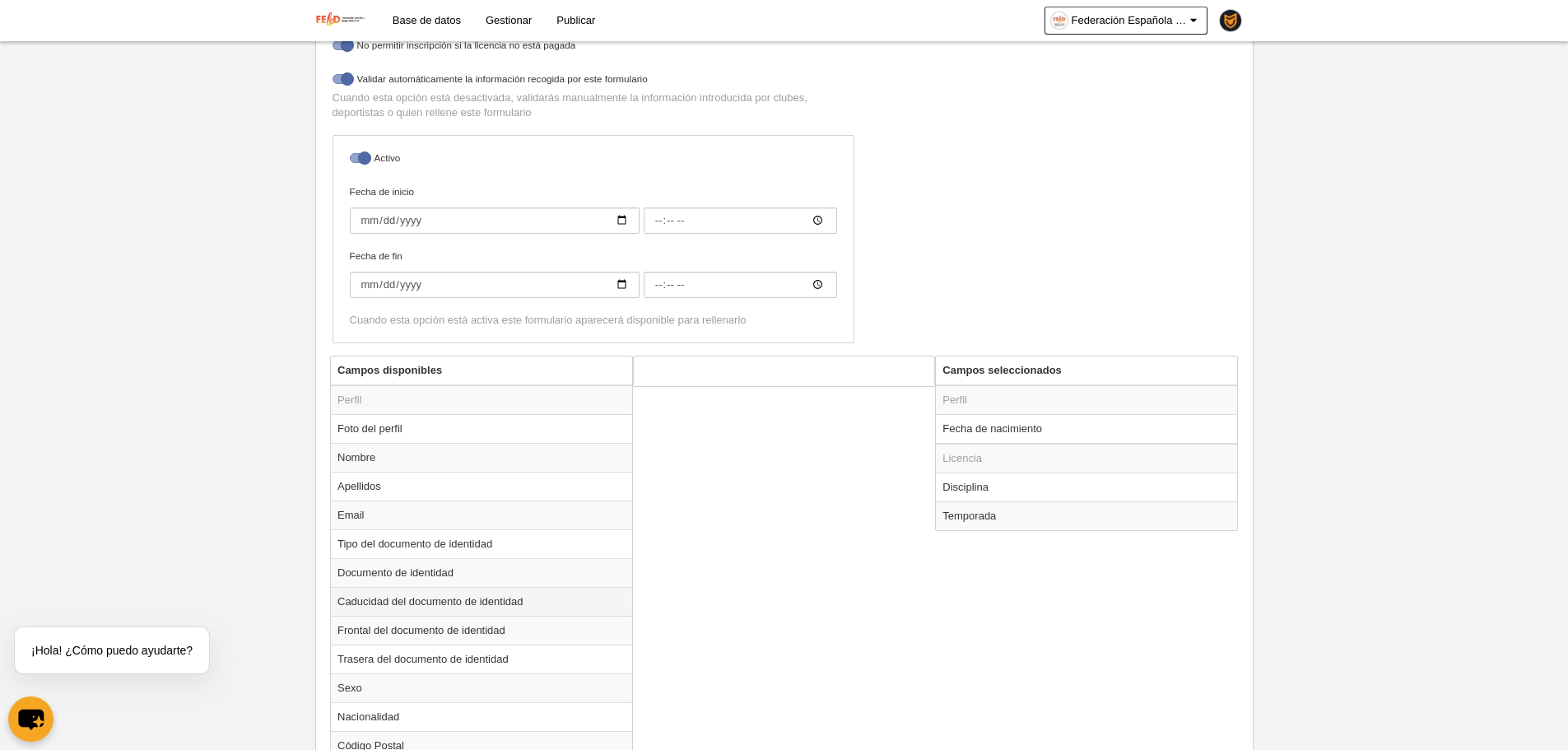
scroll to position [487, 0]
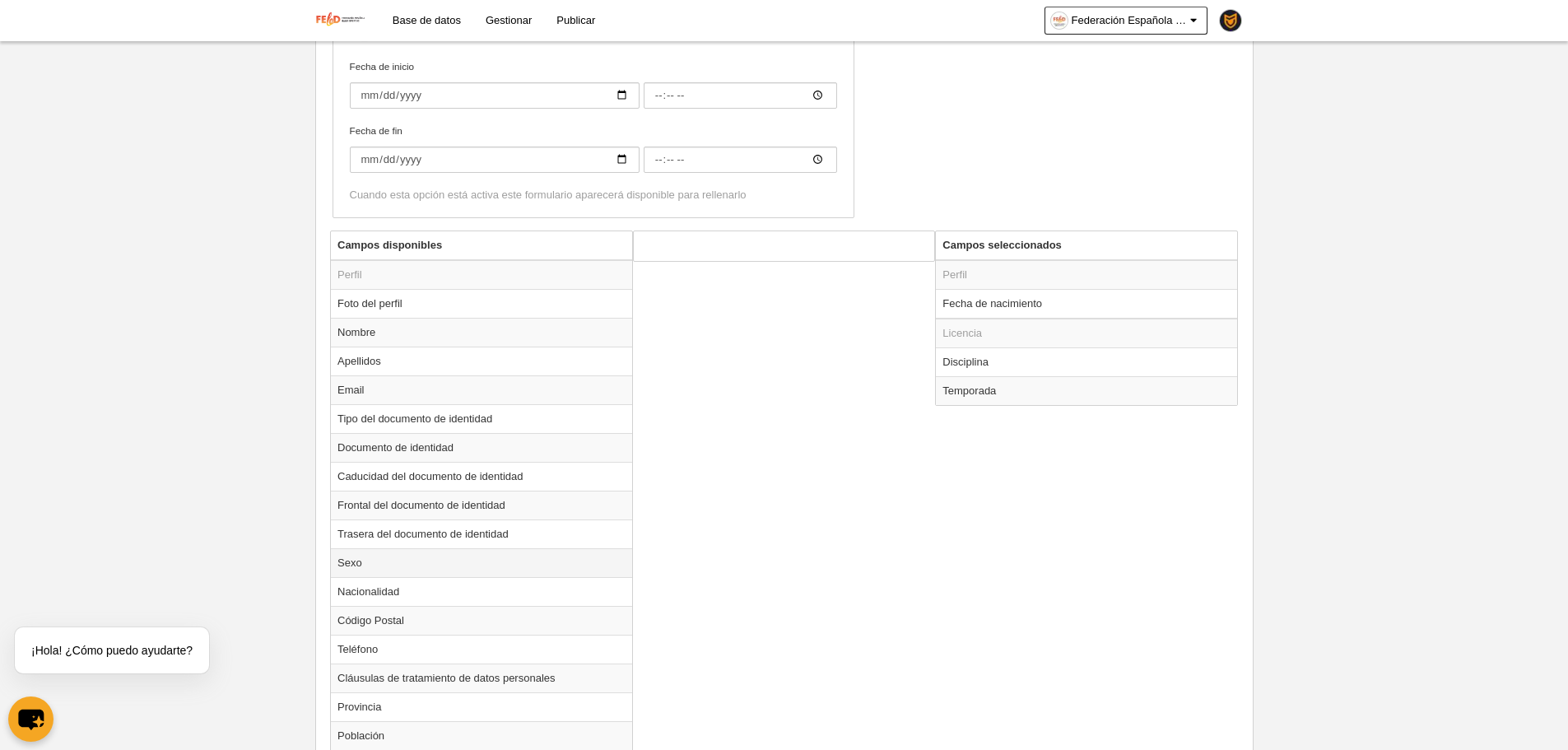
click at [416, 551] on td "Sexo" at bounding box center [481, 562] width 301 height 29
radio input "true"
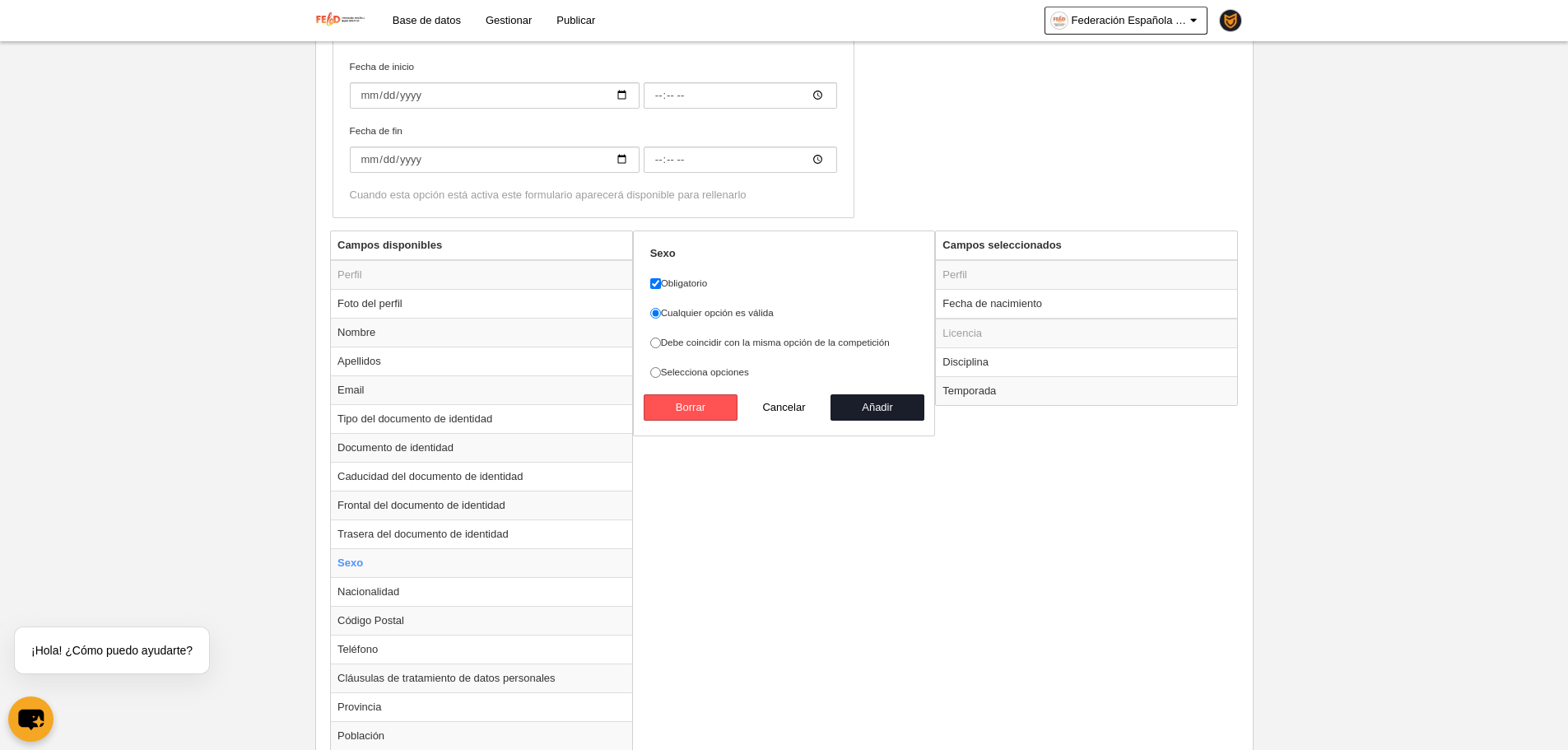
click at [778, 338] on label "Debe coincidir con la misma opción de la competición" at bounding box center [784, 342] width 268 height 15
click at [661, 338] on input "Debe coincidir con la misma opción de la competición" at bounding box center [655, 343] width 10 height 10
radio input "true"
click at [883, 413] on button "Añadir" at bounding box center [877, 407] width 93 height 27
radio input "false"
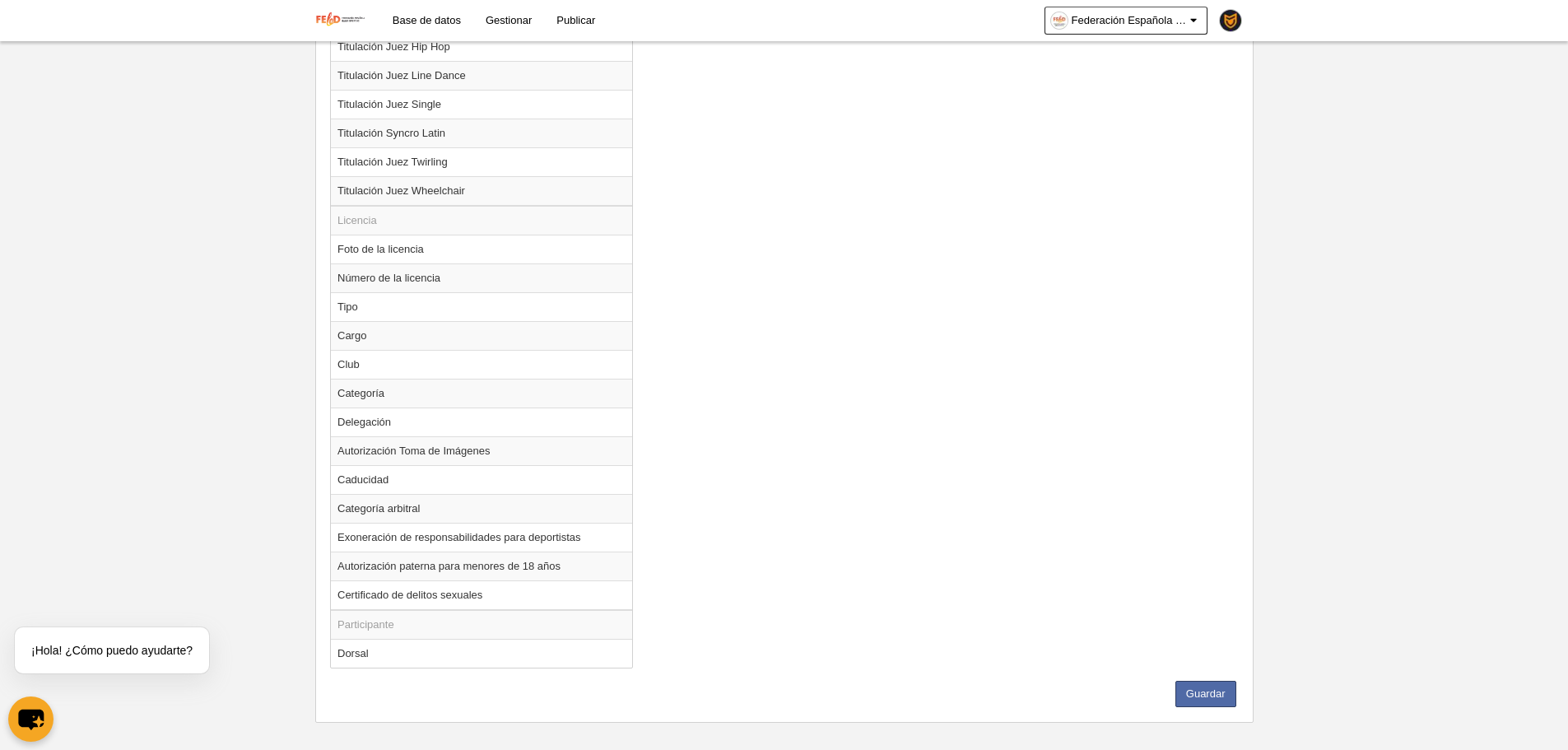
scroll to position [1911, 0]
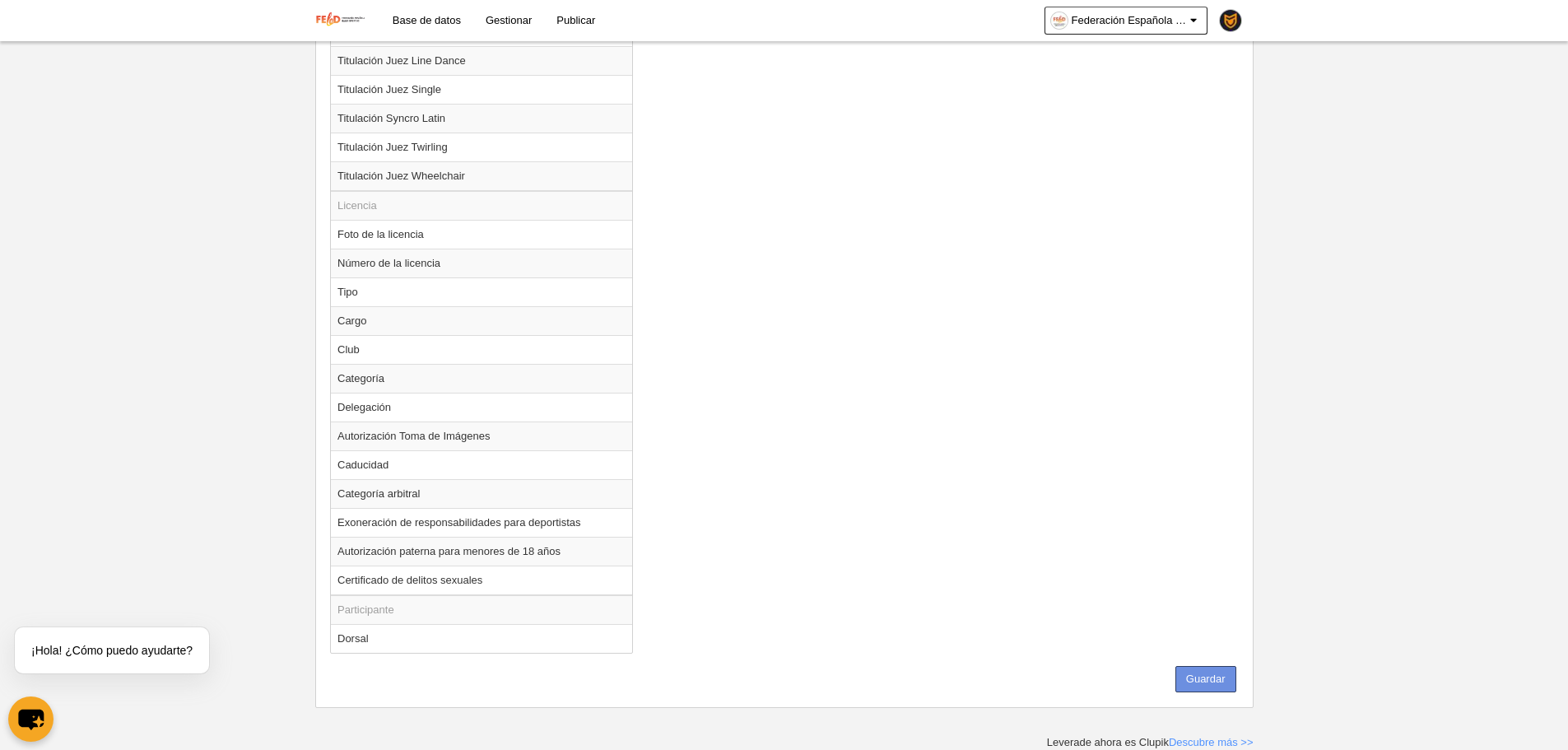
drag, startPoint x: 1227, startPoint y: 663, endPoint x: 1224, endPoint y: 681, distance: 18.2
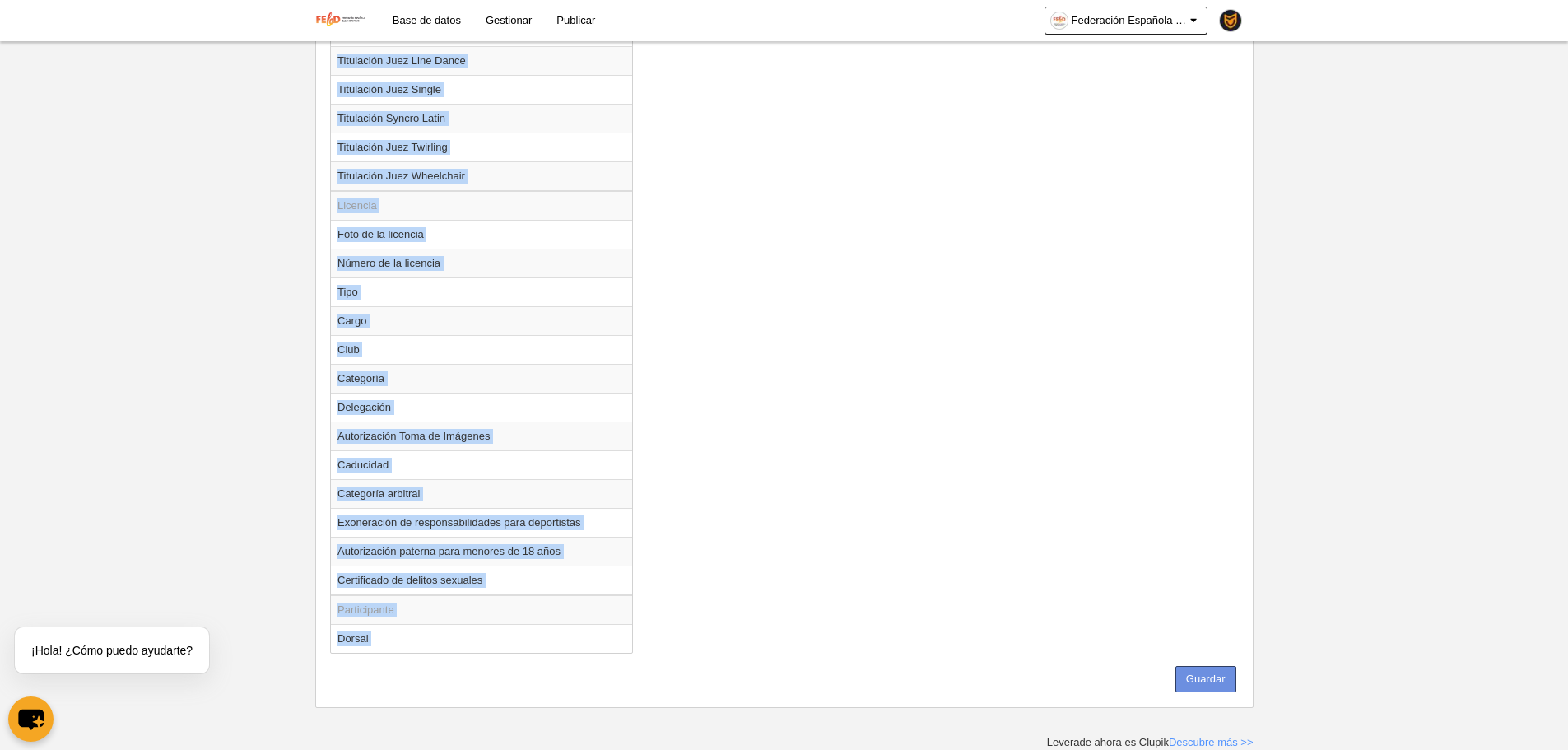
click at [1224, 681] on button "Guardar" at bounding box center [1205, 679] width 61 height 27
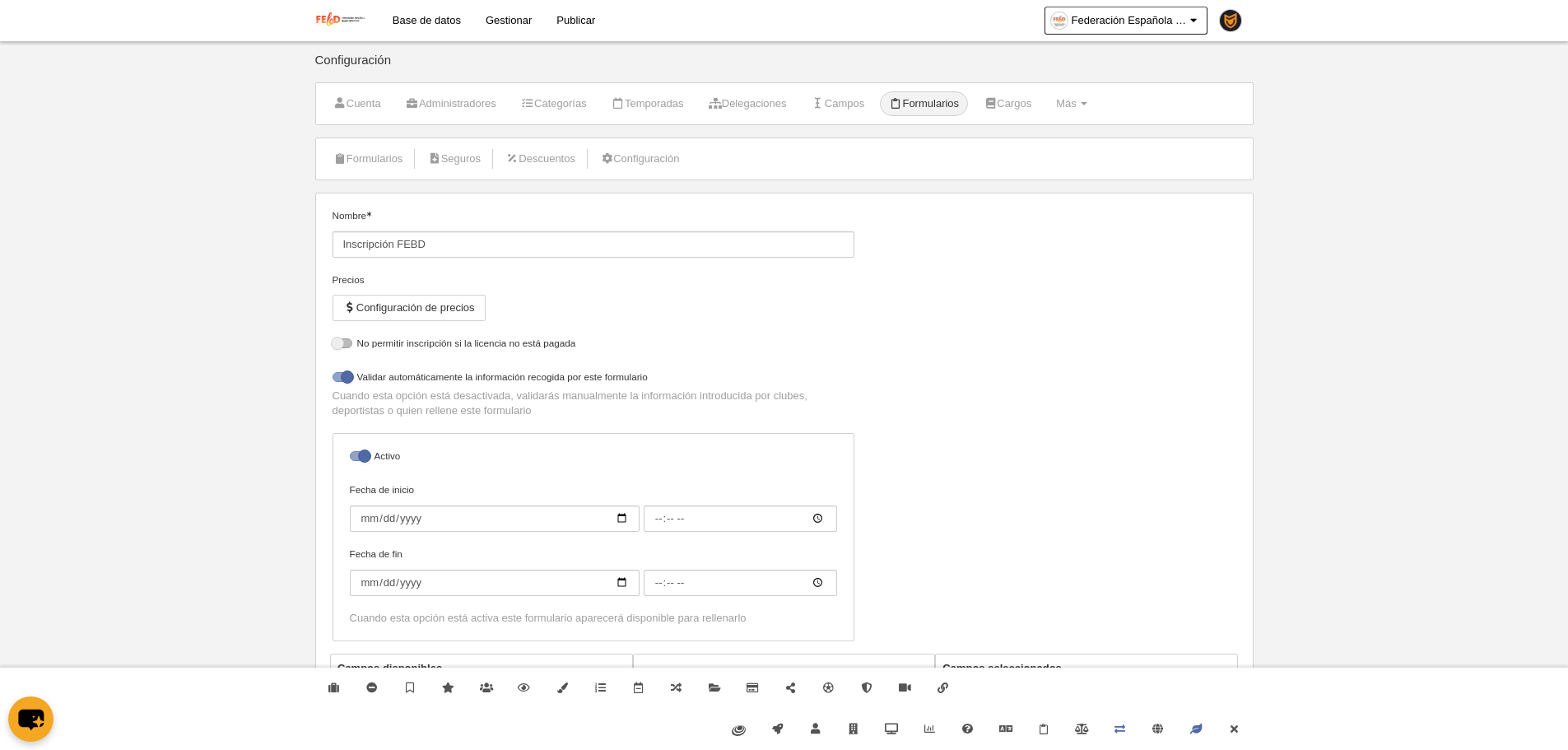
select select "selected"
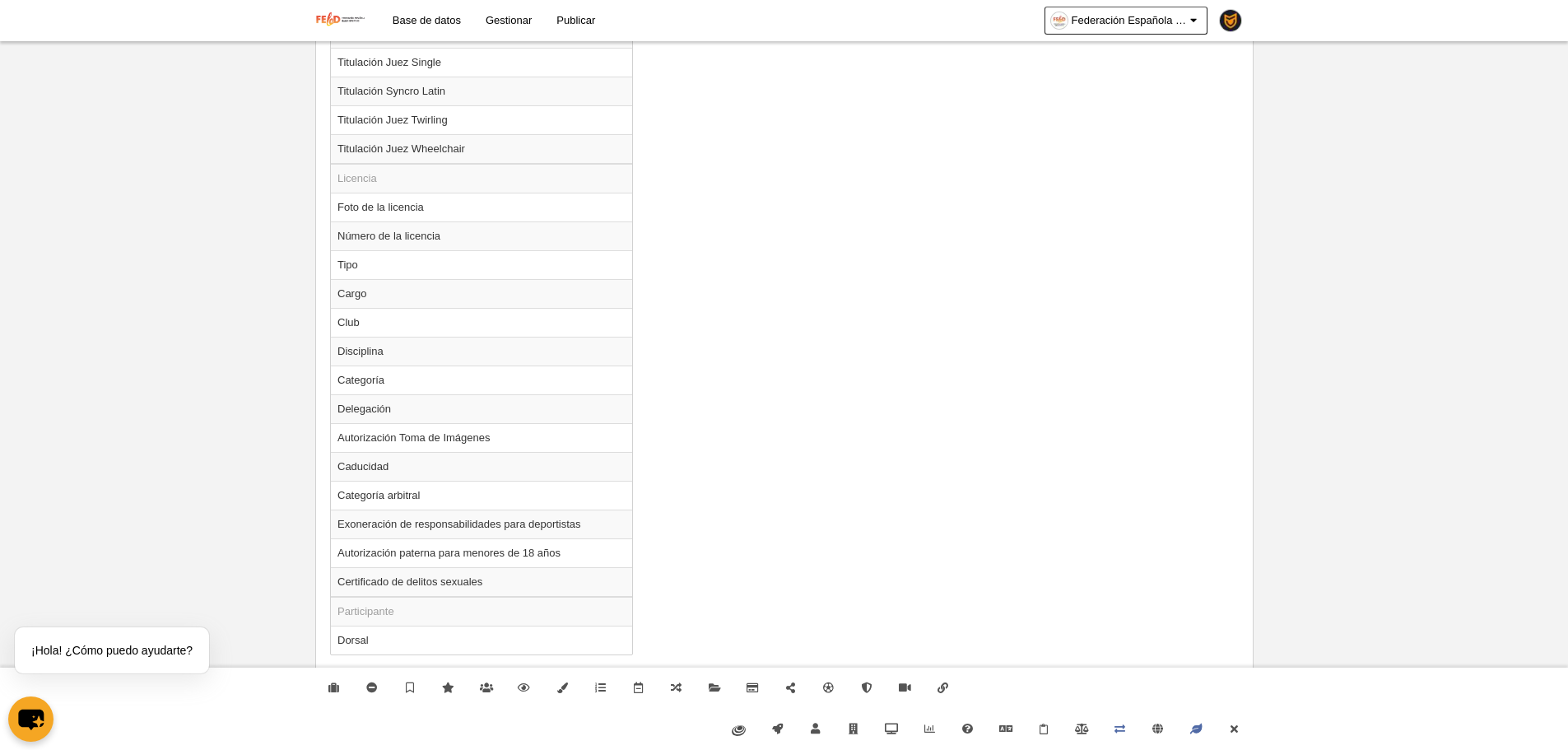
scroll to position [1940, 0]
click at [1245, 721] on link "Cerrar" at bounding box center [1234, 729] width 38 height 41
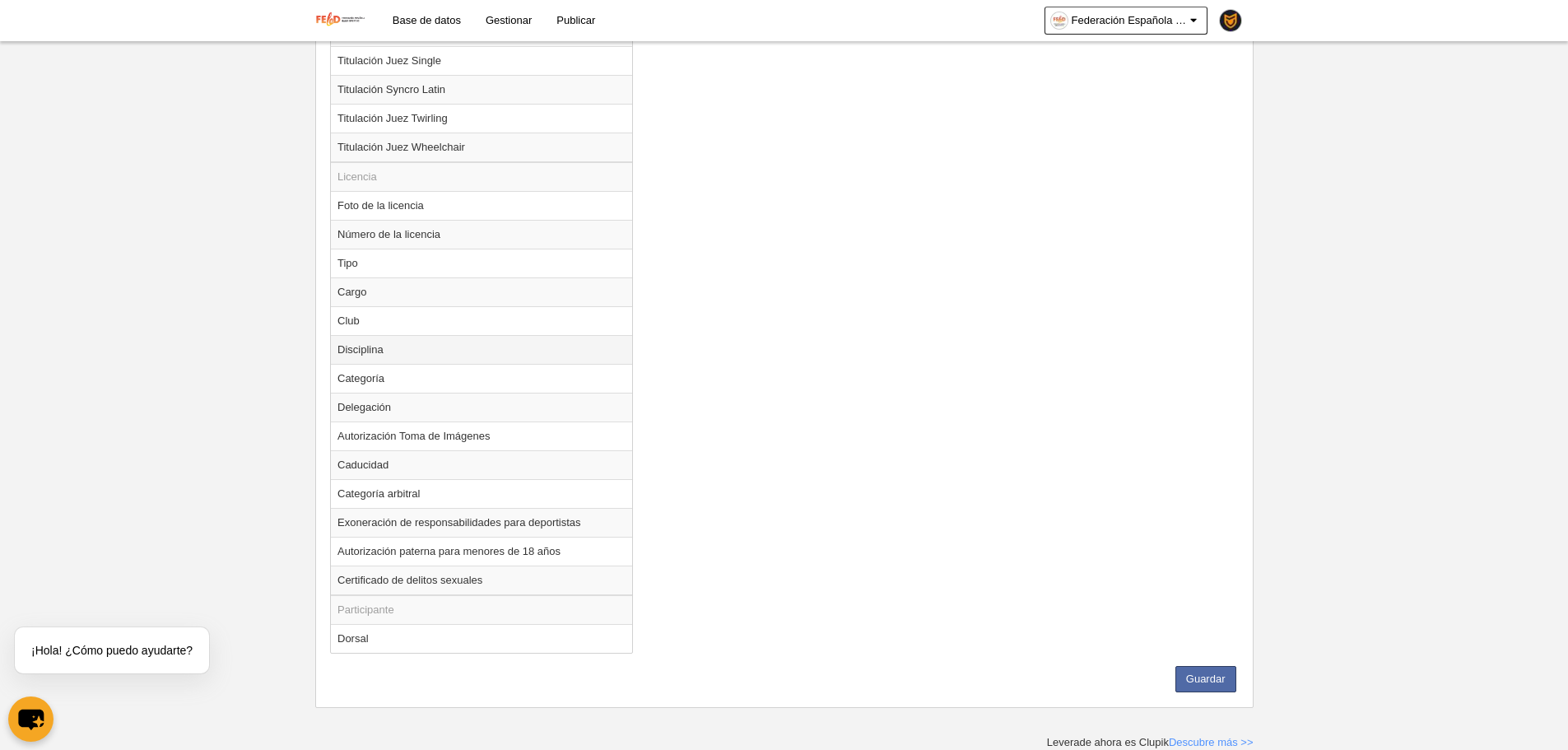
click at [399, 353] on td "Disciplina" at bounding box center [481, 350] width 301 height 29
radio input "true"
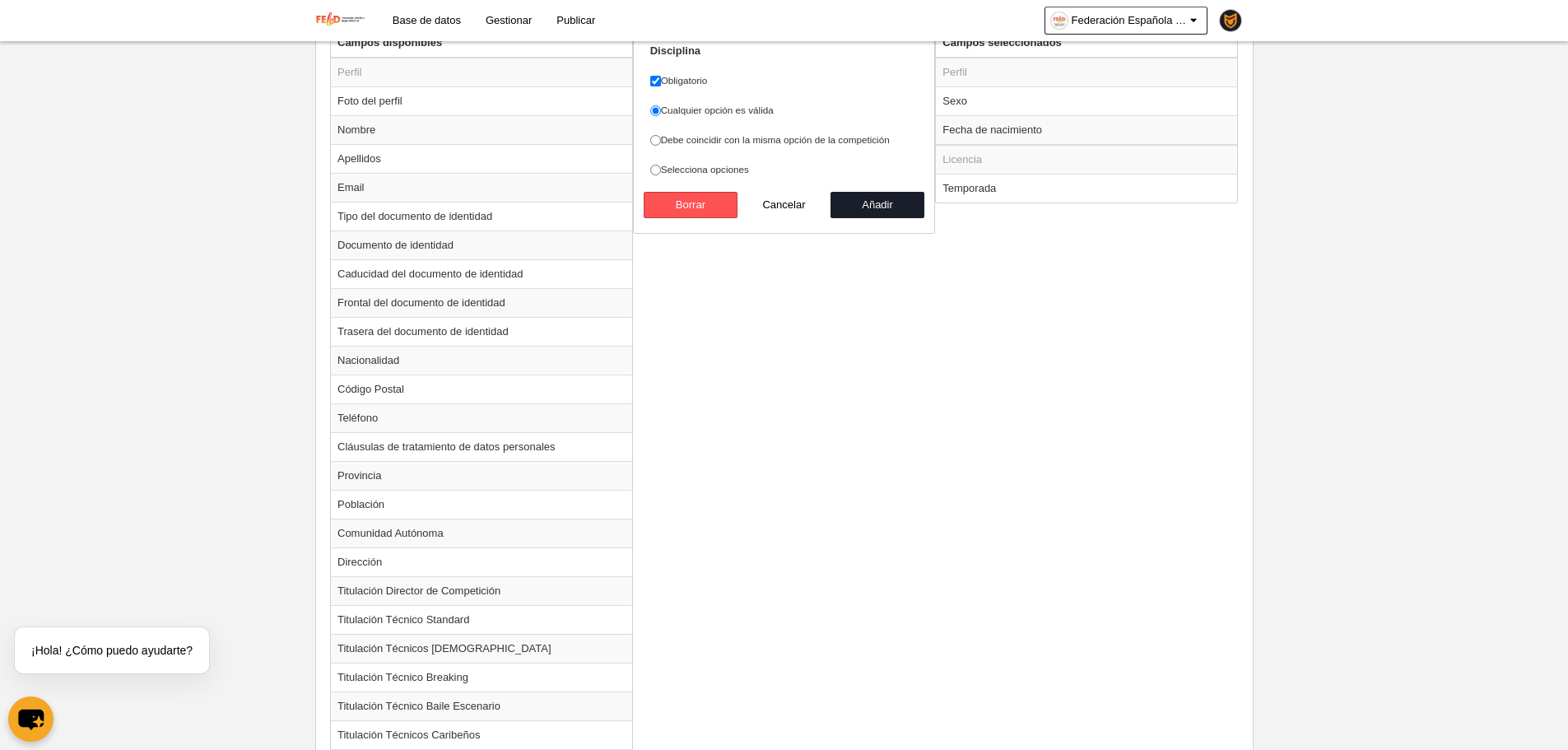
scroll to position [376, 0]
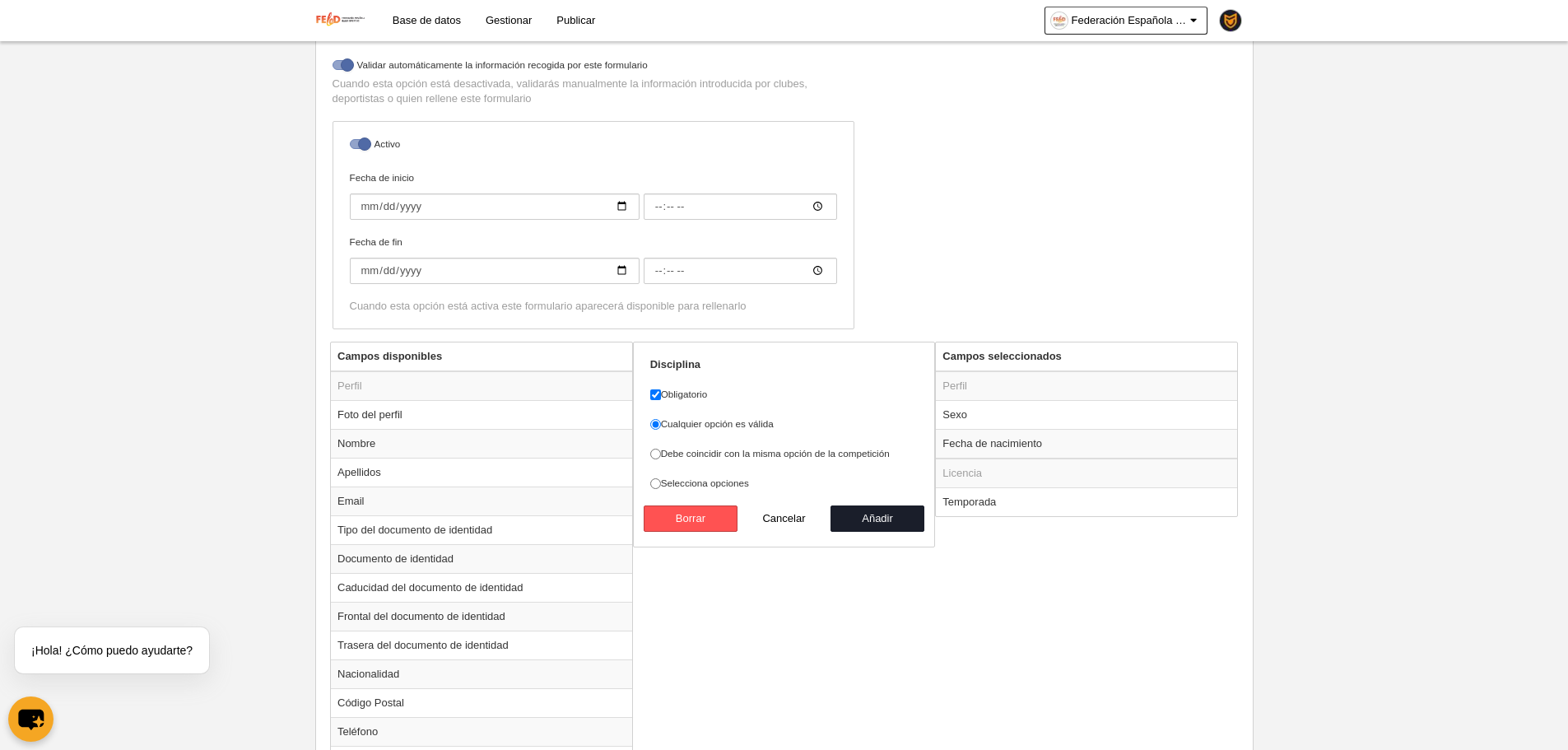
click at [795, 463] on div "Cualquier opción es válida Debe coincidir con la misma opción de la competición…" at bounding box center [784, 453] width 268 height 74
click at [831, 442] on div "Cualquier opción es válida Debe coincidir con la misma opción de la competición…" at bounding box center [784, 453] width 268 height 74
click at [830, 449] on label "Debe coincidir con la misma opción de la competición" at bounding box center [784, 453] width 268 height 15
click at [661, 449] on input "Debe coincidir con la misma opción de la competición" at bounding box center [655, 453] width 10 height 10
radio input "true"
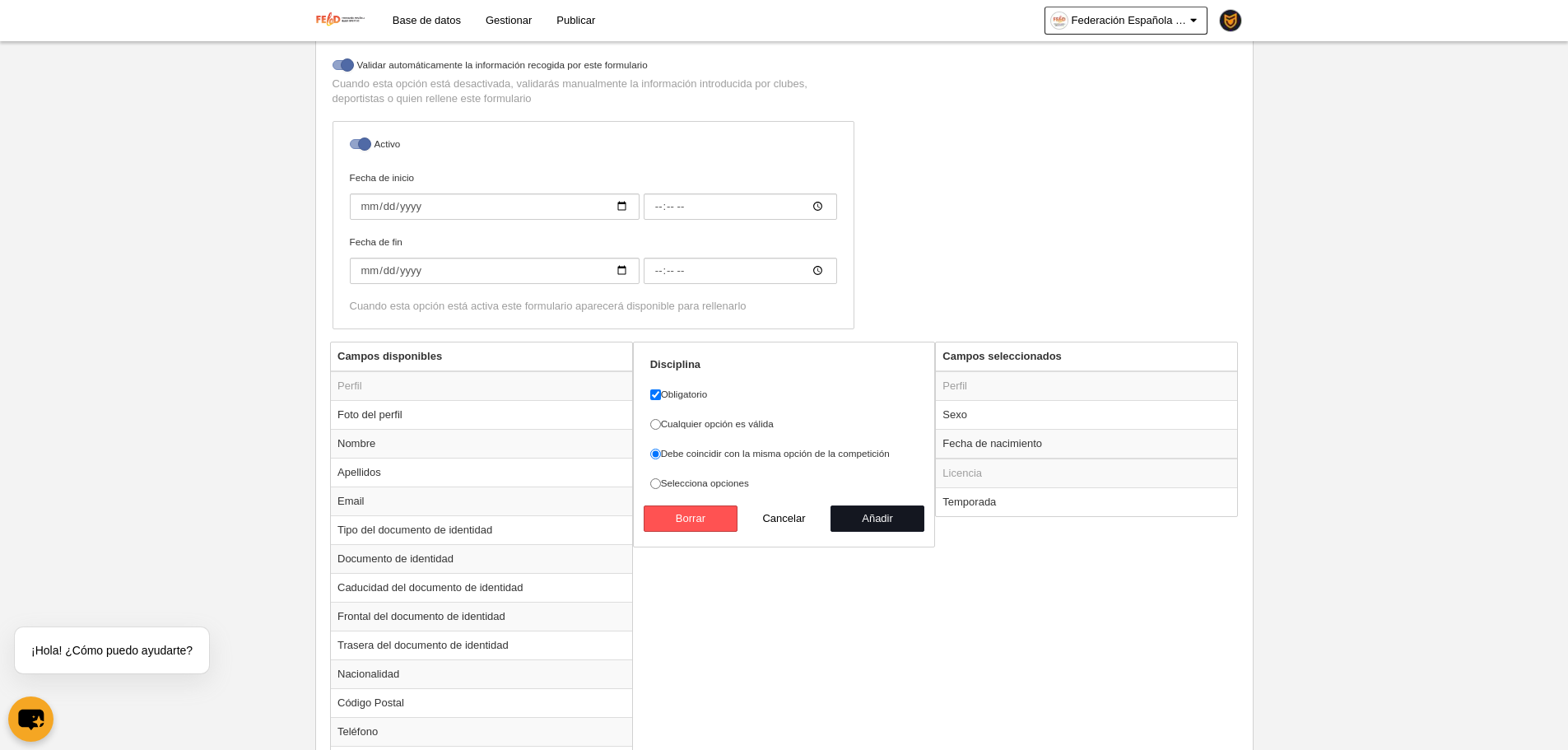
click at [888, 526] on button "Añadir" at bounding box center [877, 518] width 93 height 27
radio input "false"
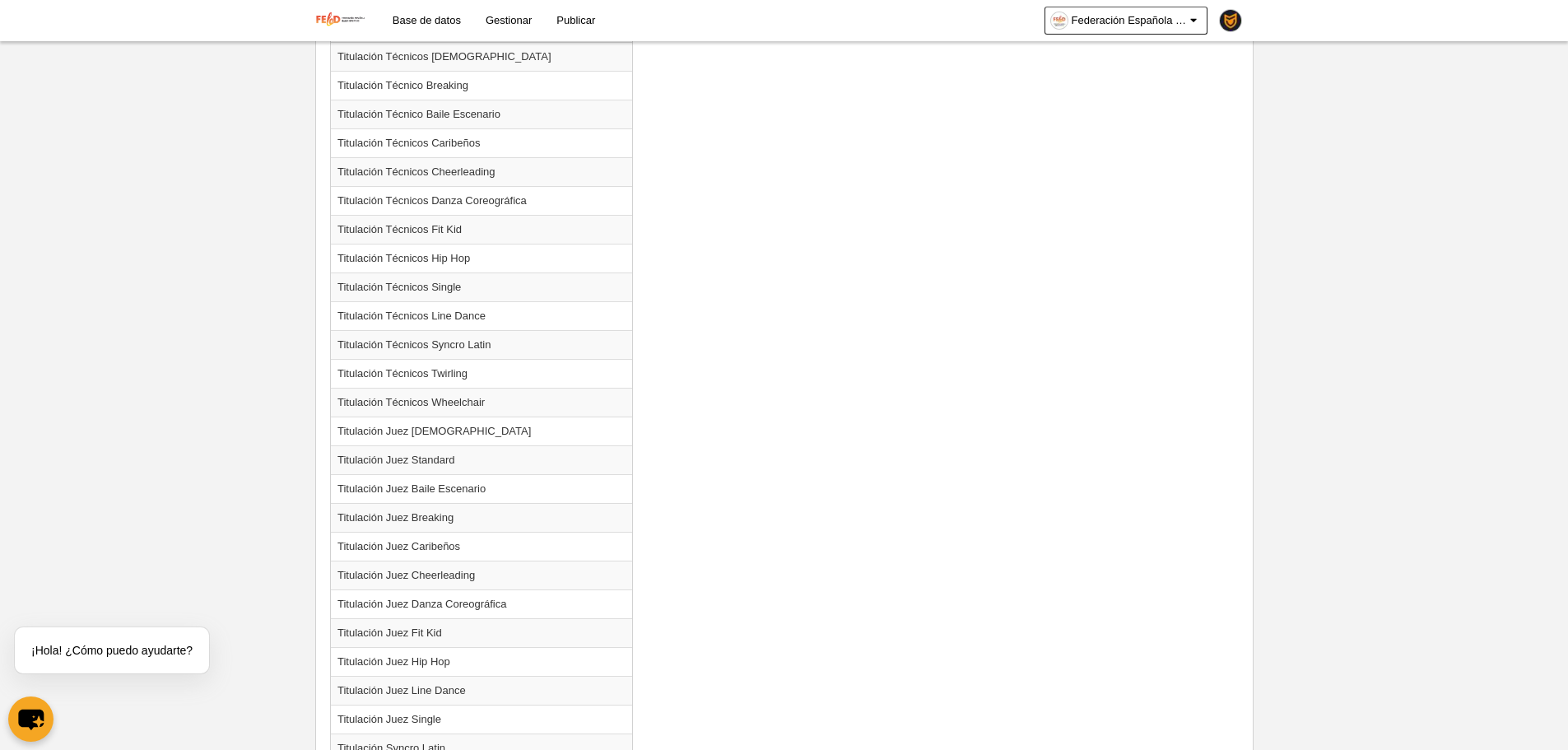
scroll to position [1911, 0]
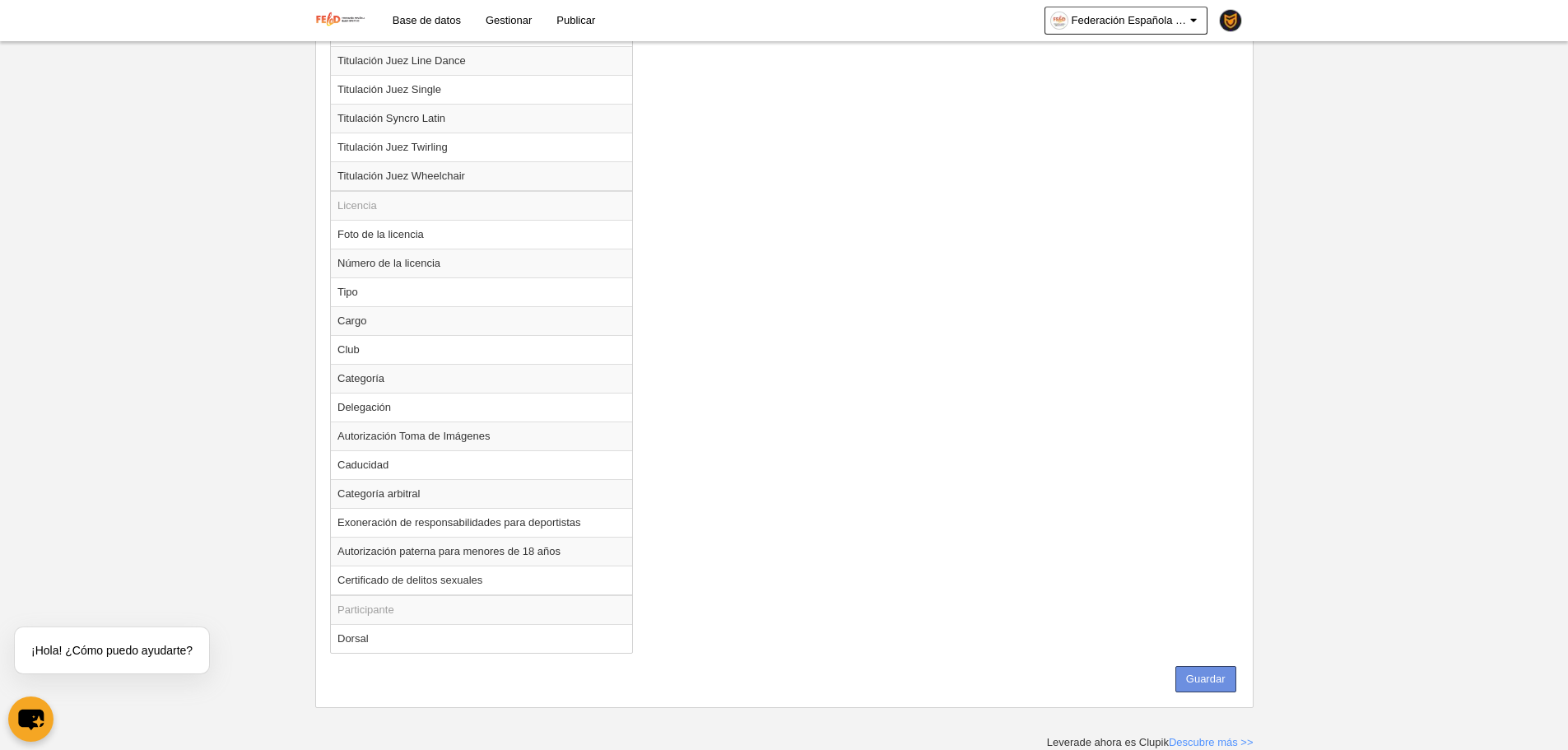
click at [1216, 691] on button "Guardar" at bounding box center [1205, 679] width 61 height 27
